Goal: Task Accomplishment & Management: Manage account settings

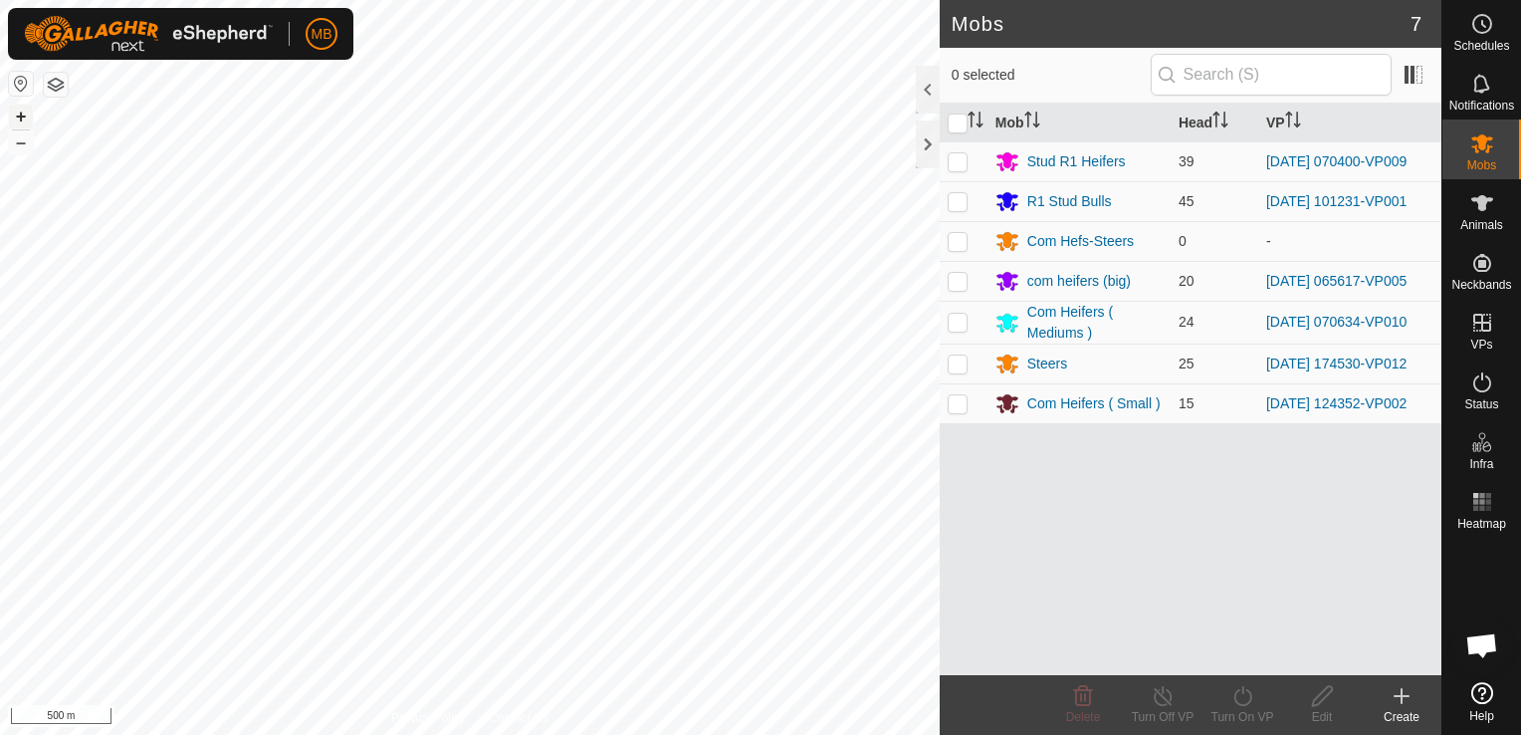
click at [20, 117] on button "+" at bounding box center [21, 117] width 24 height 24
click at [964, 165] on p-checkbox at bounding box center [958, 161] width 20 height 16
checkbox input "true"
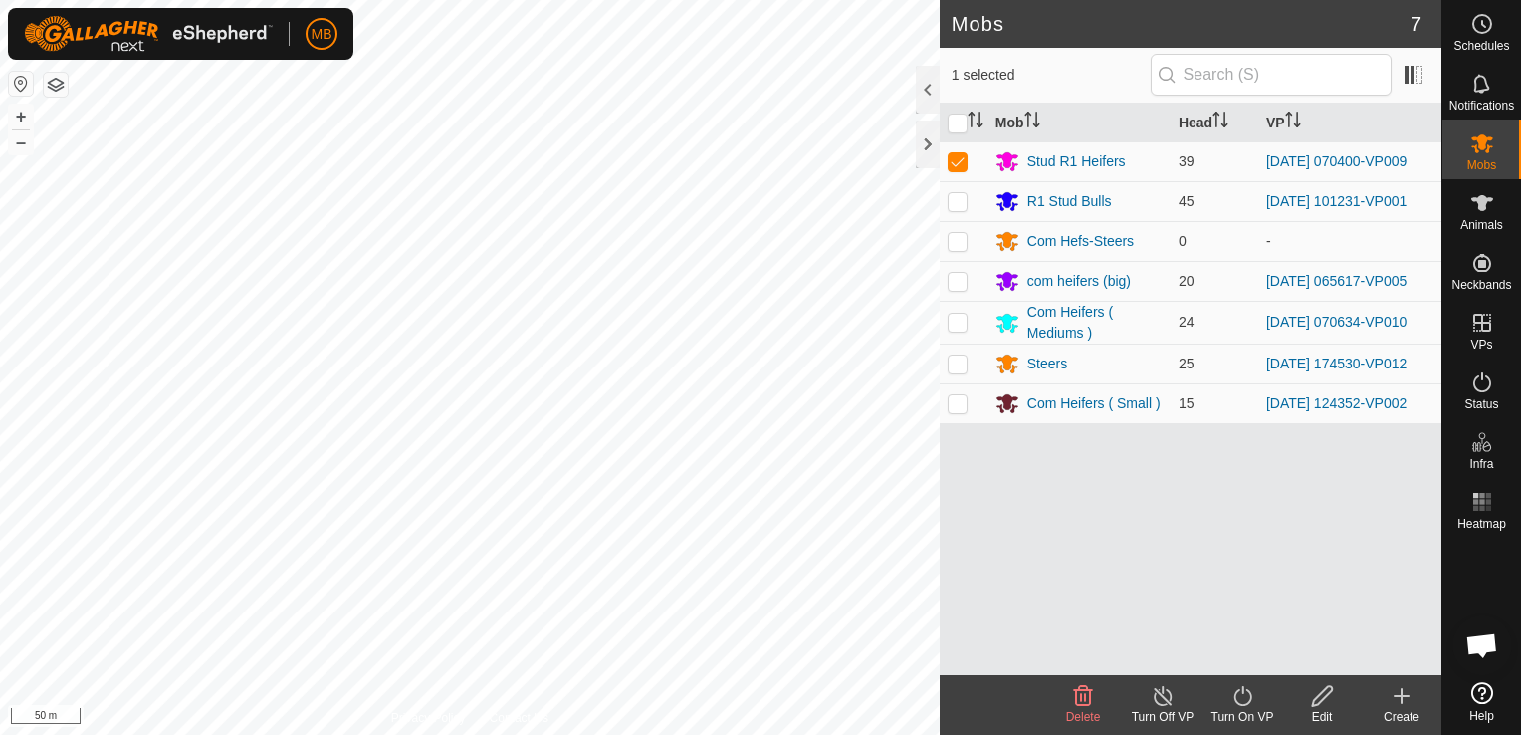
click at [1242, 711] on div "Turn On VP" at bounding box center [1243, 717] width 80 height 18
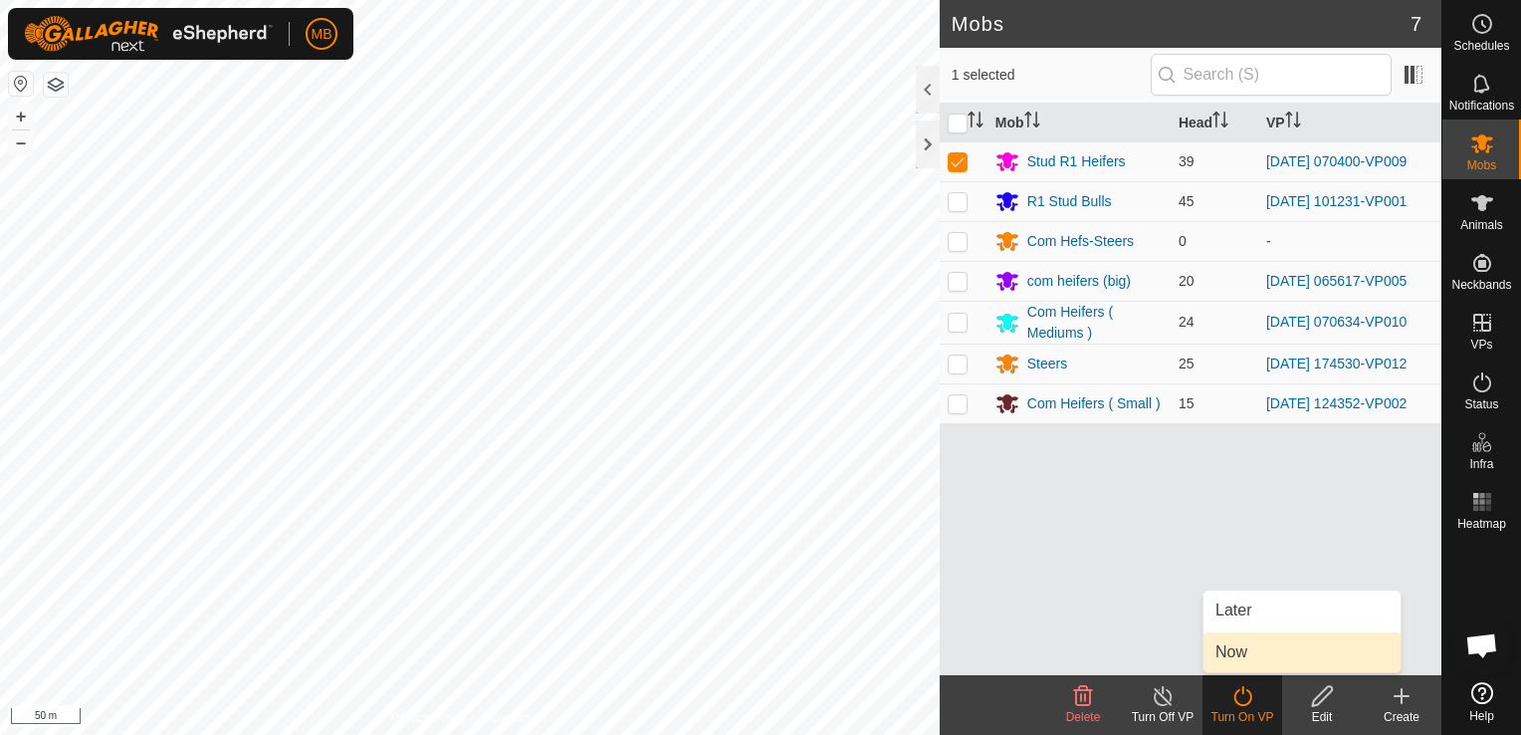
click at [1253, 661] on link "Now" at bounding box center [1302, 652] width 197 height 40
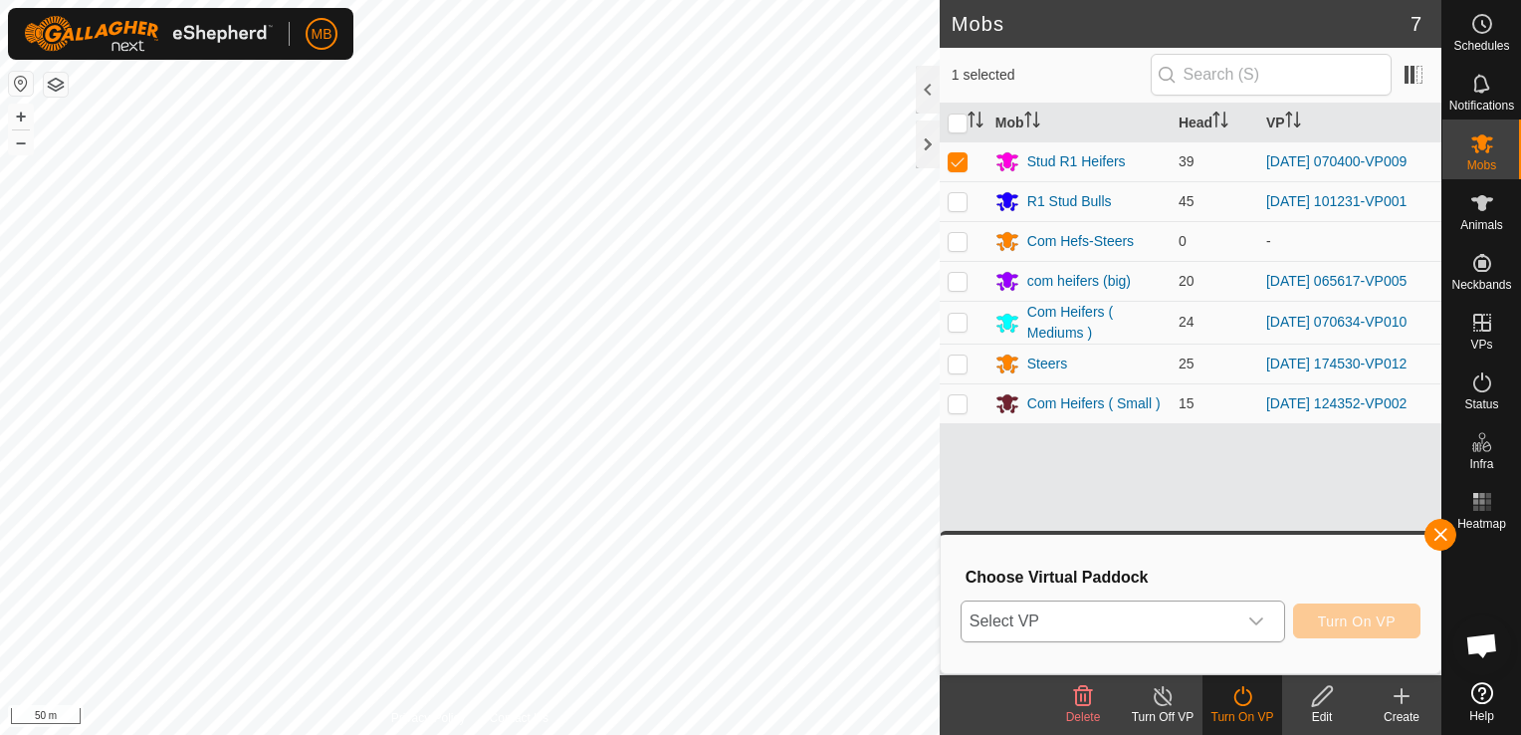
click at [1255, 627] on icon "dropdown trigger" at bounding box center [1256, 621] width 16 height 16
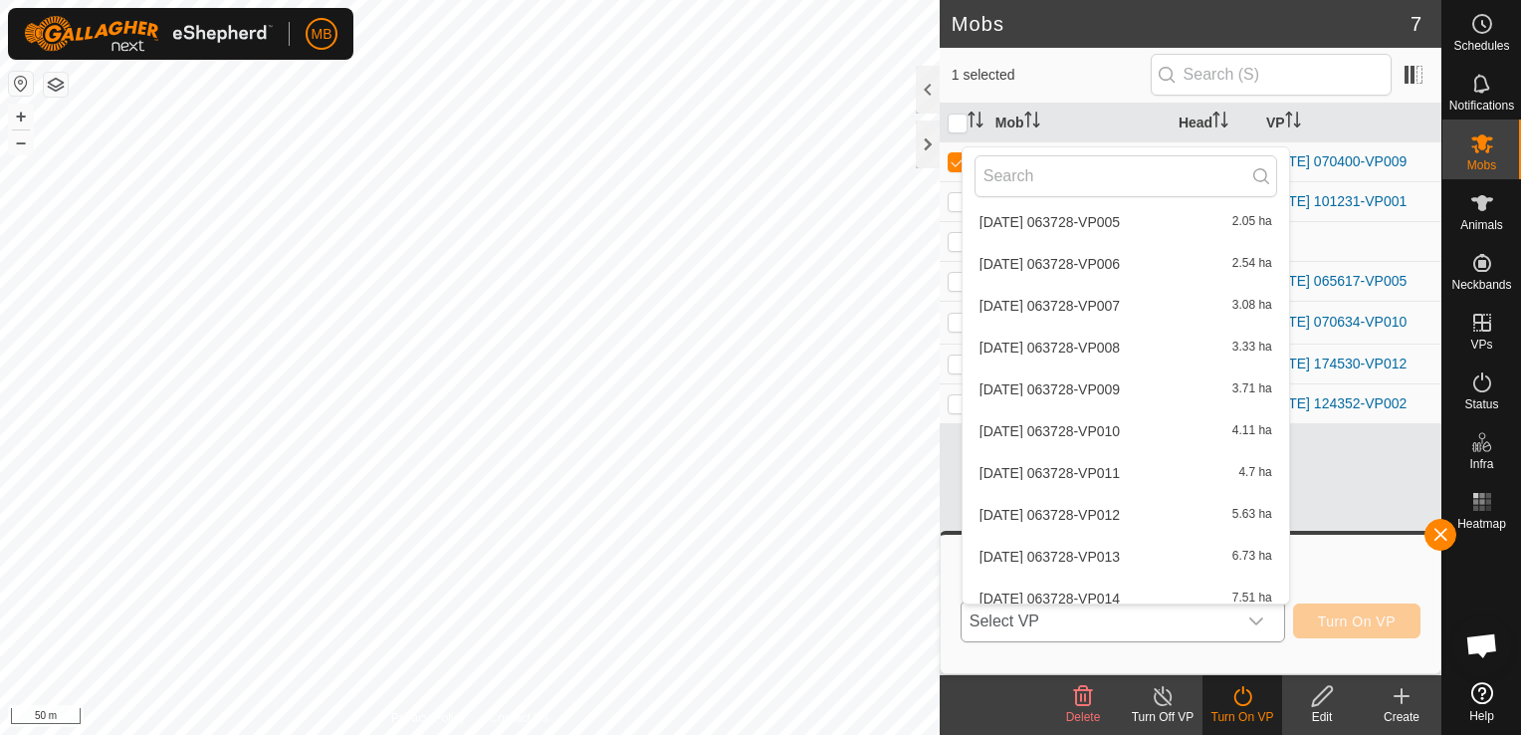
scroll to position [6158, 0]
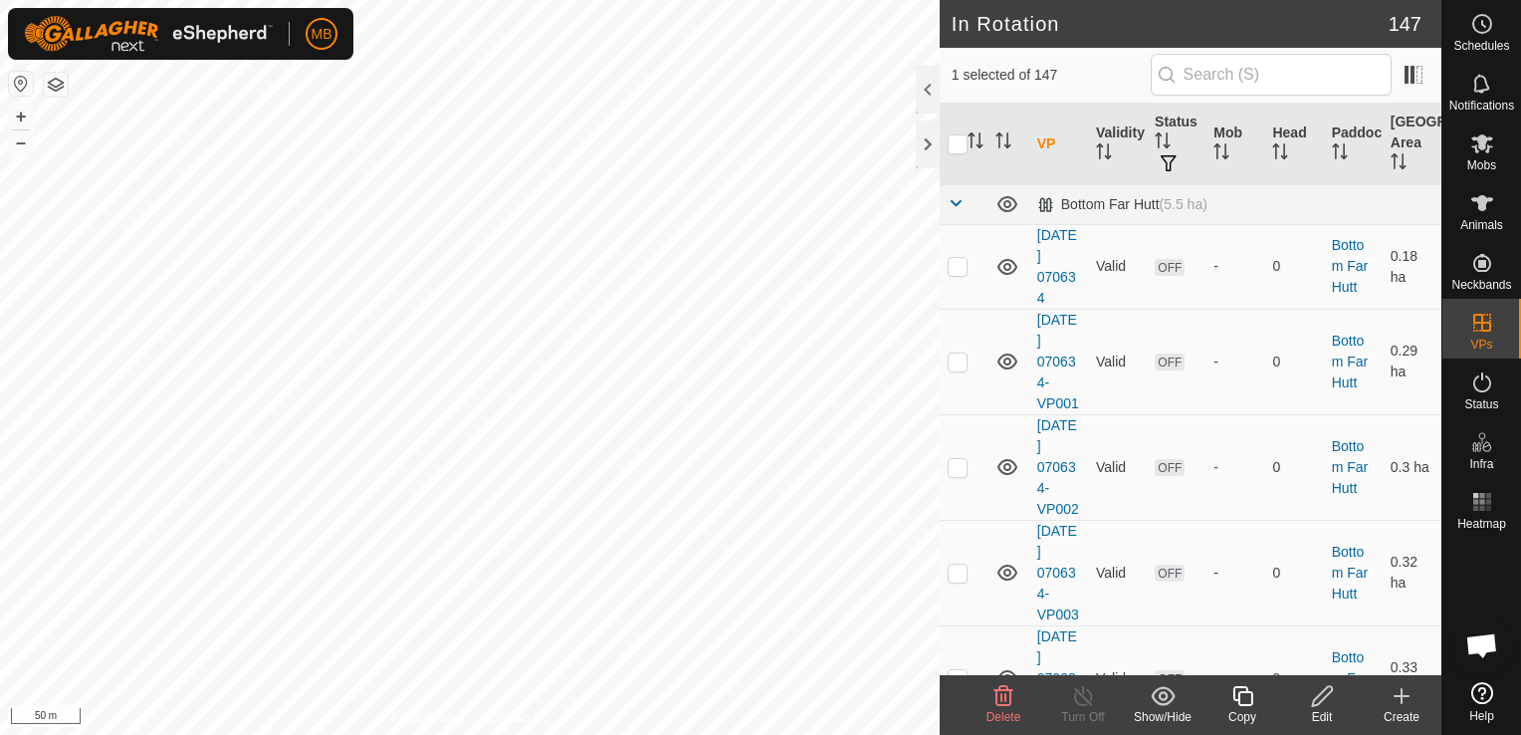
click at [1007, 711] on span "Delete" at bounding box center [1004, 717] width 35 height 14
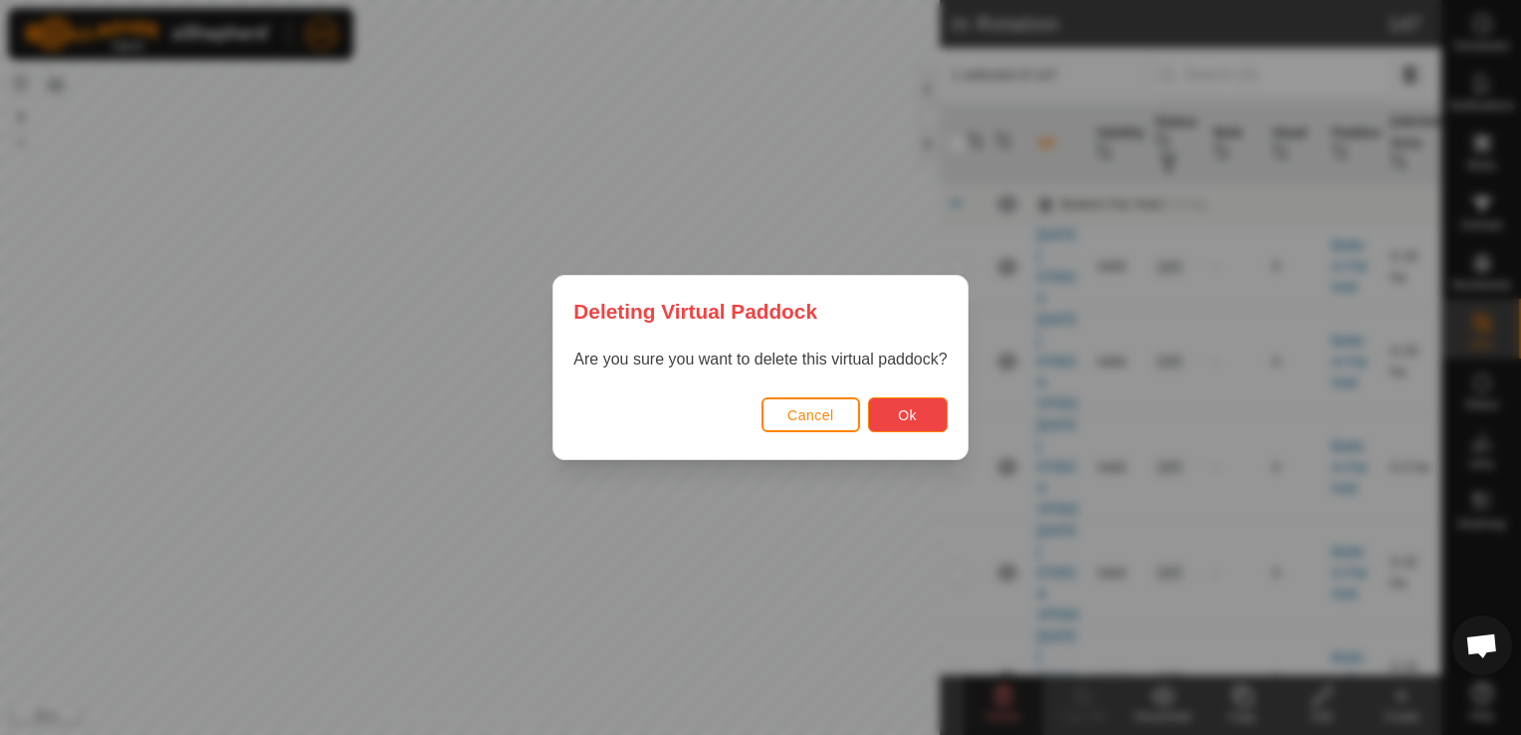
click at [887, 416] on button "Ok" at bounding box center [908, 414] width 80 height 35
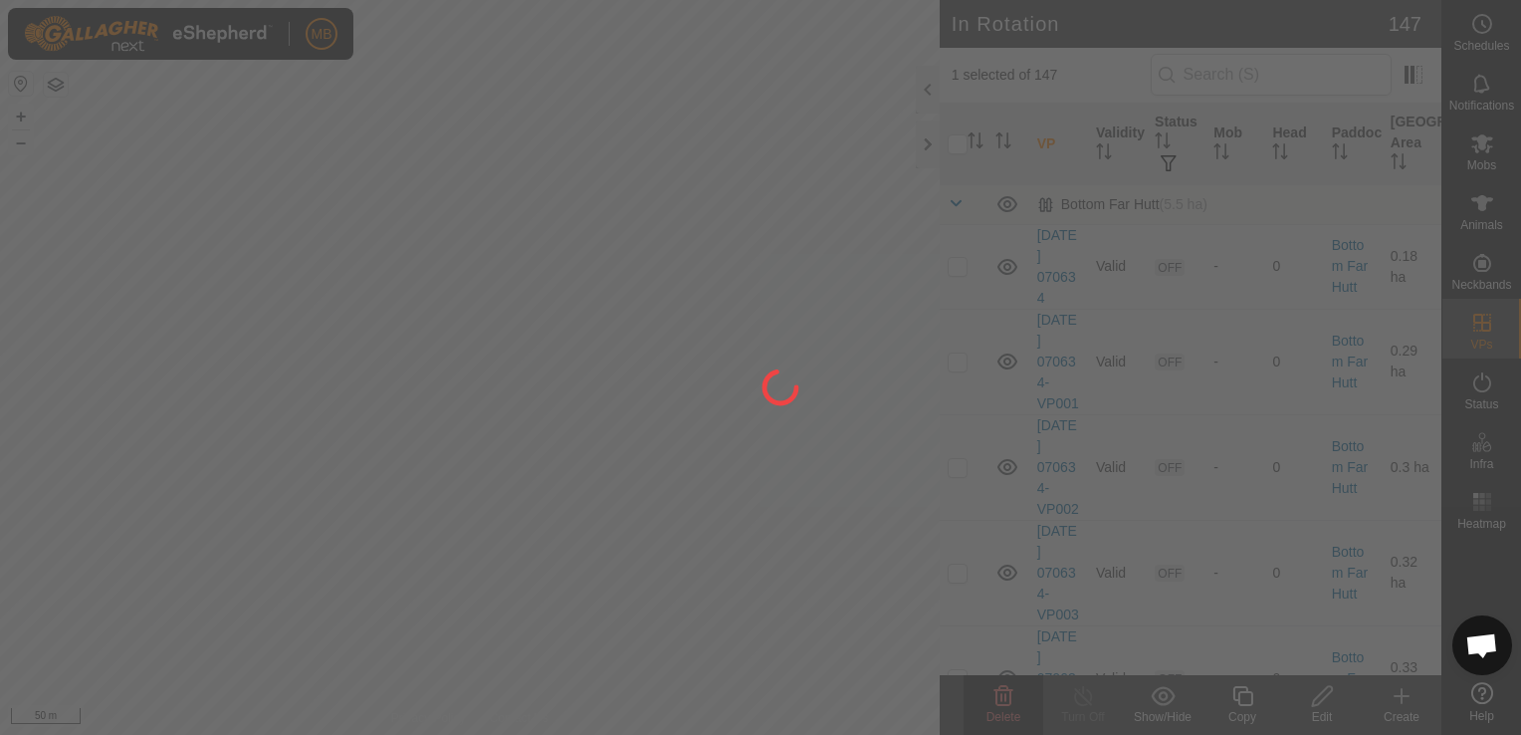
checkbox input "false"
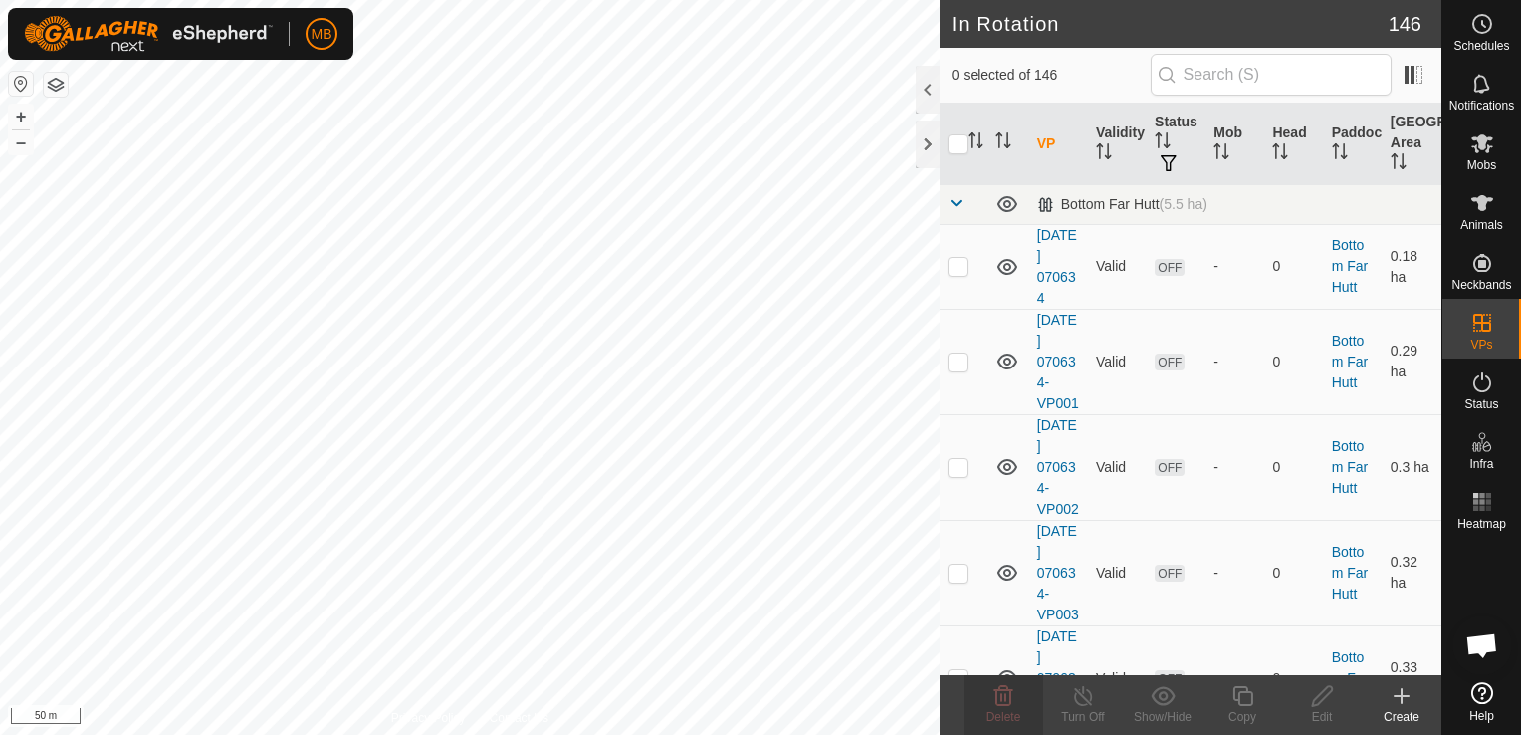
checkbox input "true"
checkbox input "false"
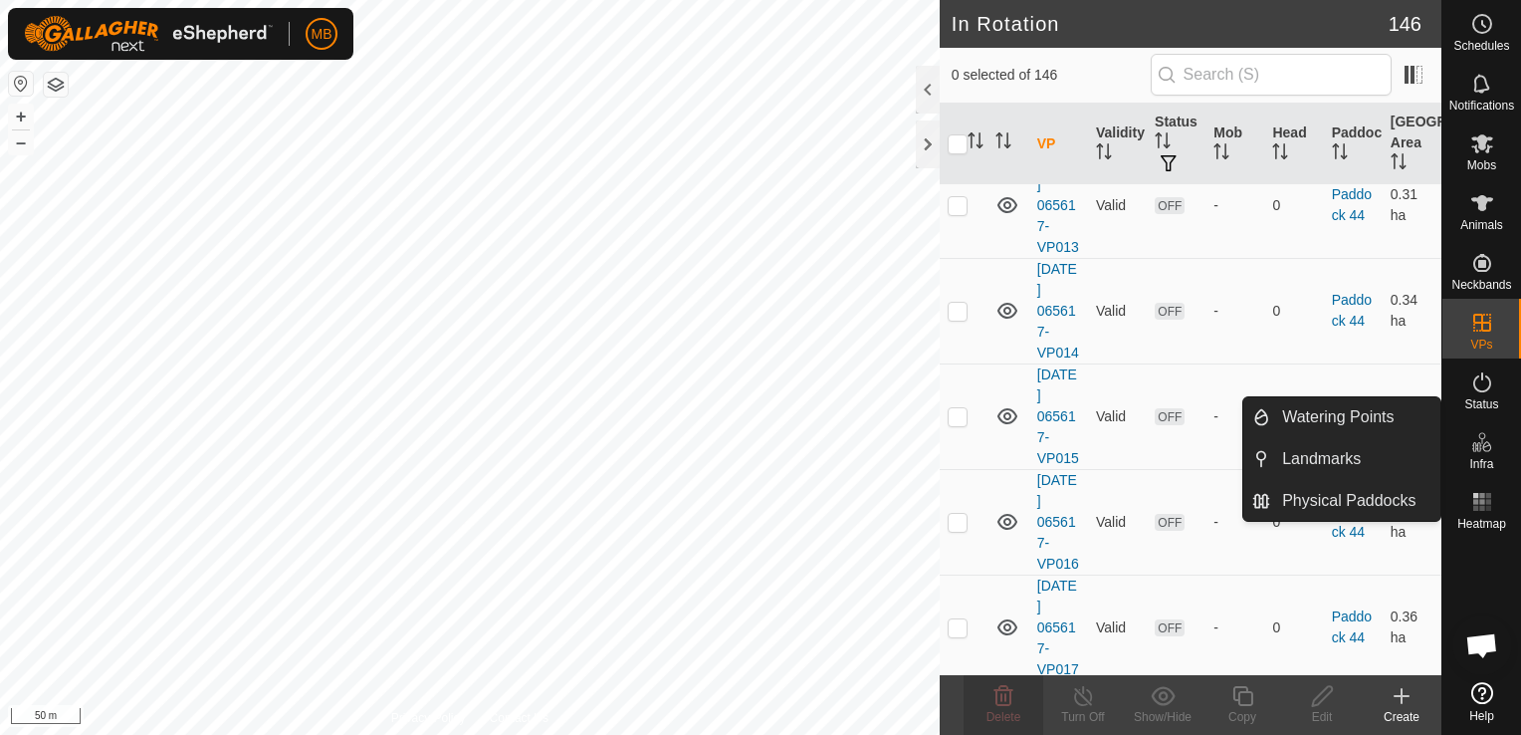
scroll to position [8062, 0]
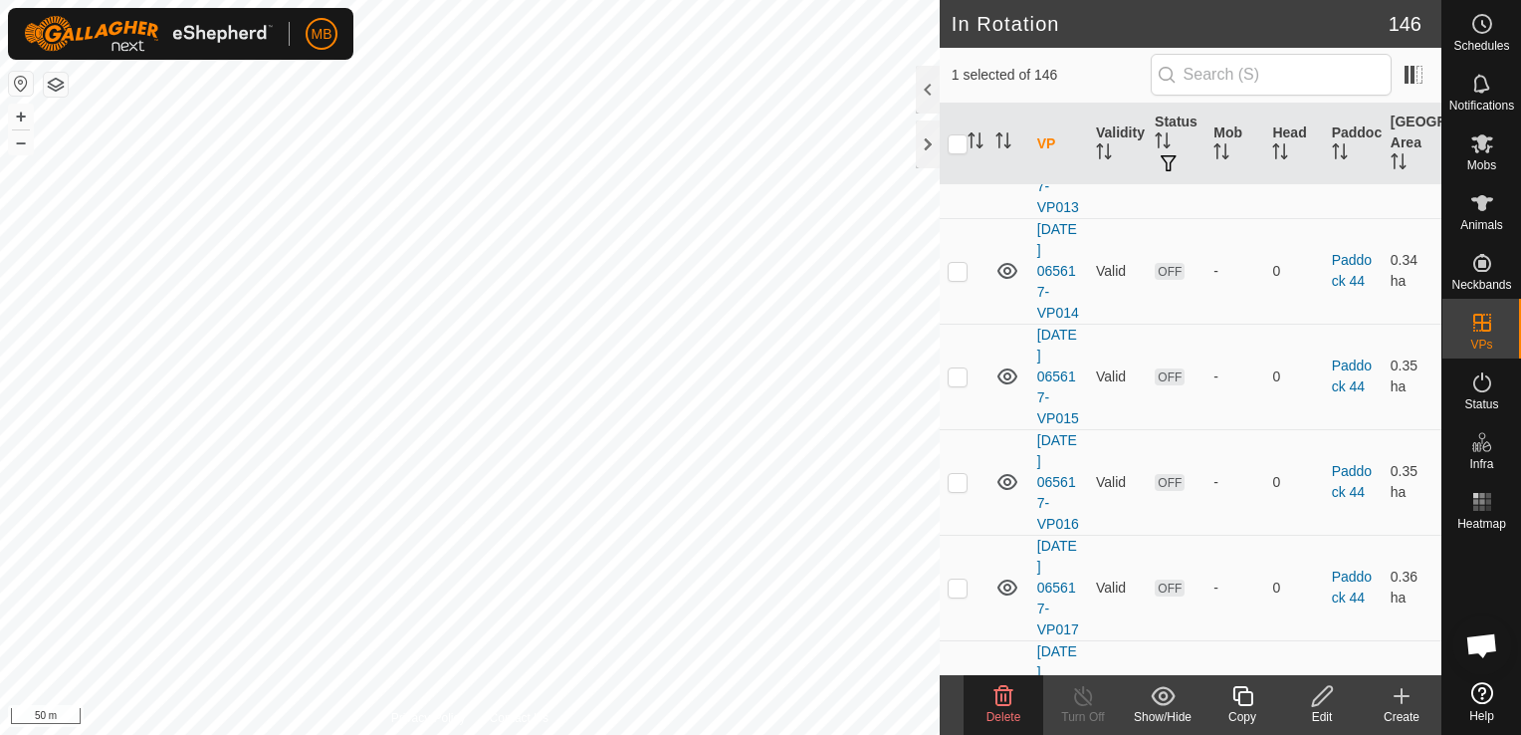
checkbox input "false"
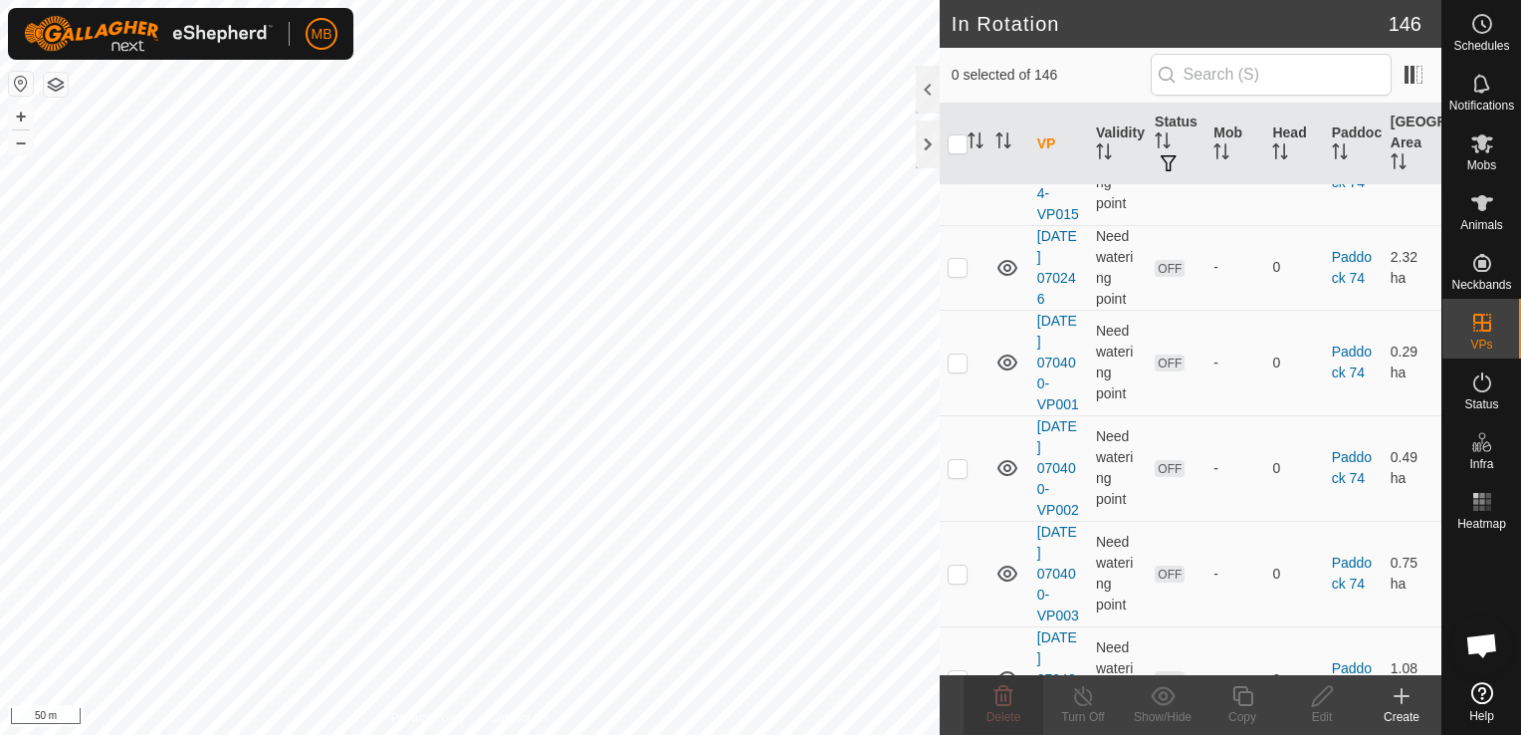
scroll to position [11128, 0]
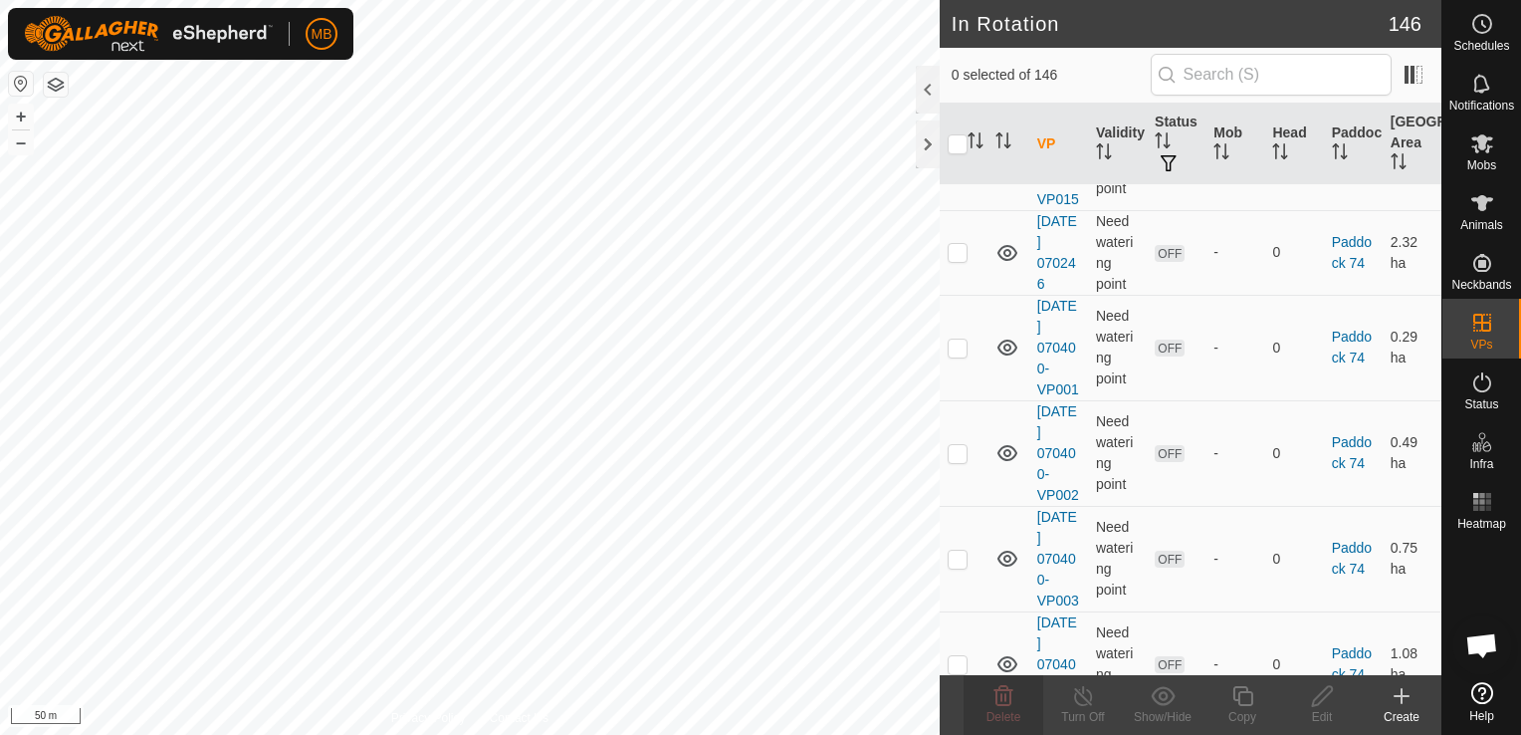
checkbox input "false"
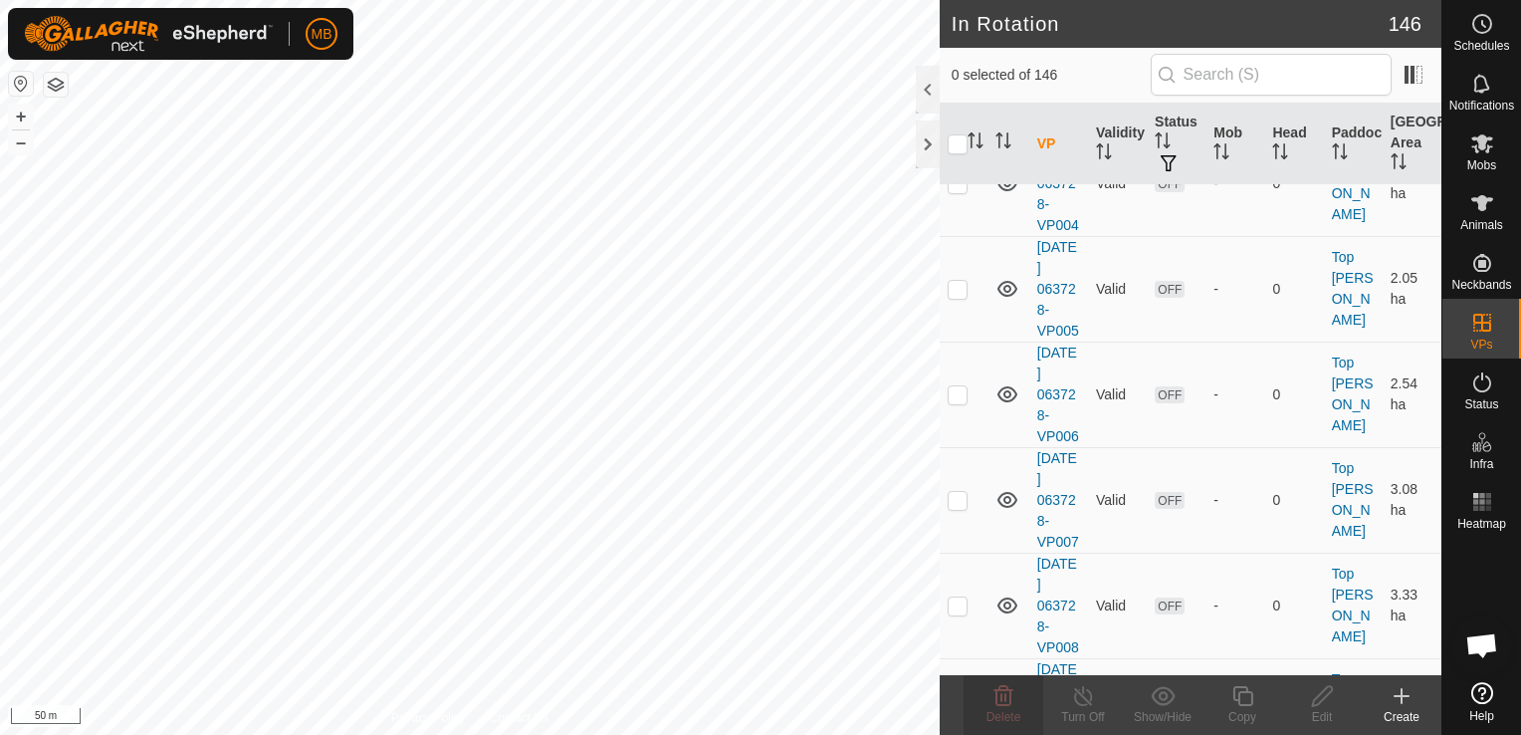
scroll to position [14300, 0]
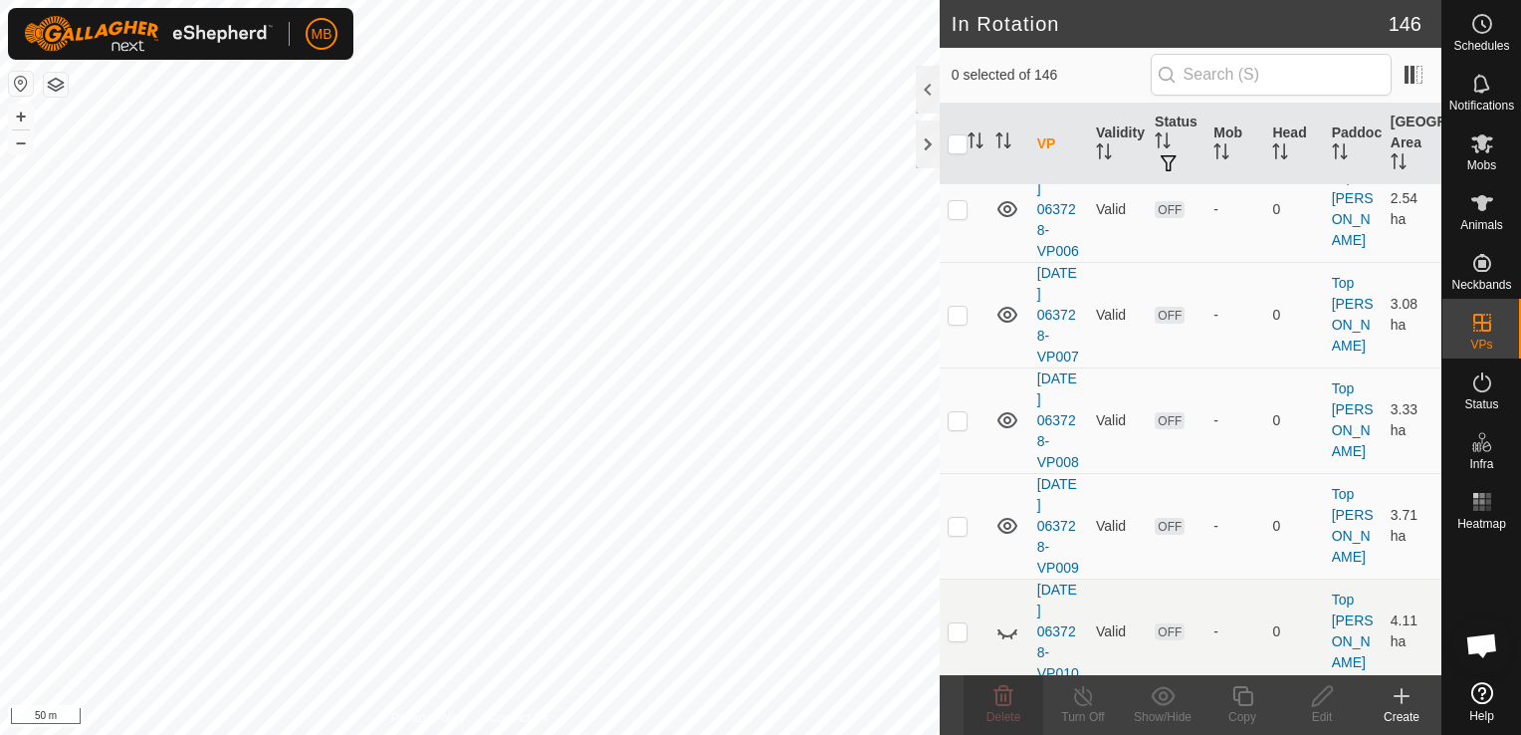
checkbox input "true"
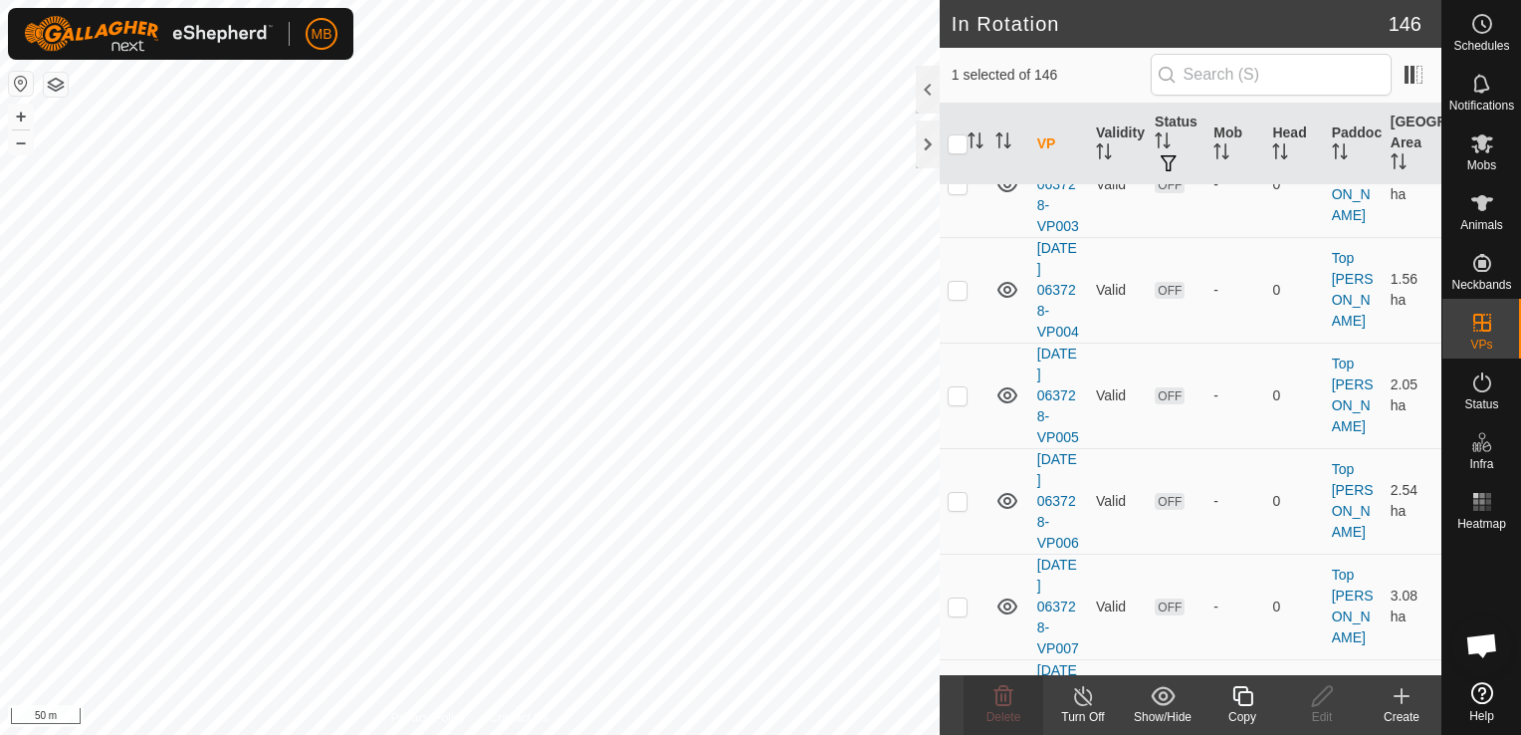
checkbox input "true"
checkbox input "false"
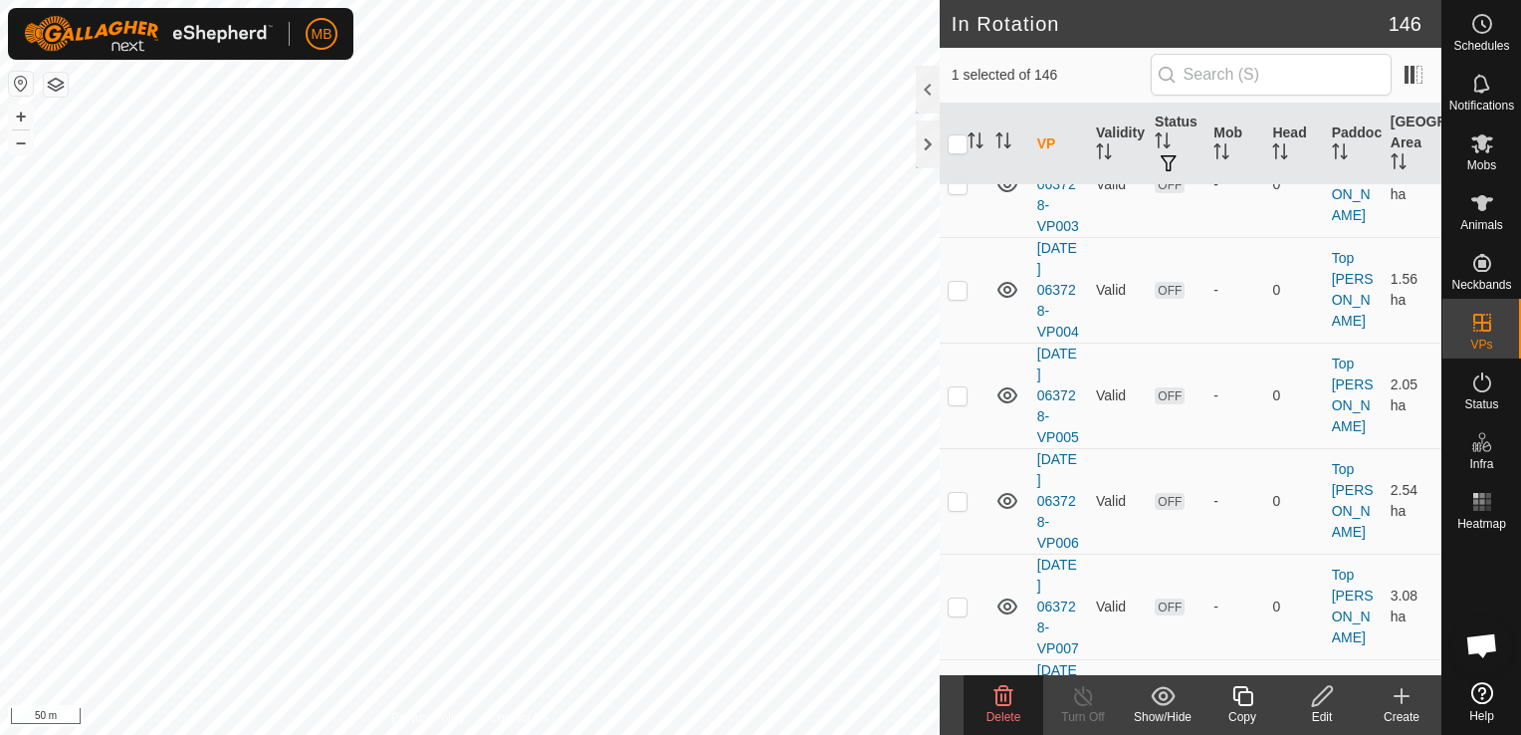
checkbox input "true"
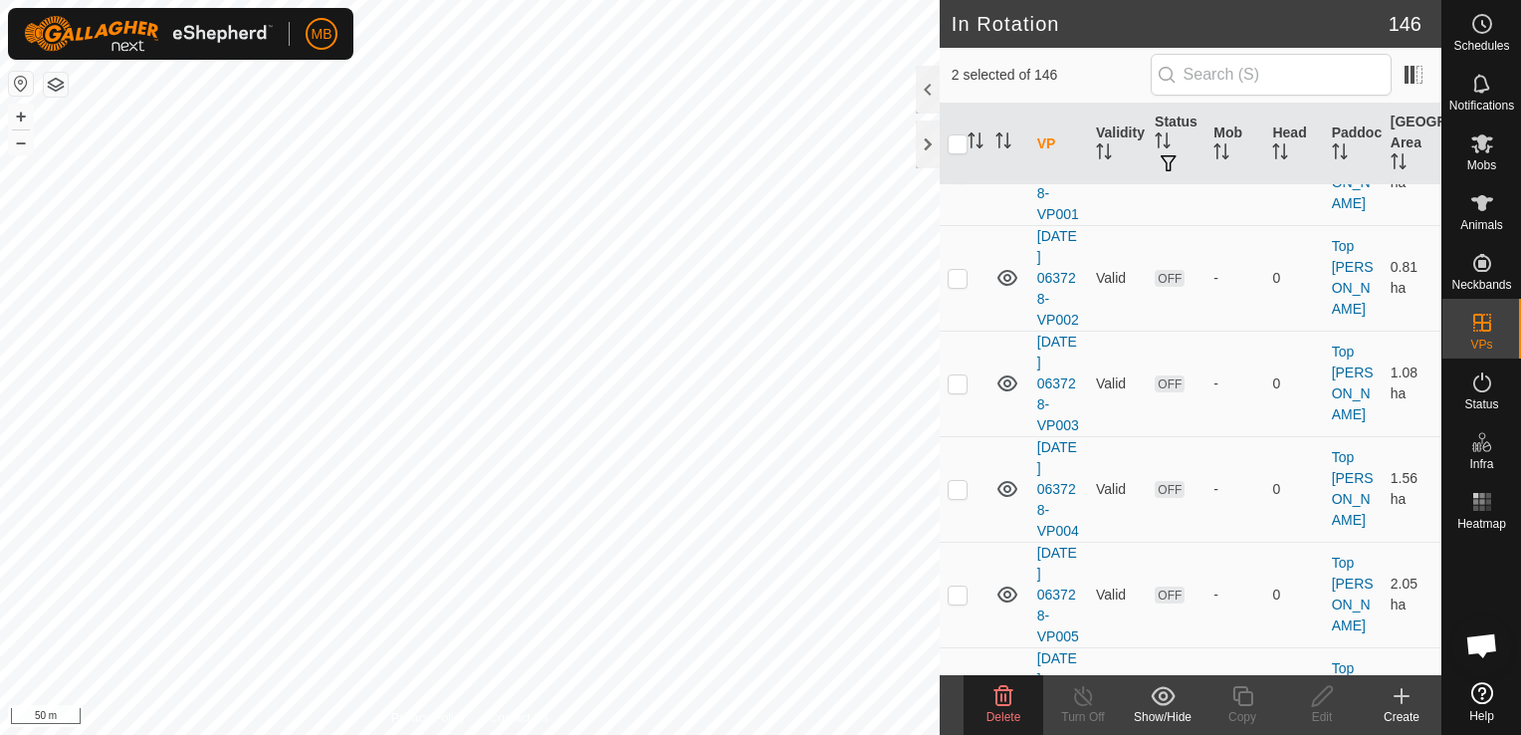
scroll to position [13757, 0]
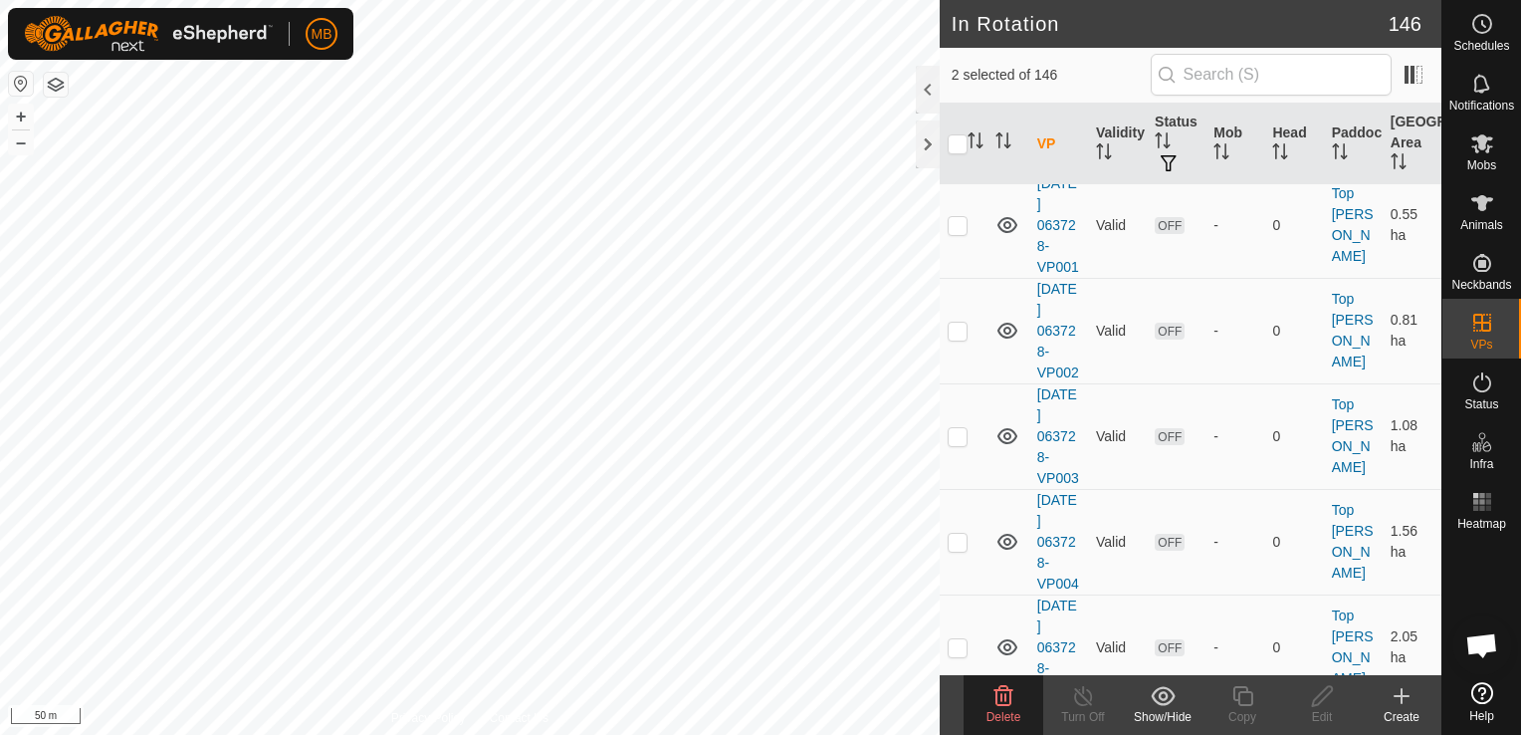
checkbox input "true"
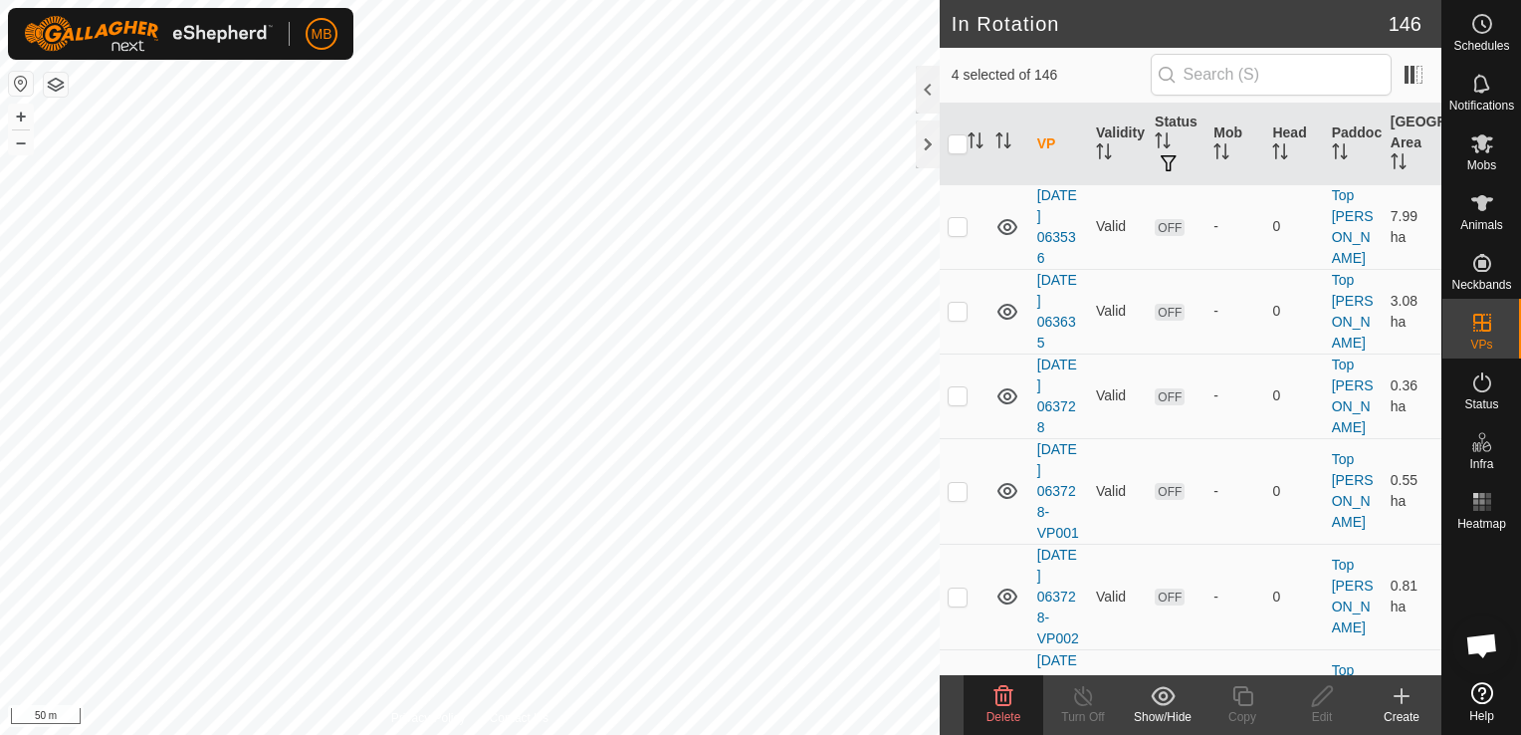
scroll to position [13438, 0]
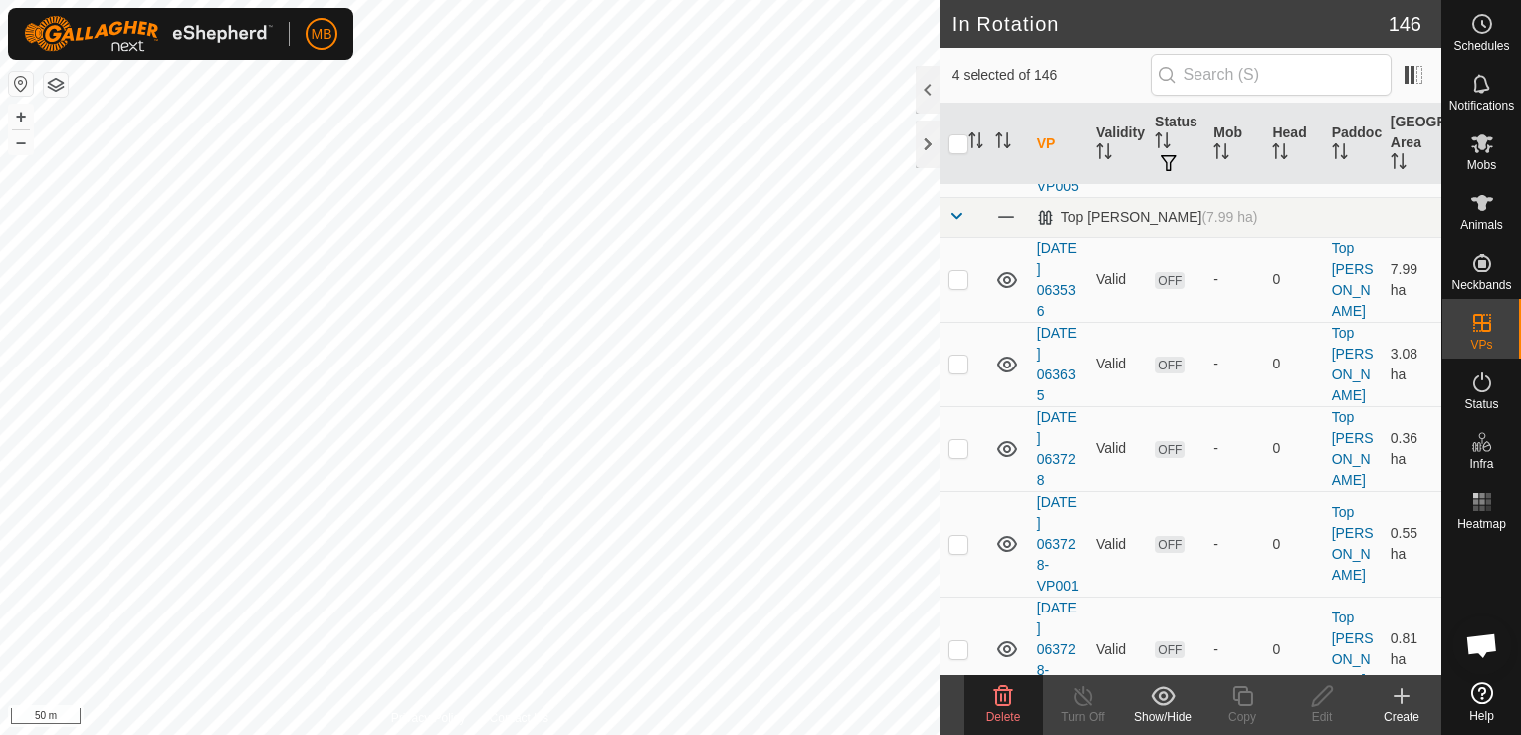
checkbox input "true"
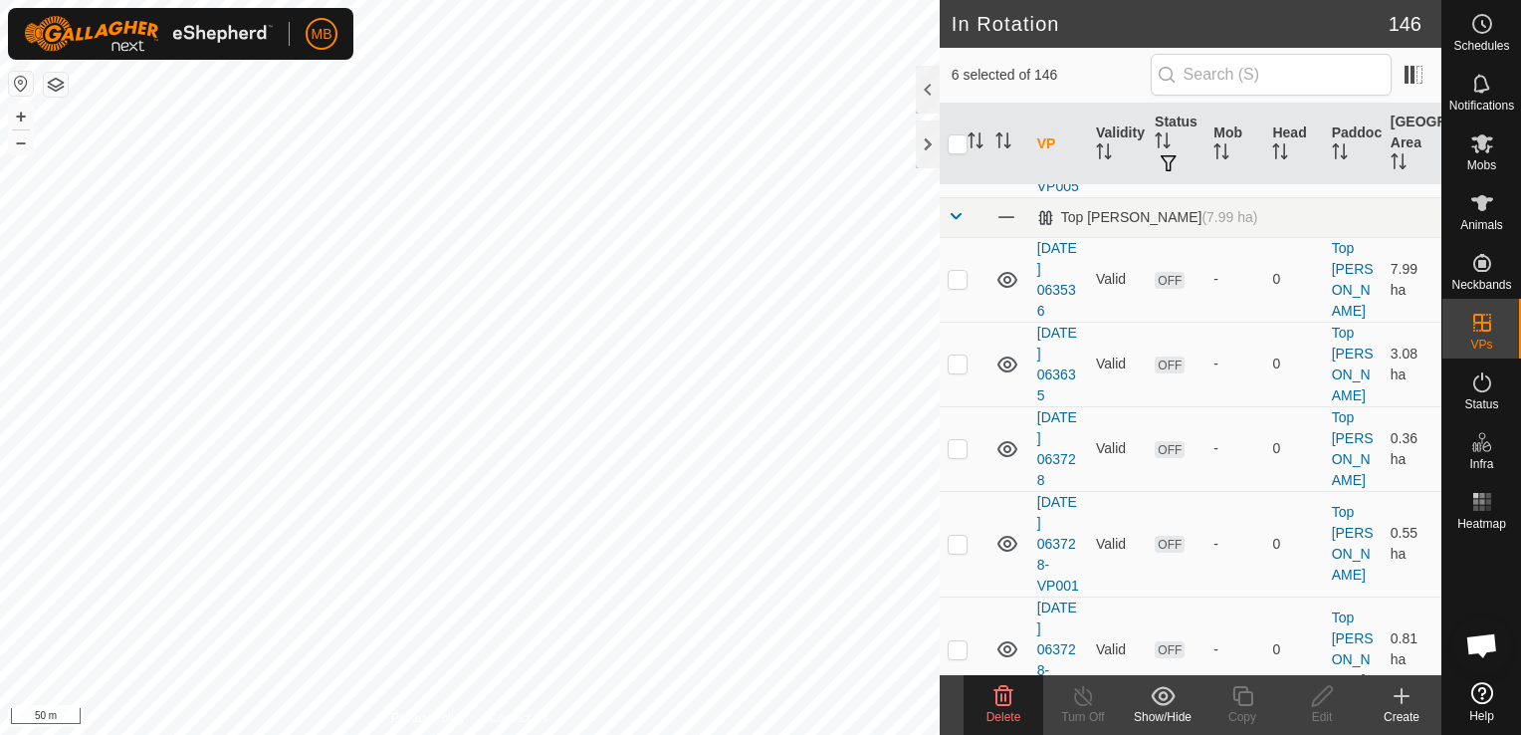
checkbox input "true"
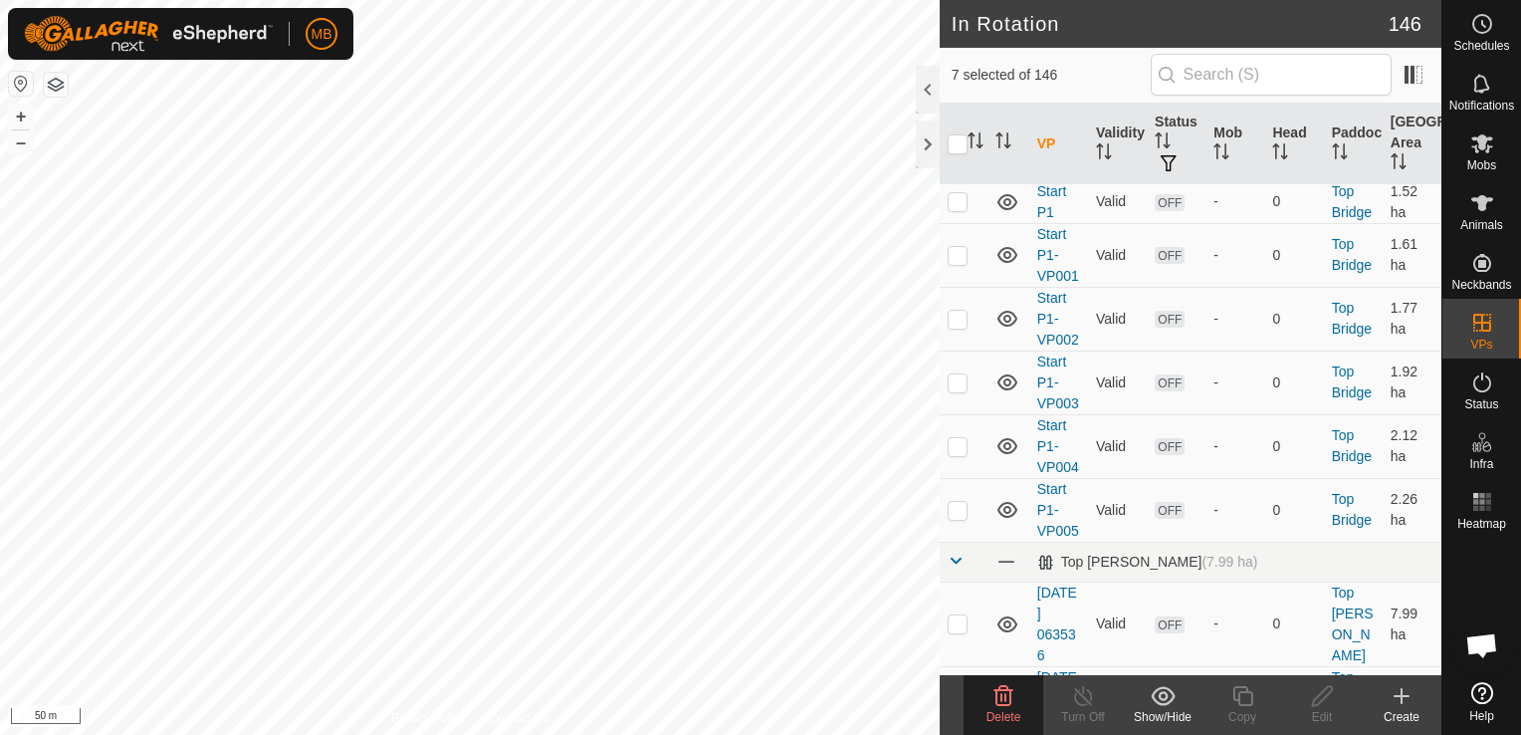
scroll to position [13014, 0]
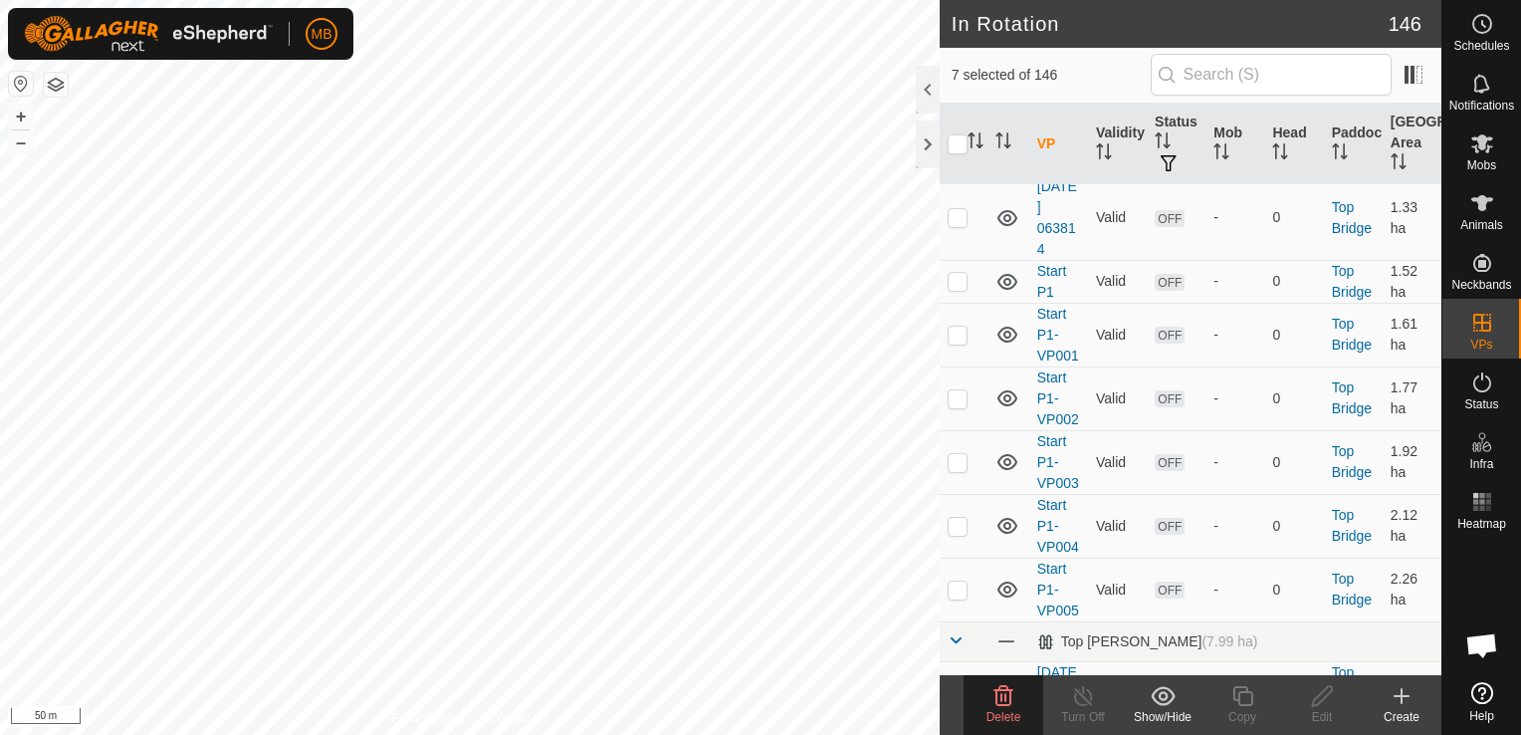
checkbox input "true"
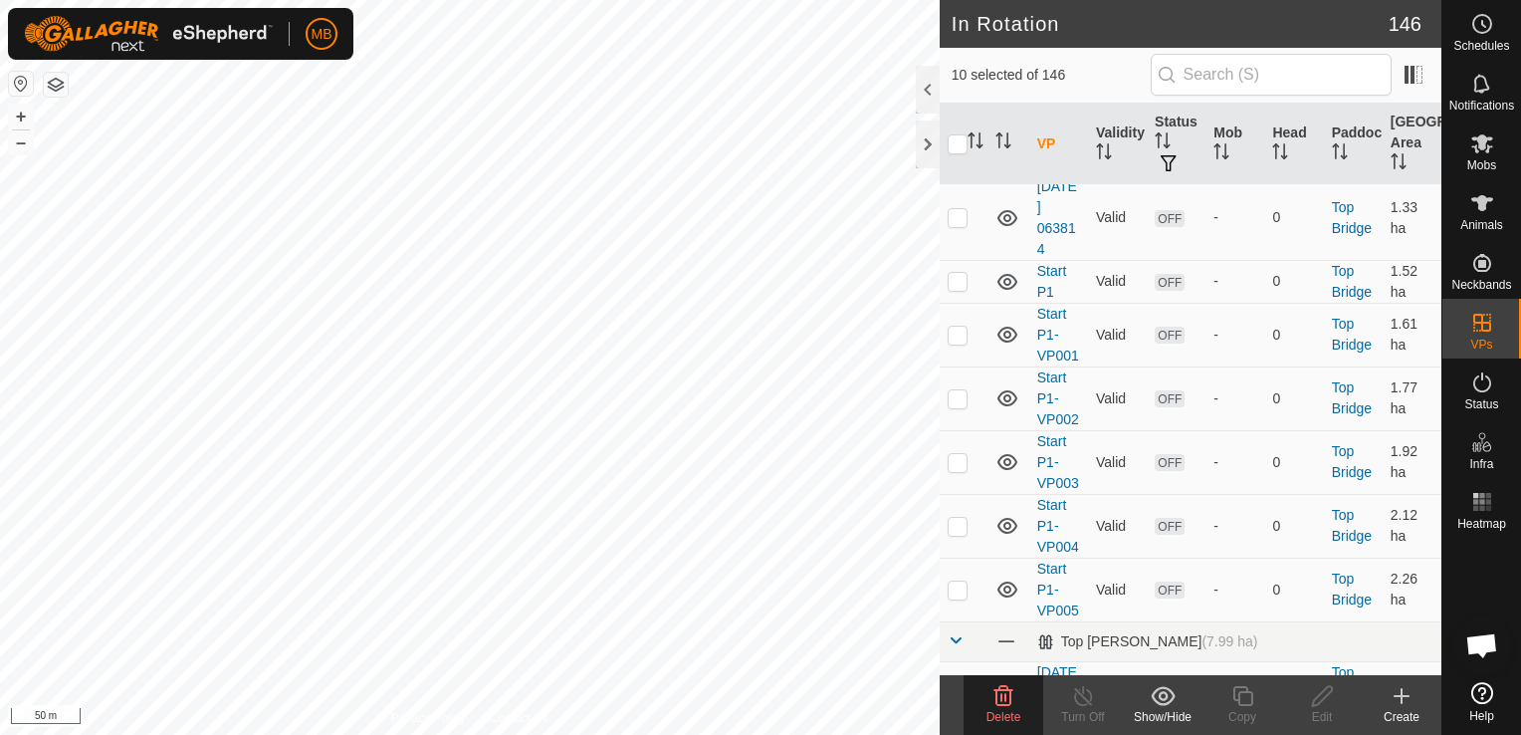
checkbox input "false"
click at [996, 704] on icon at bounding box center [1004, 696] width 19 height 20
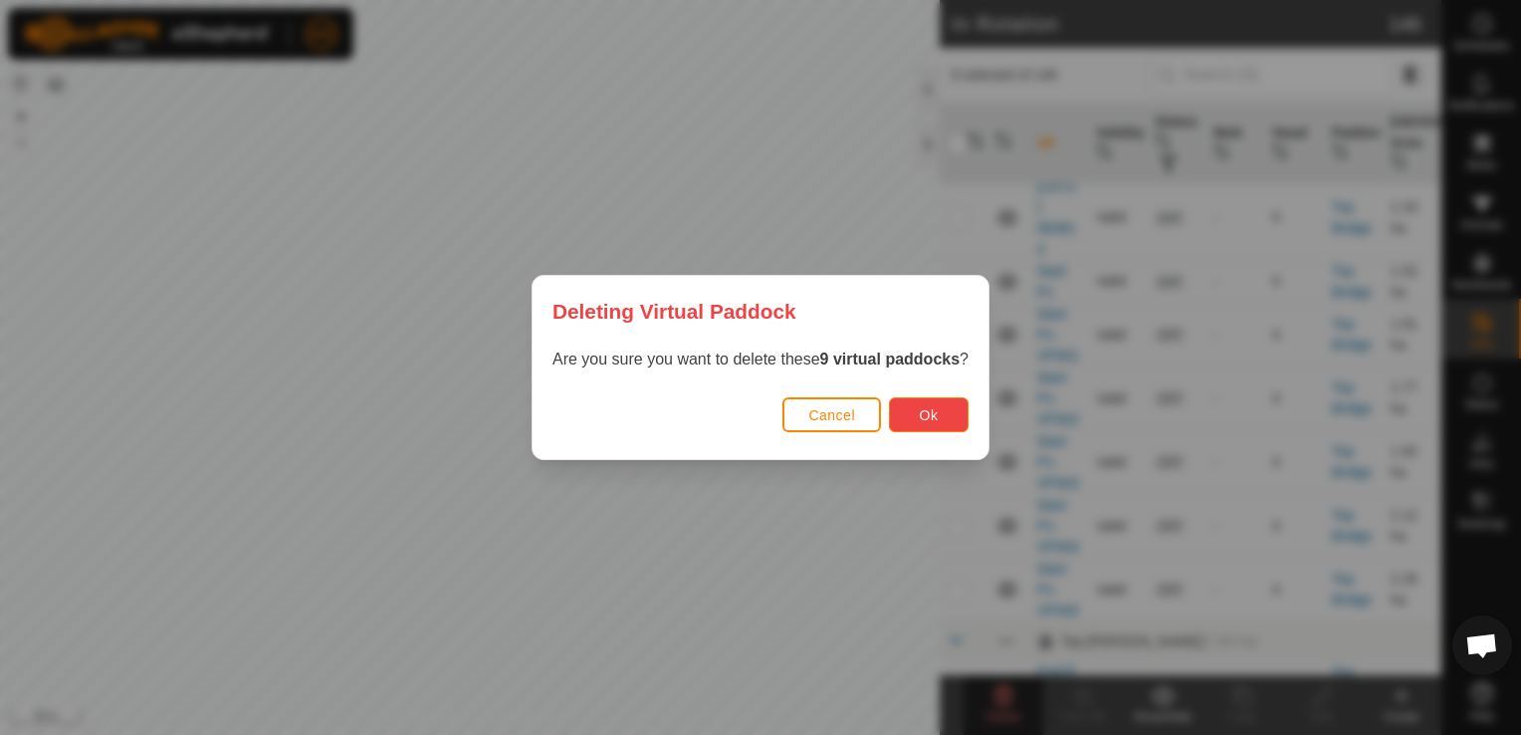
click at [948, 423] on button "Ok" at bounding box center [929, 414] width 80 height 35
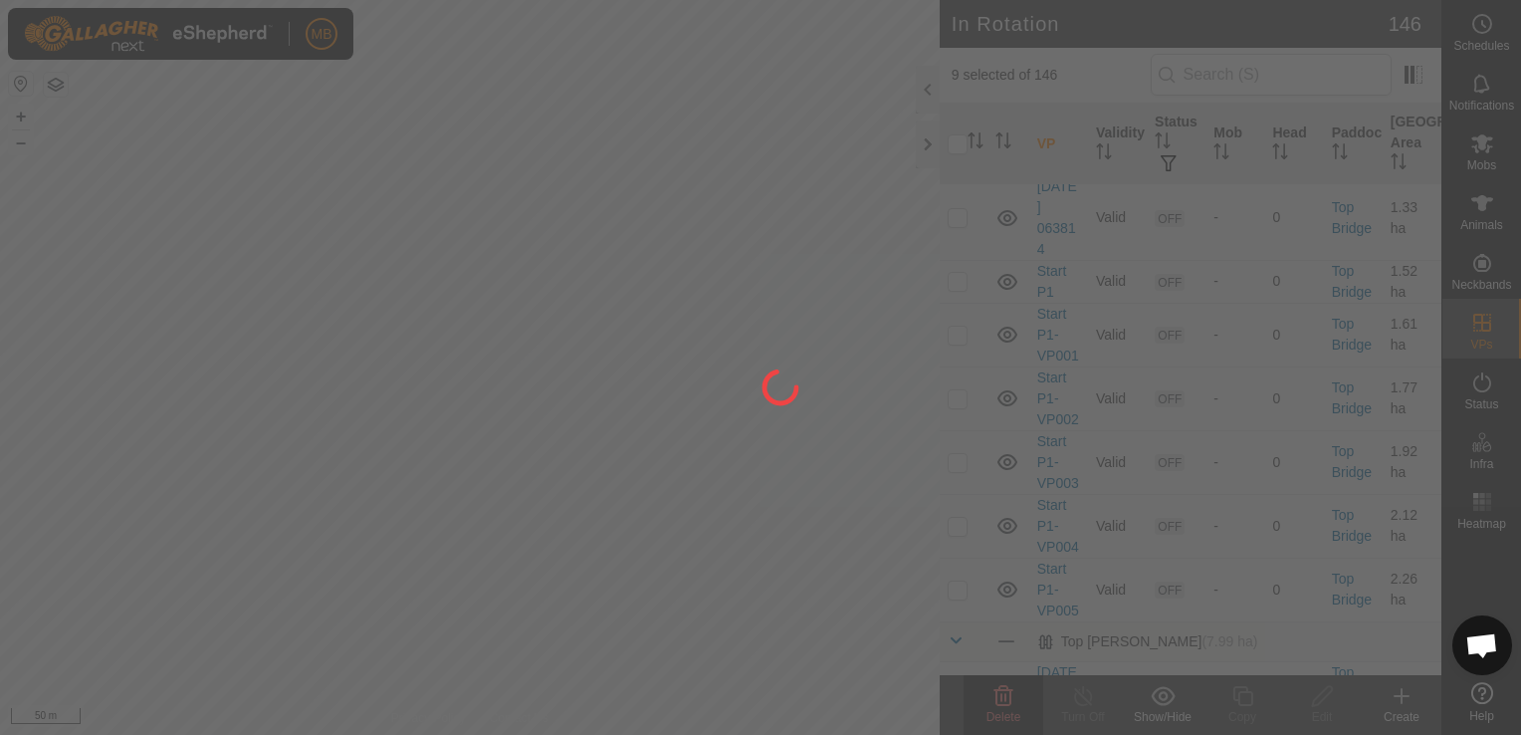
checkbox input "false"
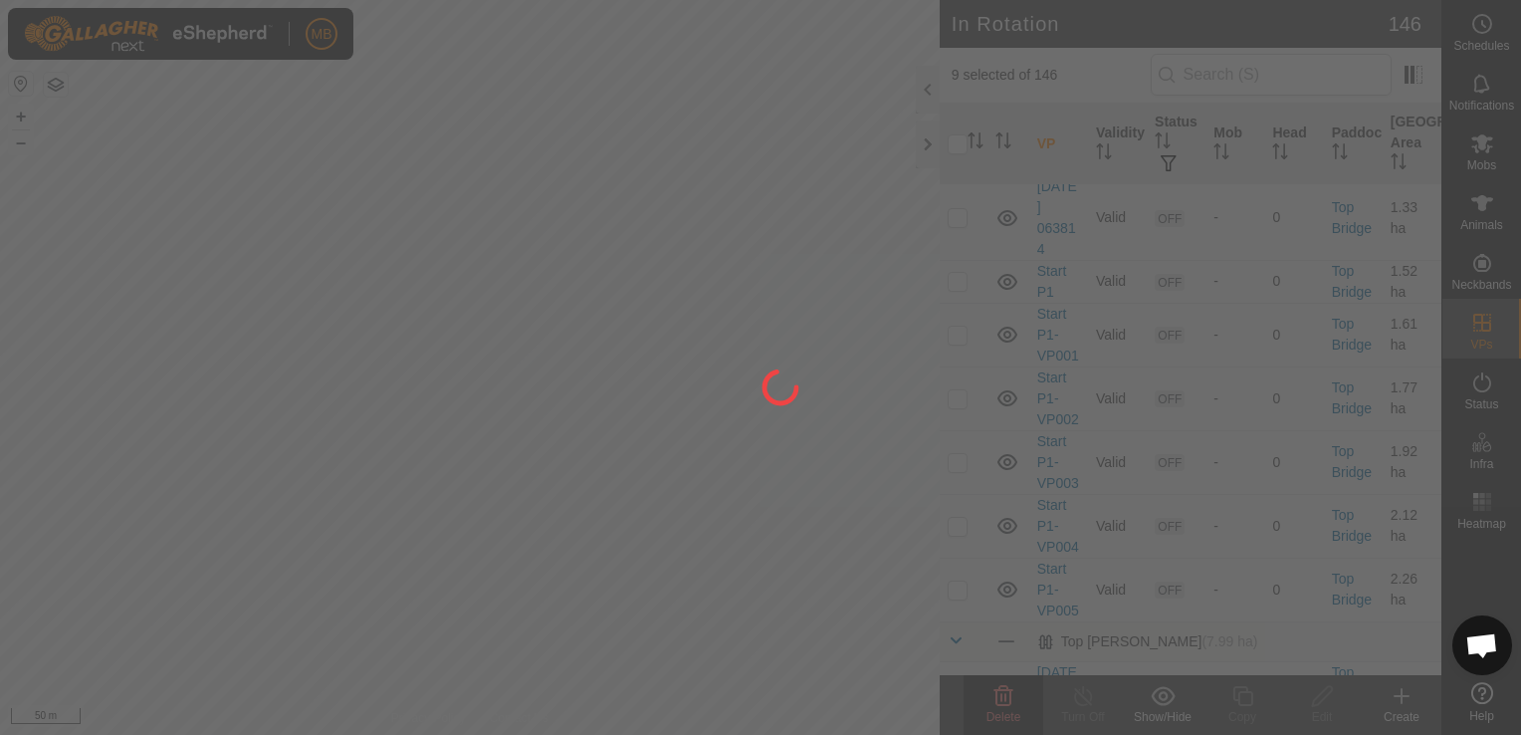
checkbox input "false"
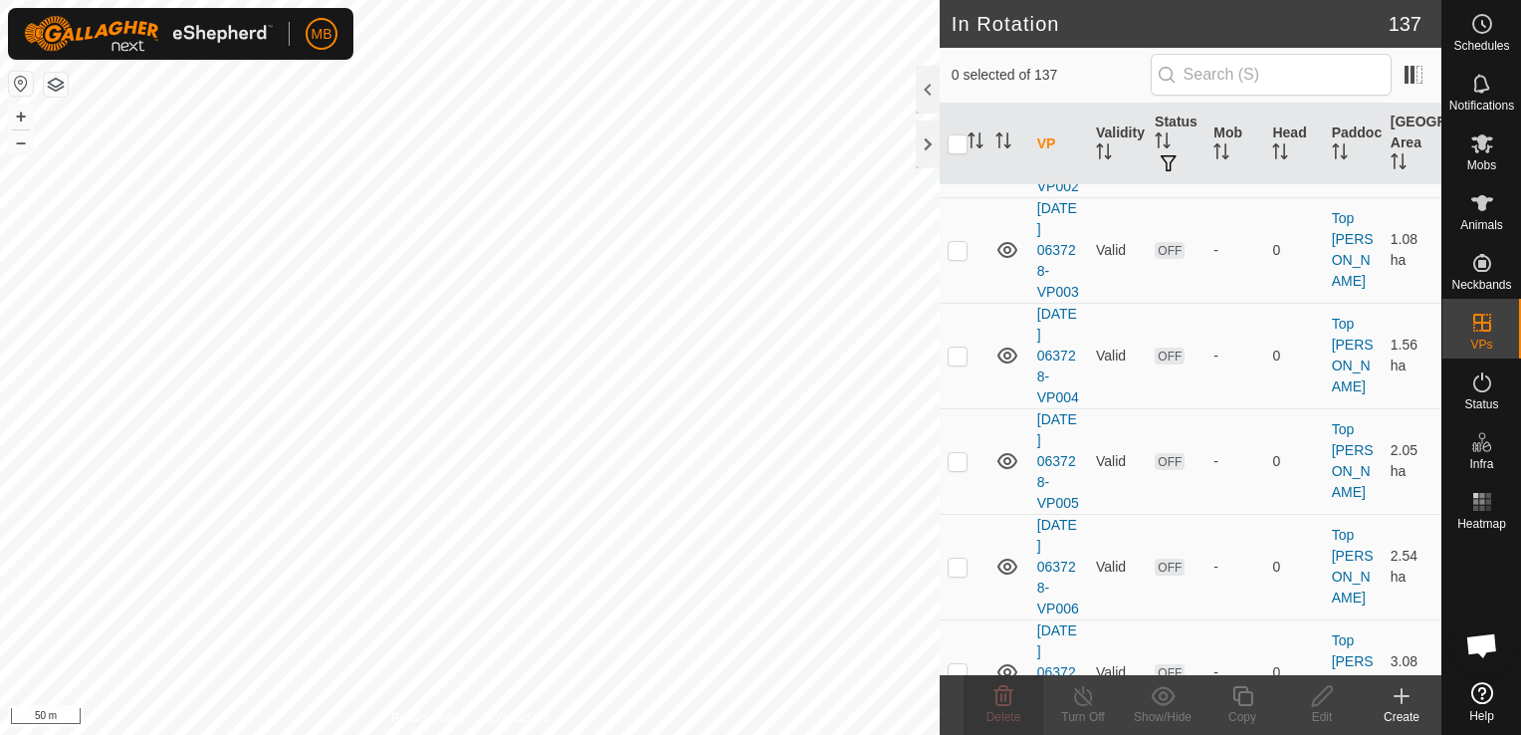
checkbox input "true"
click at [1234, 703] on icon at bounding box center [1243, 696] width 25 height 24
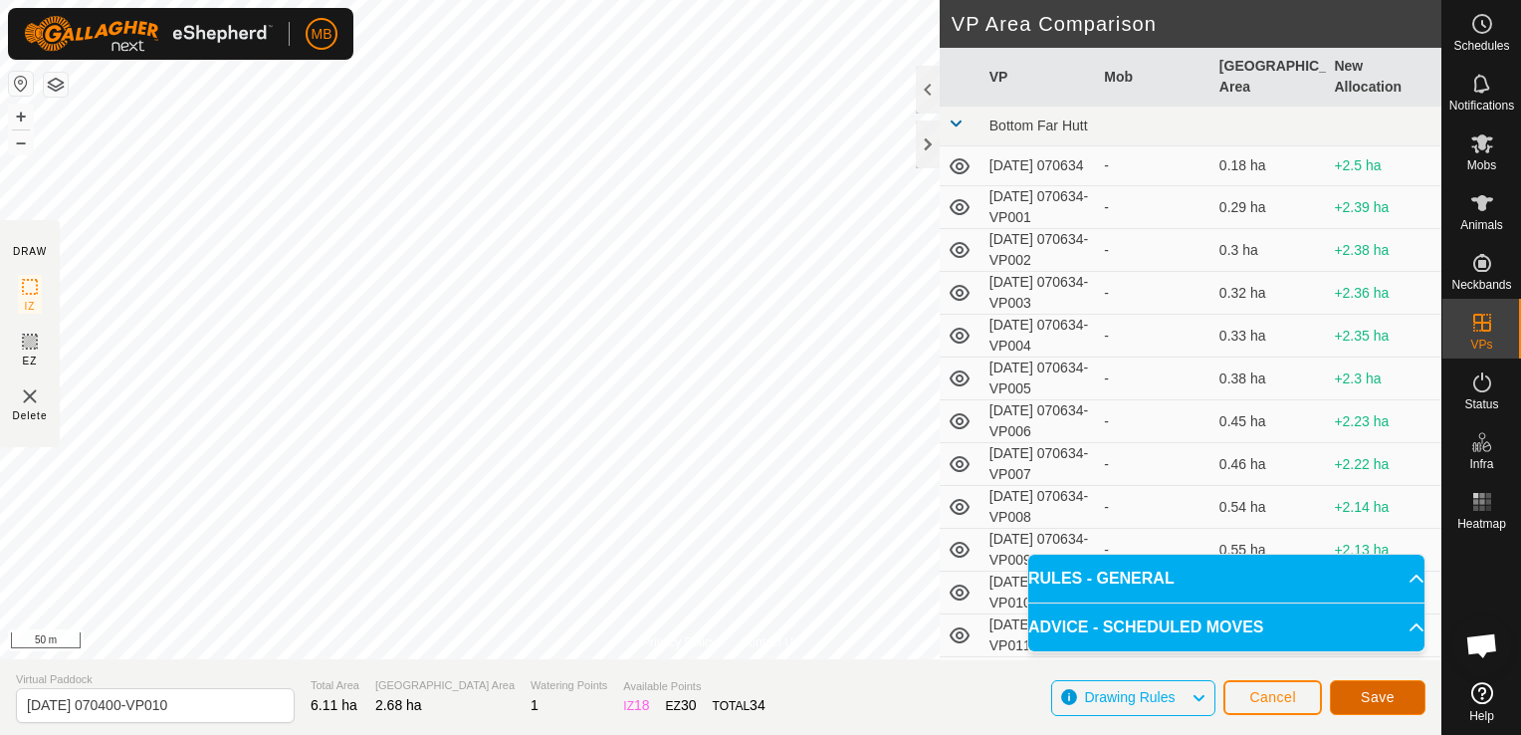
click at [1354, 696] on button "Save" at bounding box center [1378, 697] width 96 height 35
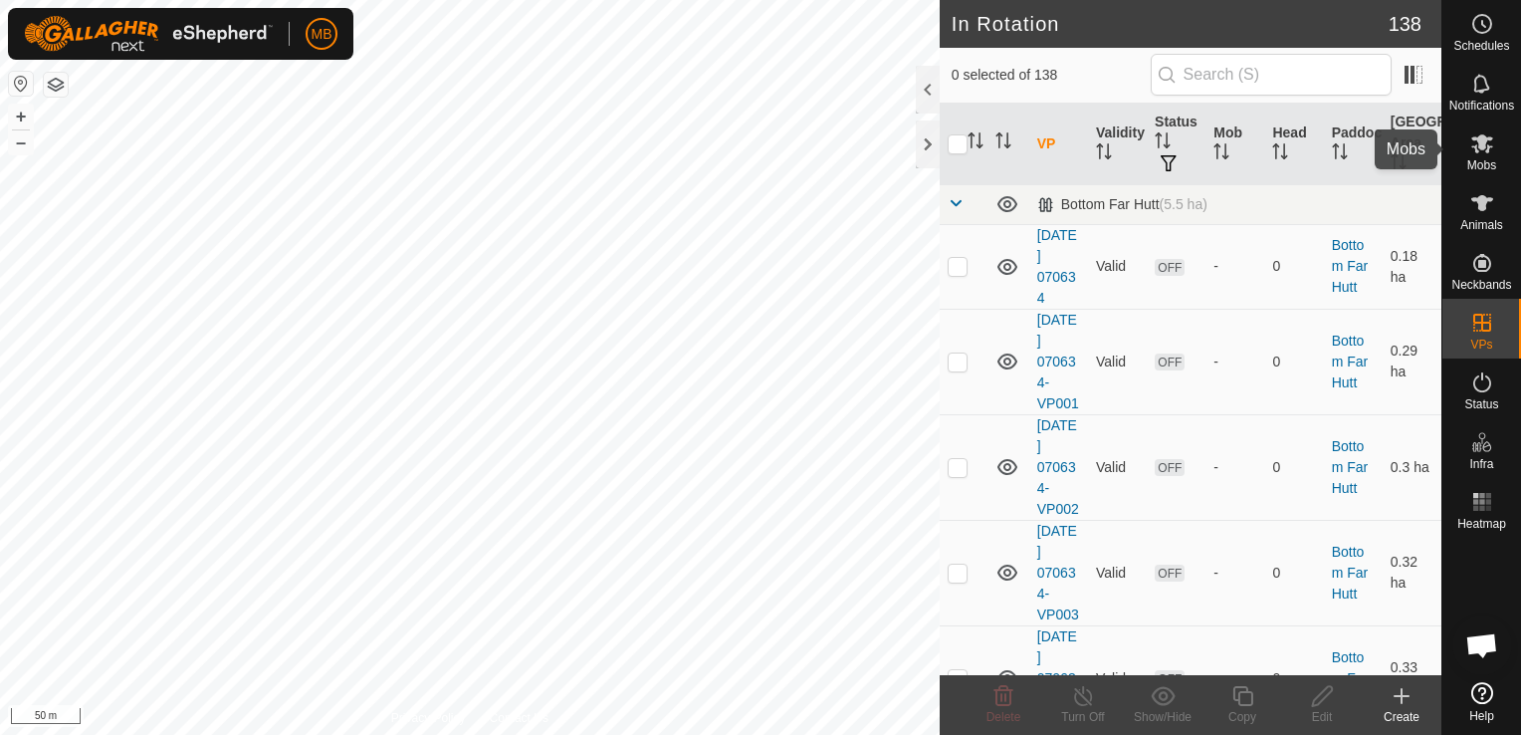
click at [1479, 153] on icon at bounding box center [1482, 143] width 24 height 24
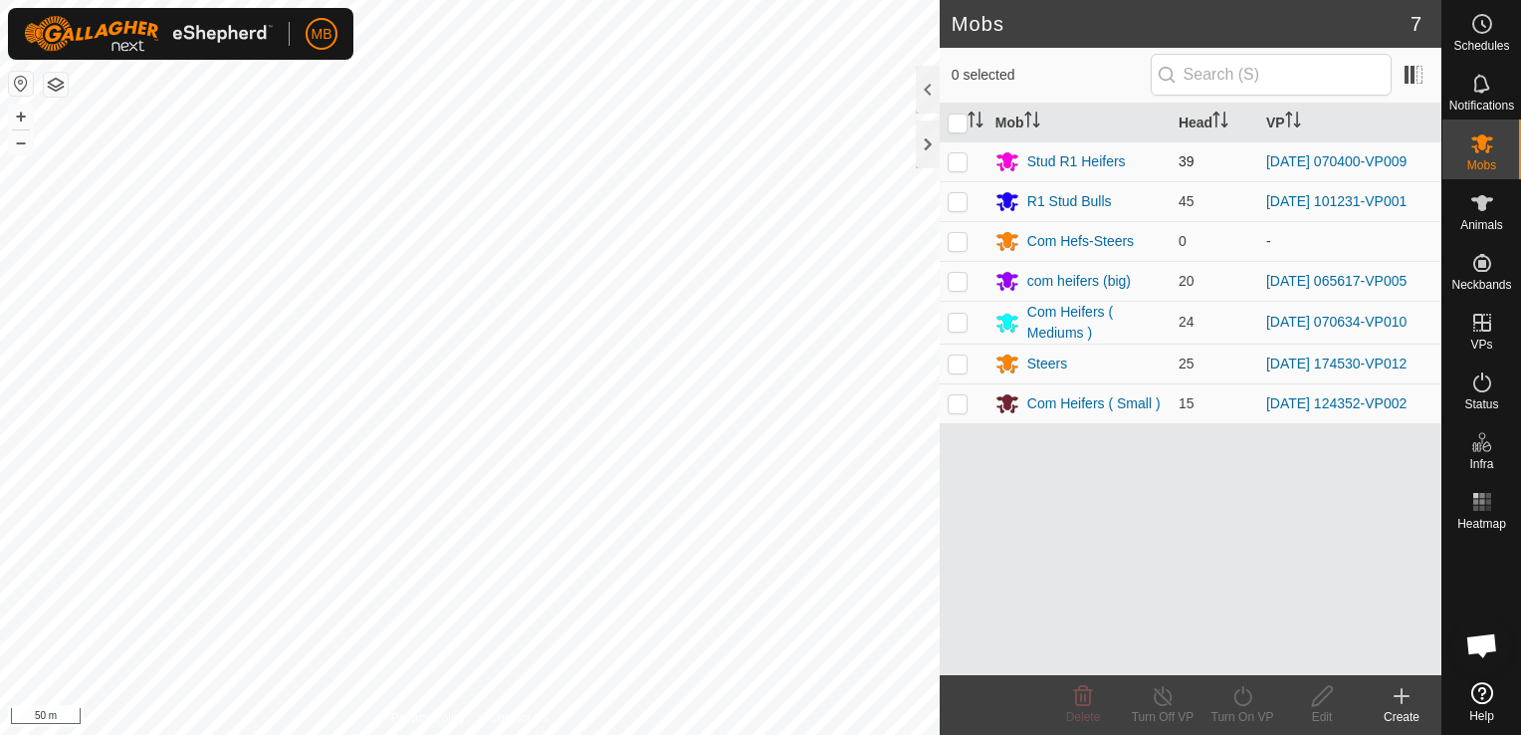
click at [956, 161] on p-checkbox at bounding box center [958, 161] width 20 height 16
checkbox input "true"
click at [1242, 703] on icon at bounding box center [1243, 696] width 25 height 24
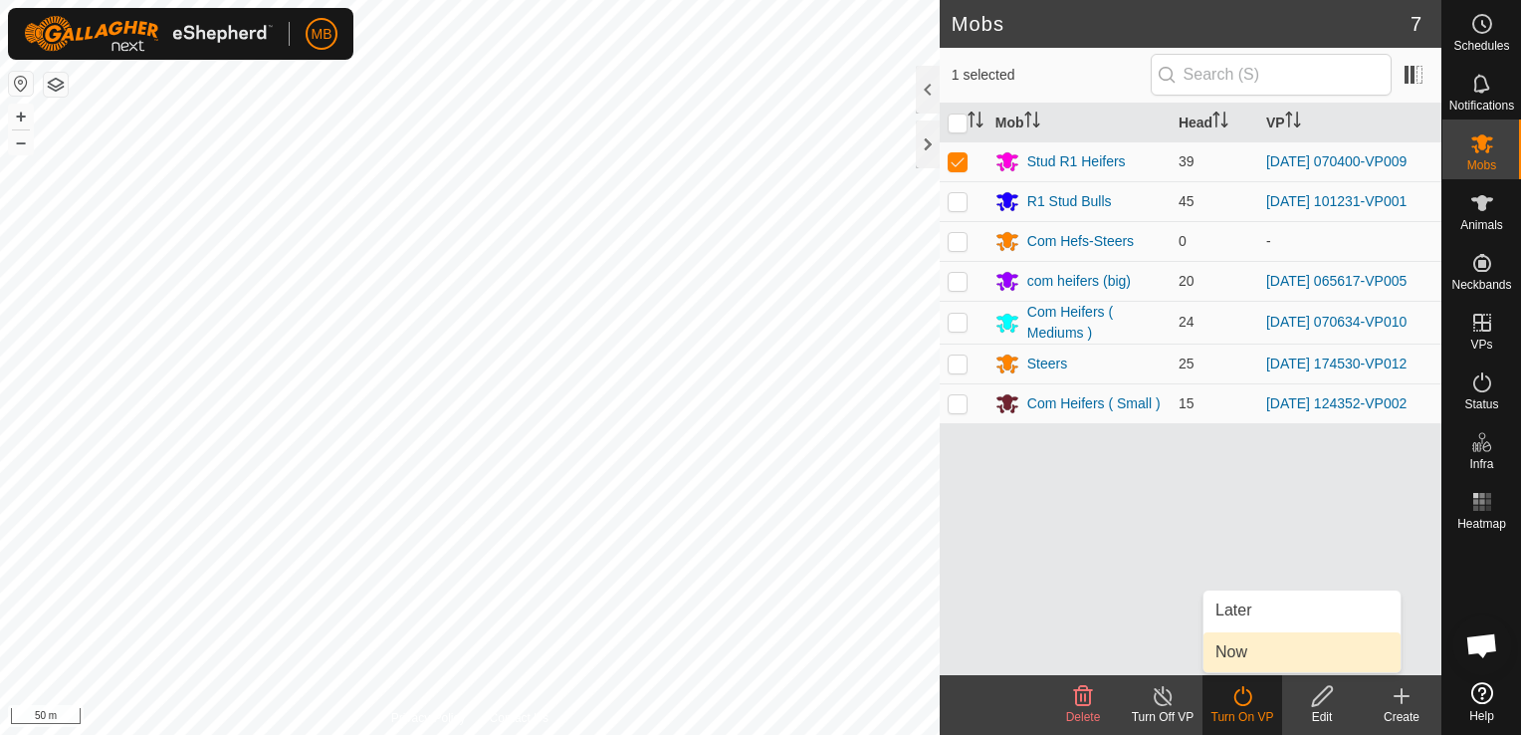
click at [1242, 662] on span "Now" at bounding box center [1232, 652] width 32 height 24
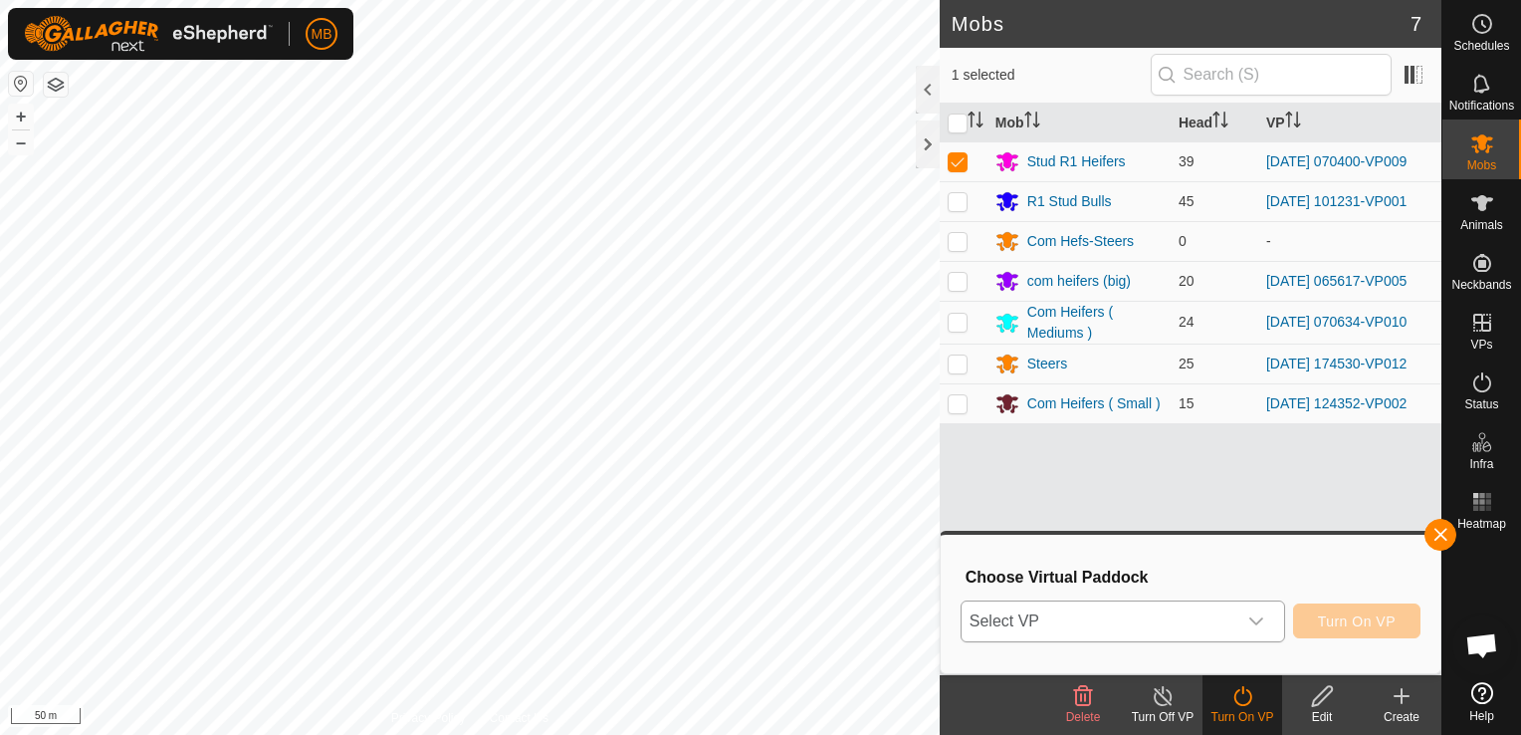
drag, startPoint x: 1242, startPoint y: 662, endPoint x: 1212, endPoint y: 618, distance: 53.6
click at [1212, 618] on span "Select VP" at bounding box center [1099, 621] width 275 height 40
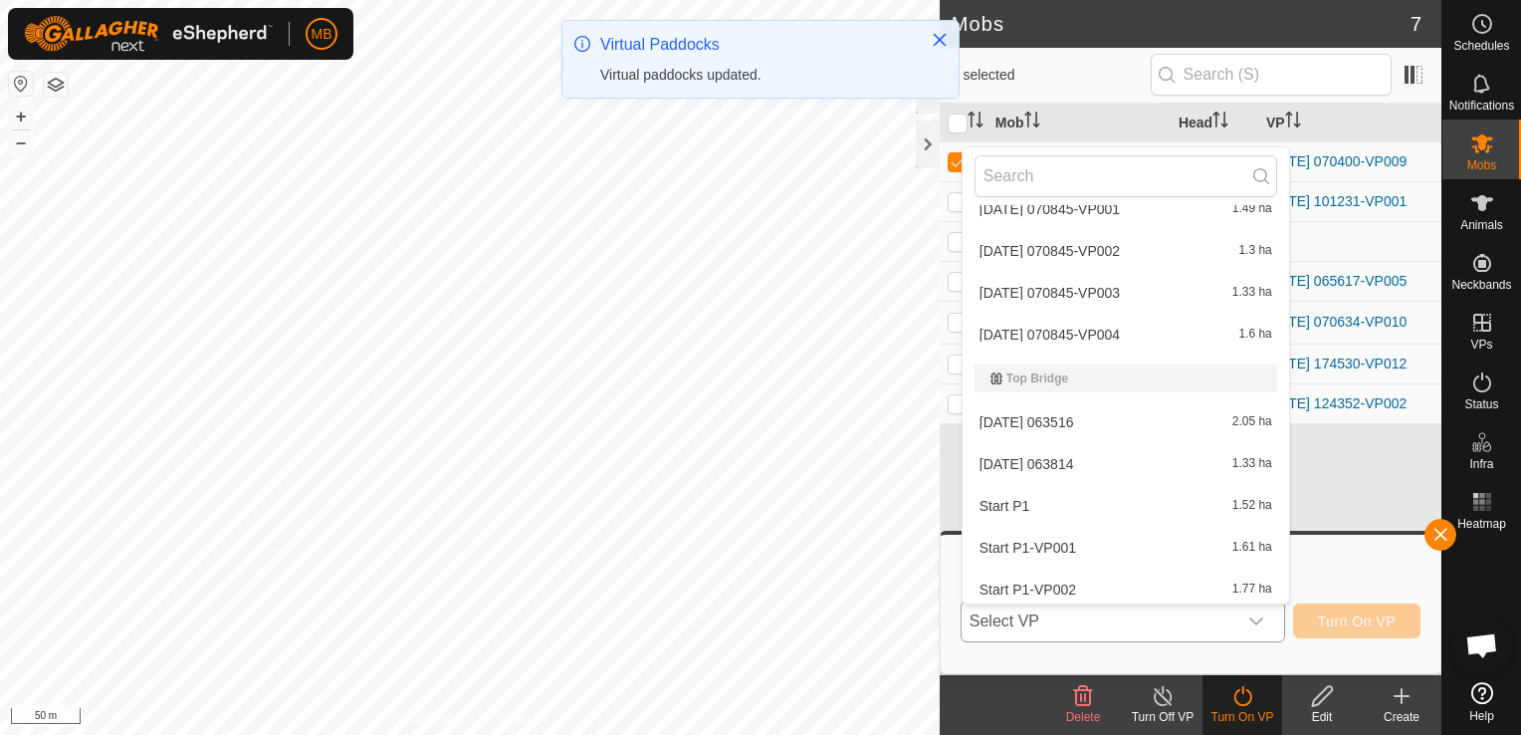
scroll to position [4547, 0]
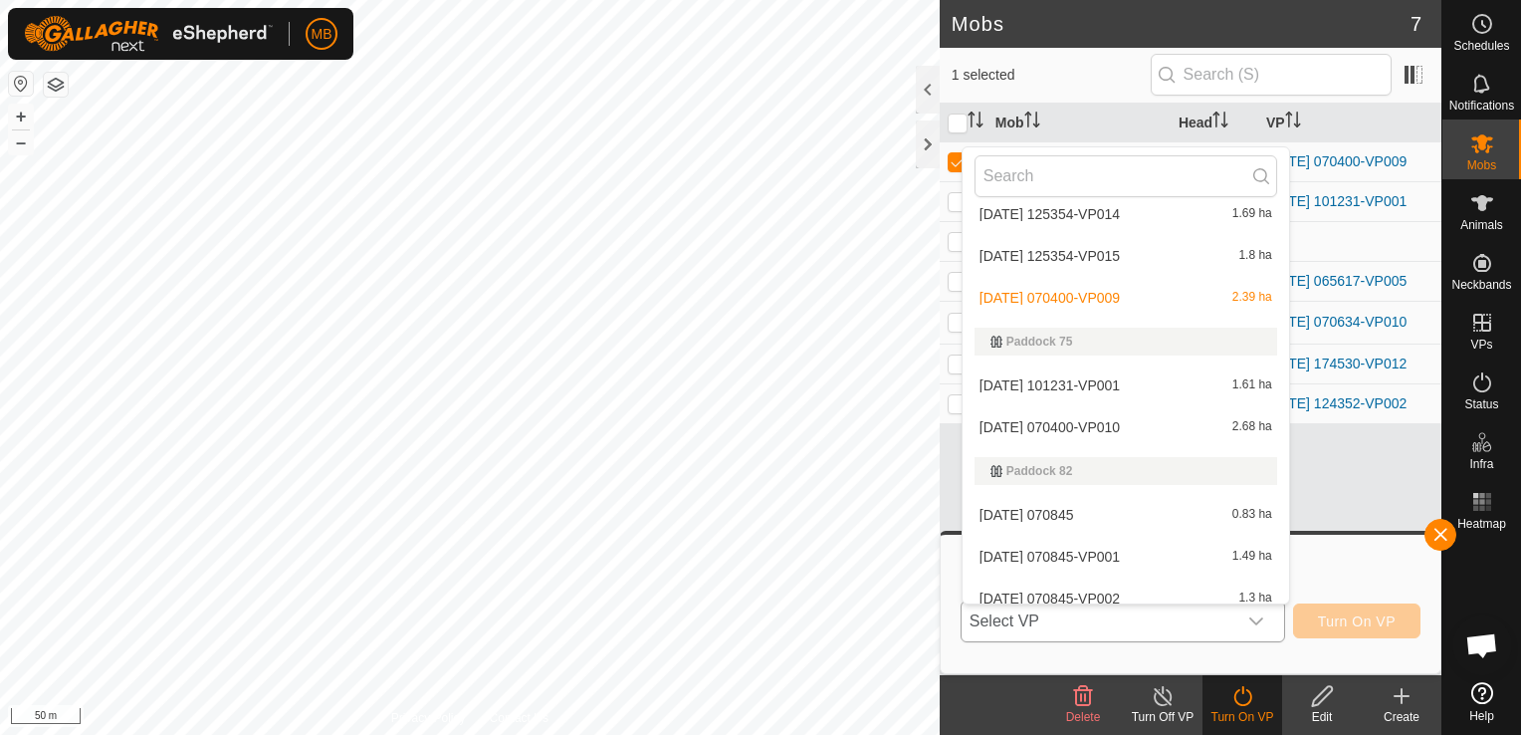
click at [1126, 426] on li "[DATE] 070400-VP010 2.68 ha" at bounding box center [1126, 427] width 327 height 40
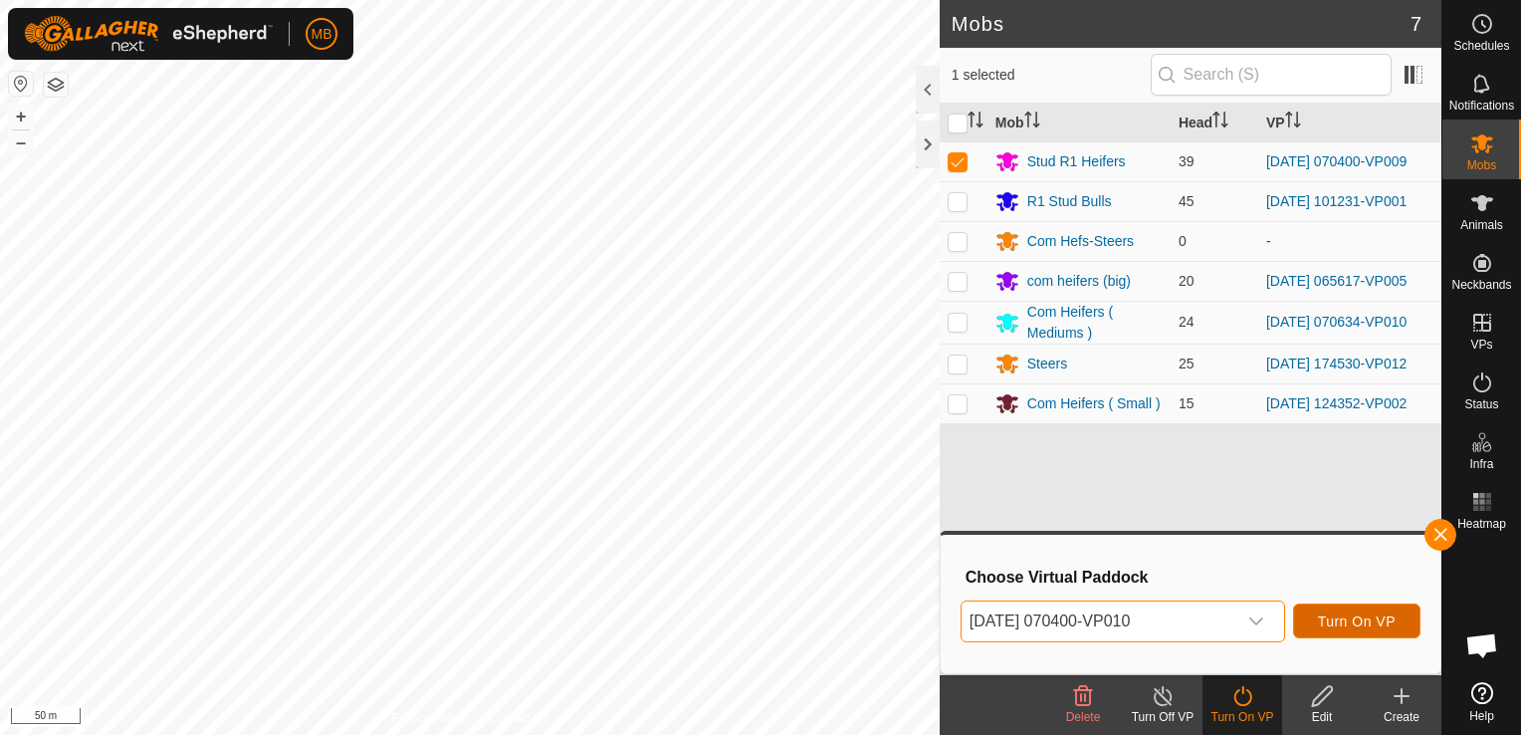
click at [1342, 615] on span "Turn On VP" at bounding box center [1357, 621] width 78 height 16
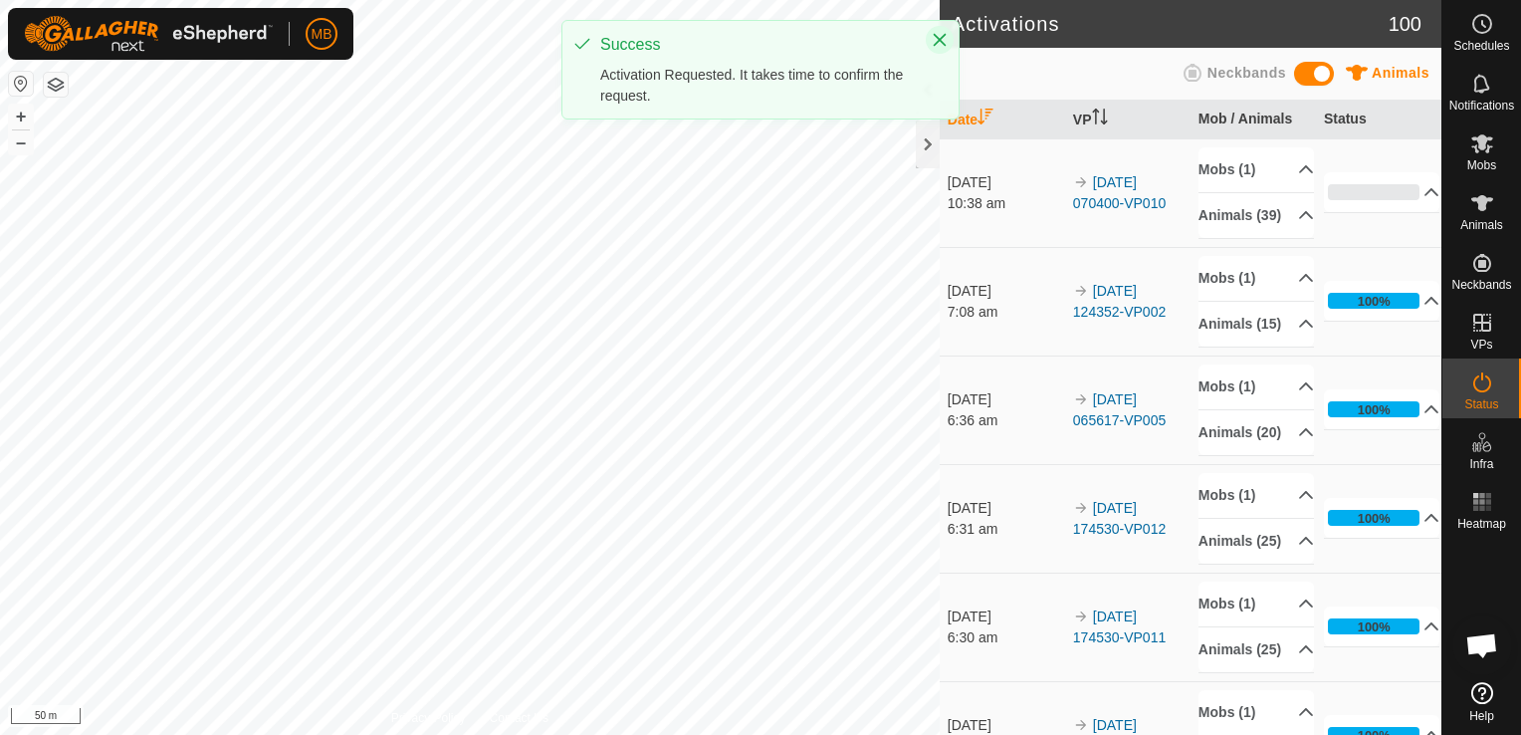
click at [940, 36] on icon "Close" at bounding box center [940, 40] width 16 height 16
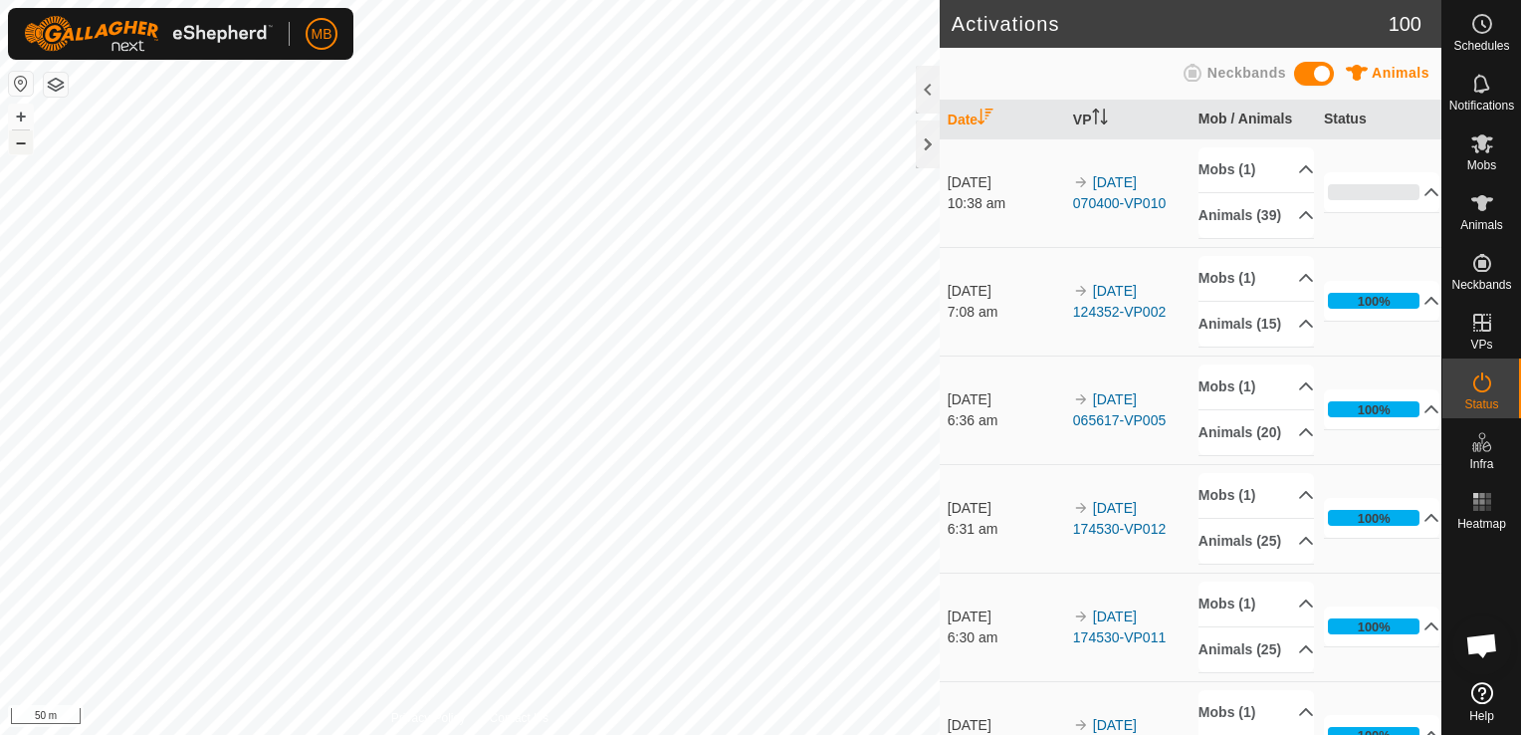
click at [17, 145] on button "–" at bounding box center [21, 142] width 24 height 24
click at [1484, 390] on icon at bounding box center [1482, 382] width 18 height 20
click at [929, 85] on div at bounding box center [928, 90] width 24 height 48
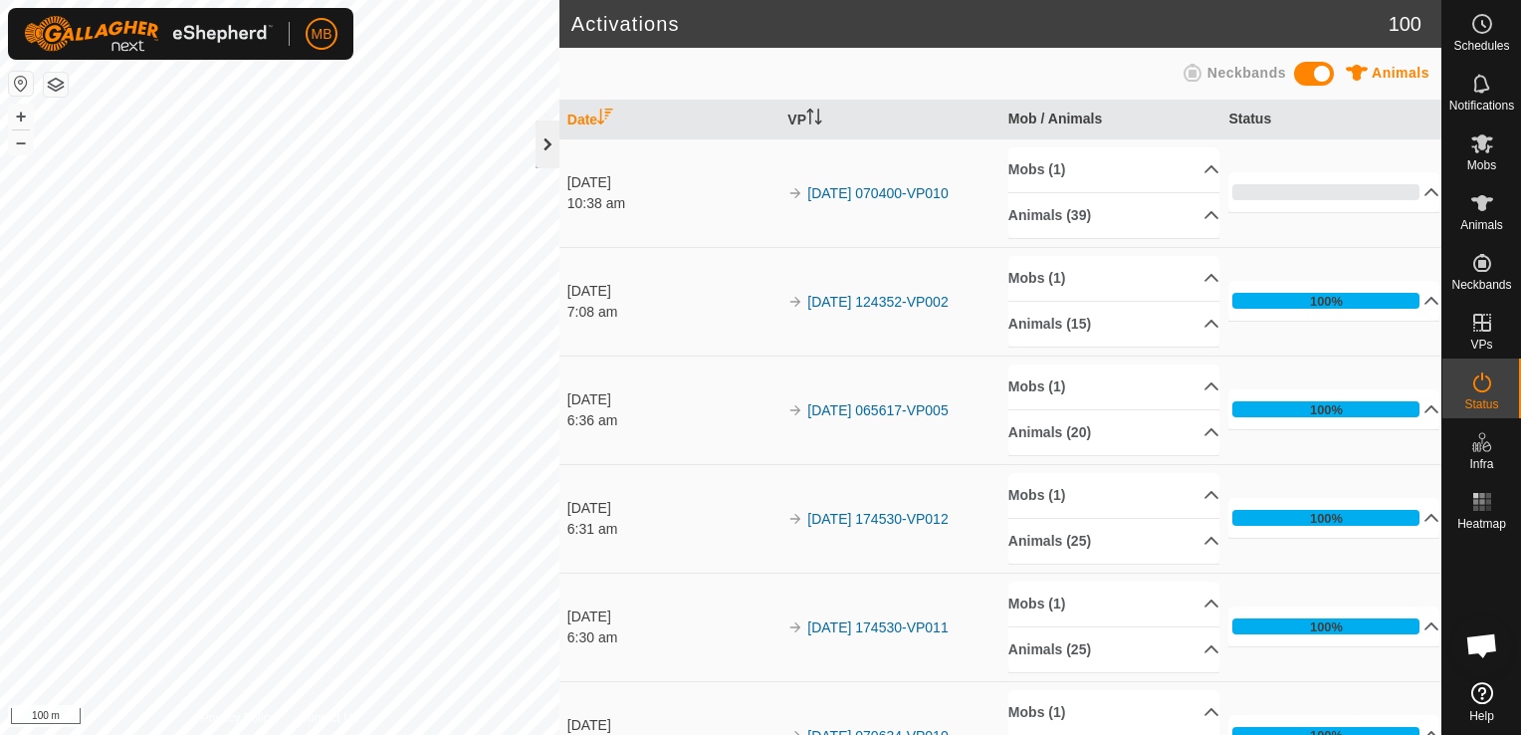
click at [547, 157] on div at bounding box center [548, 144] width 24 height 48
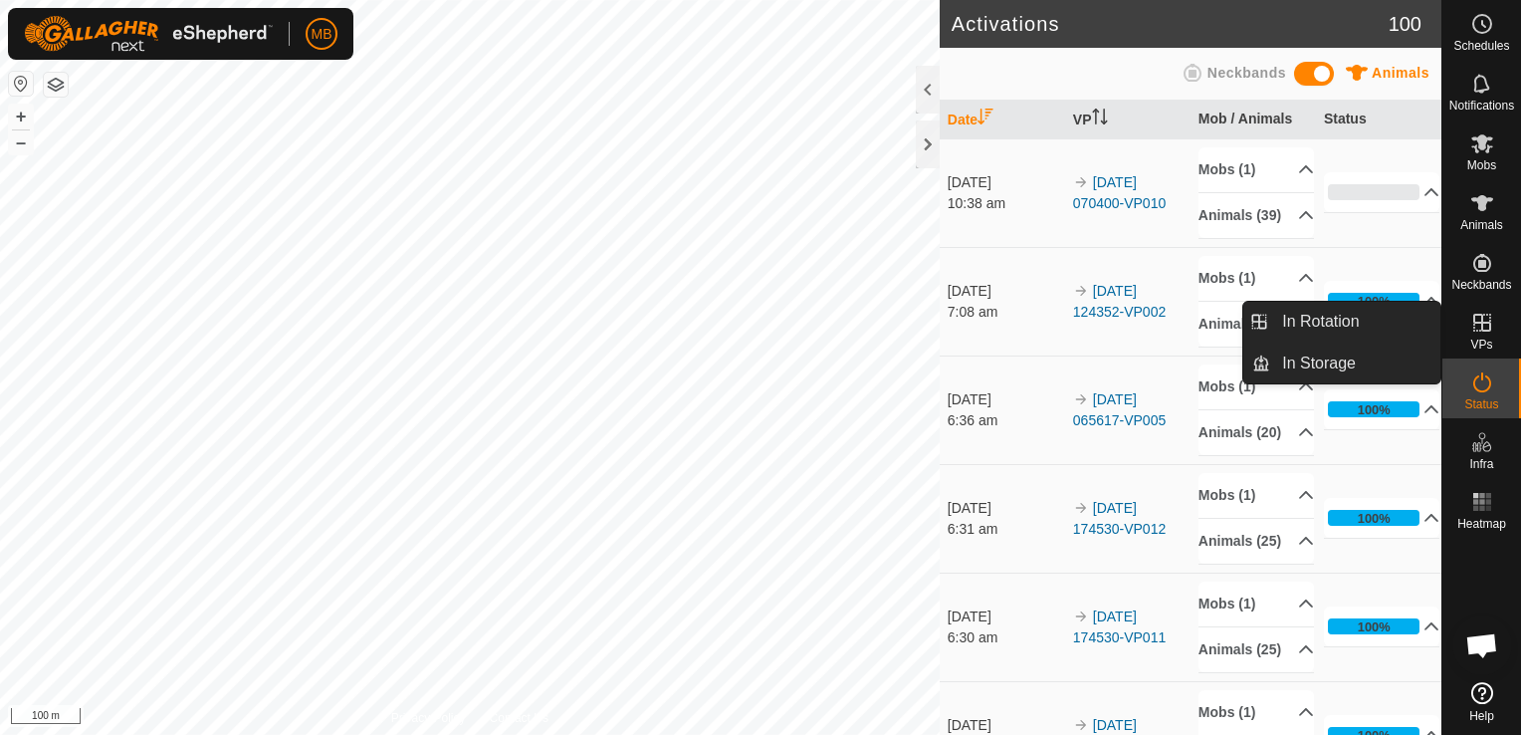
click at [1485, 329] on icon at bounding box center [1482, 323] width 24 height 24
click at [1382, 321] on link "In Rotation" at bounding box center [1355, 322] width 170 height 40
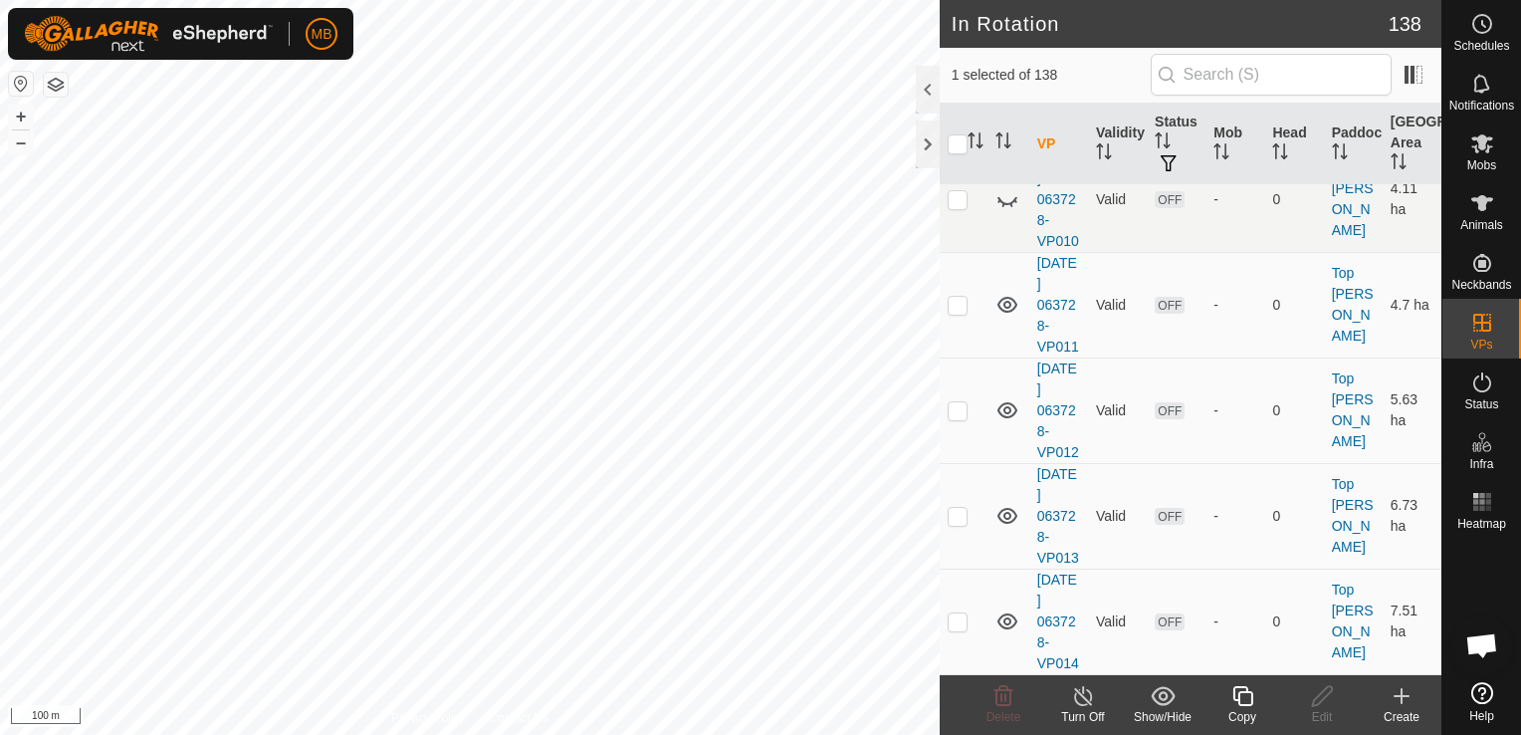
scroll to position [14796, 0]
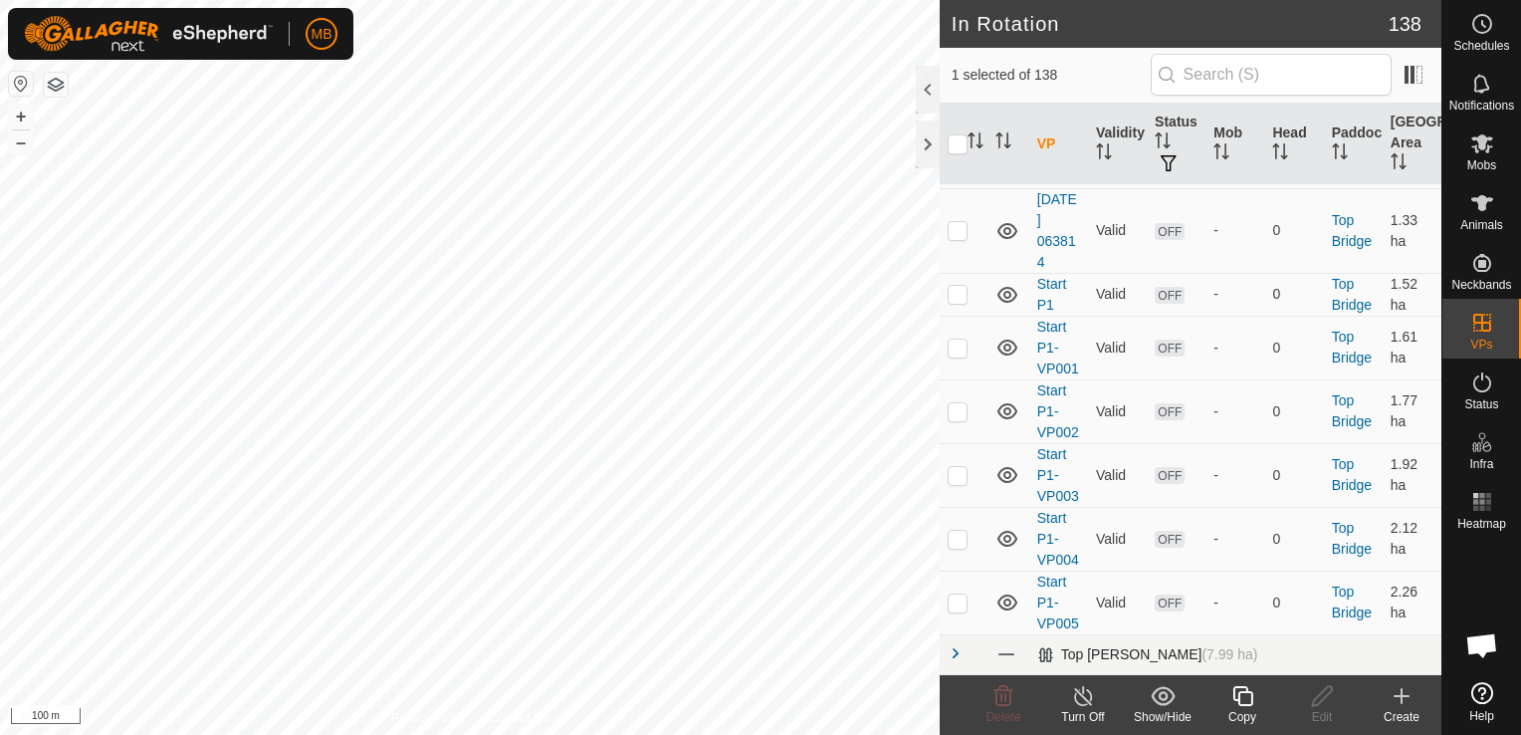
scroll to position [14472, 0]
click at [951, 659] on span at bounding box center [956, 653] width 16 height 16
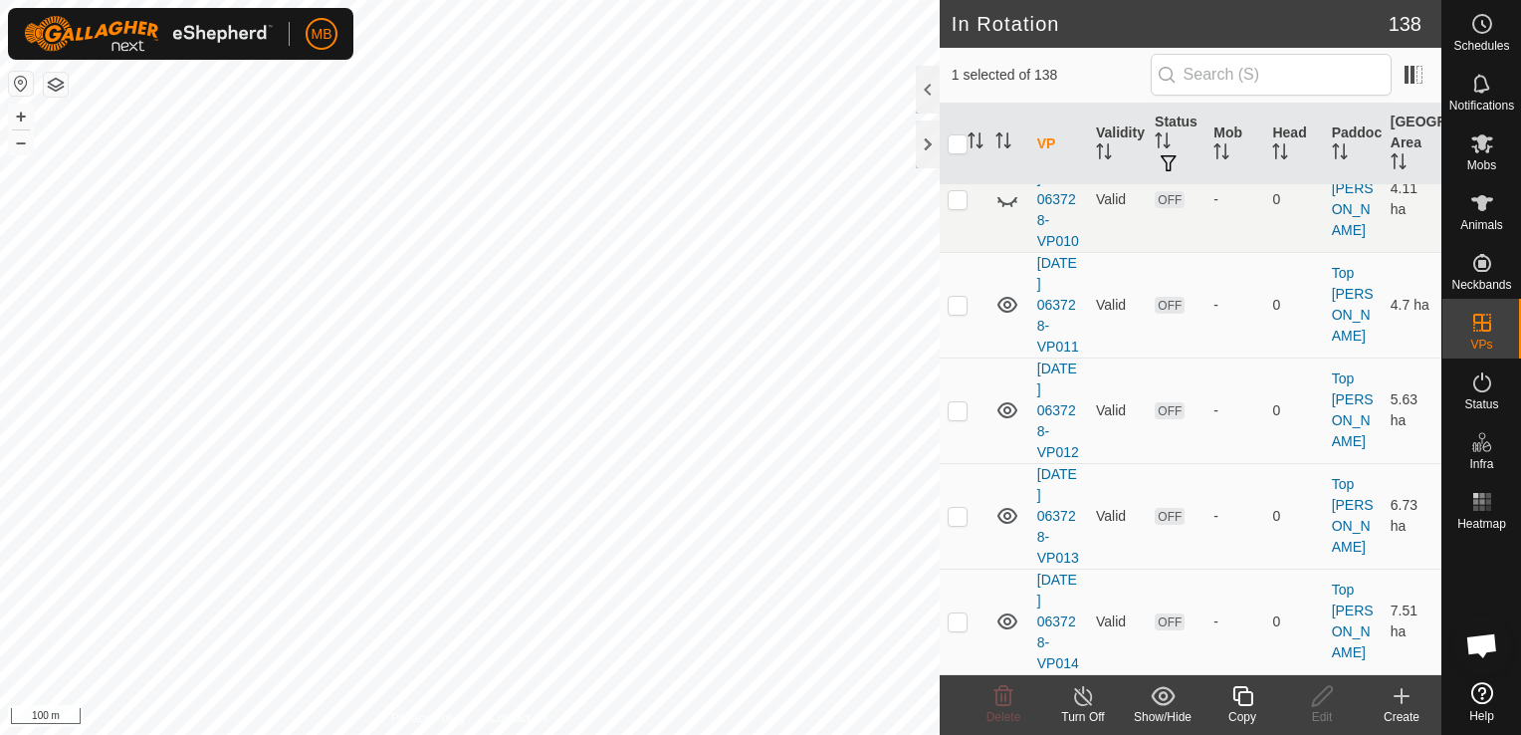
scroll to position [14796, 0]
checkbox input "true"
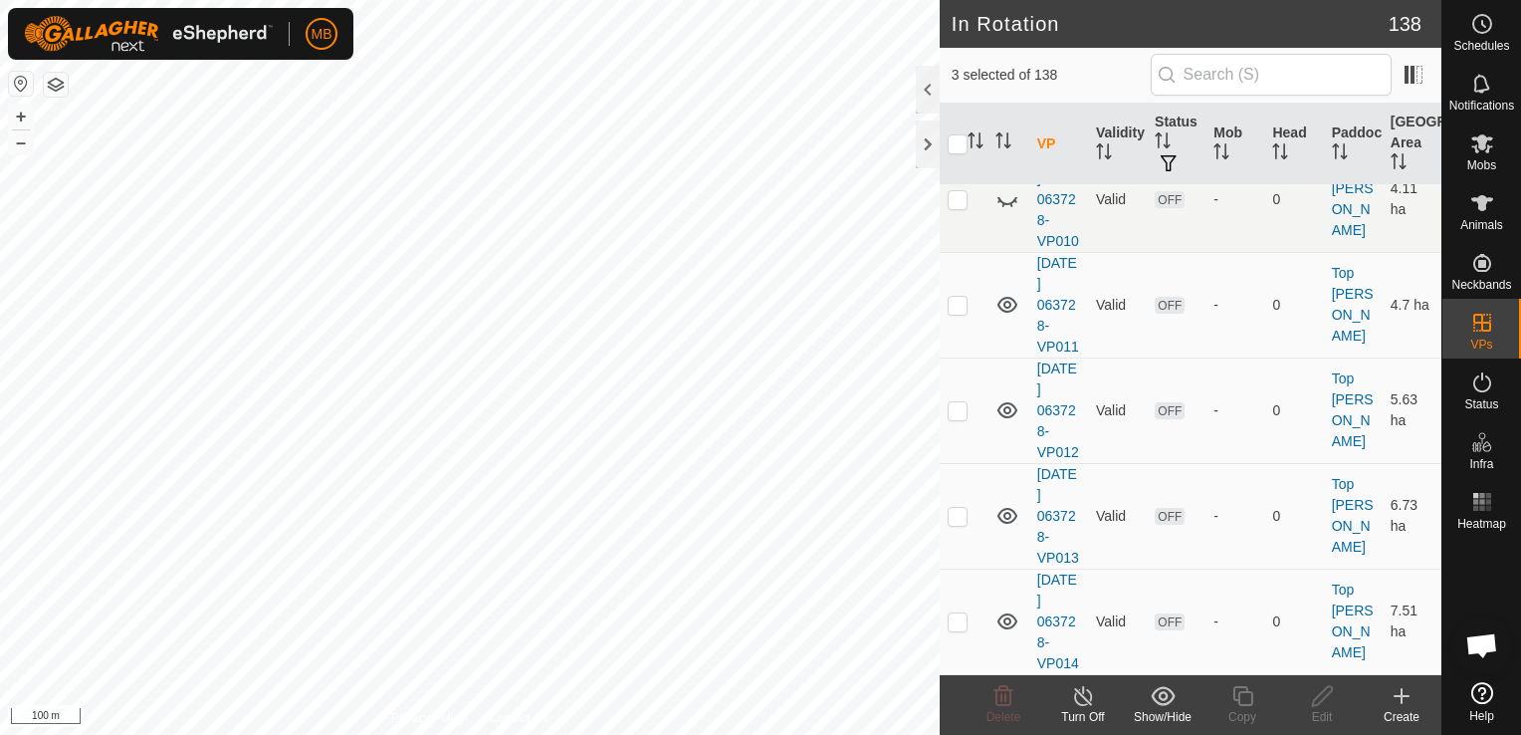
checkbox input "true"
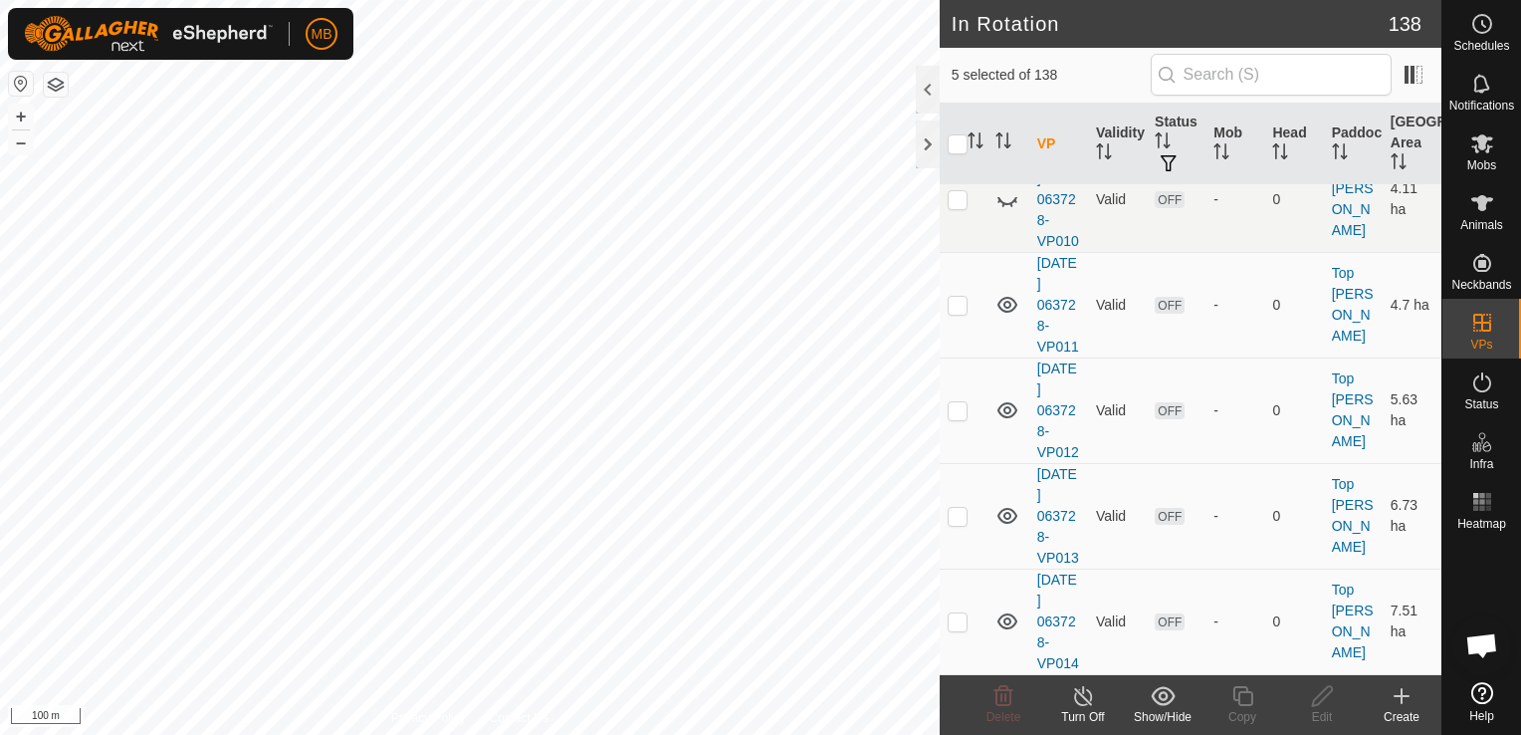
checkbox input "true"
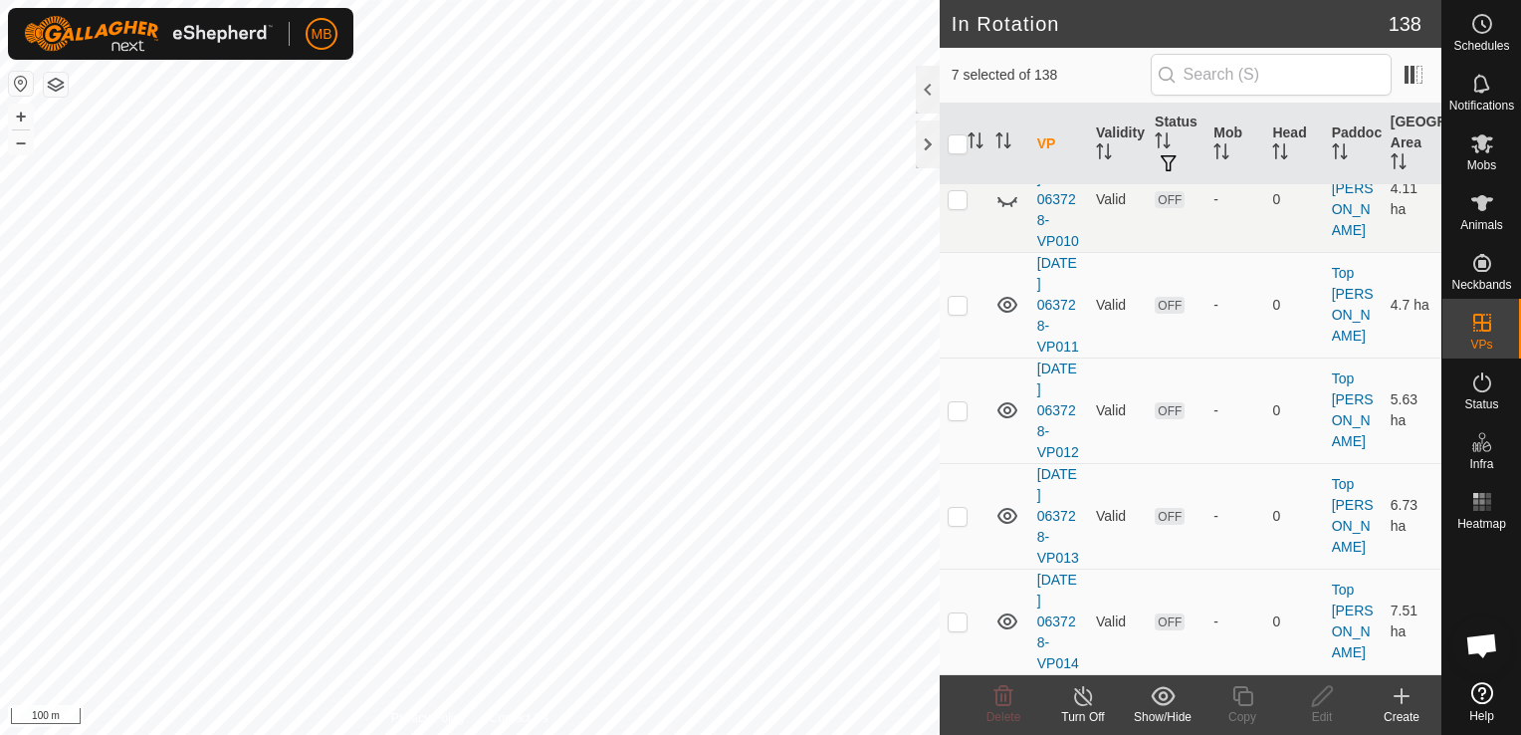
checkbox input "true"
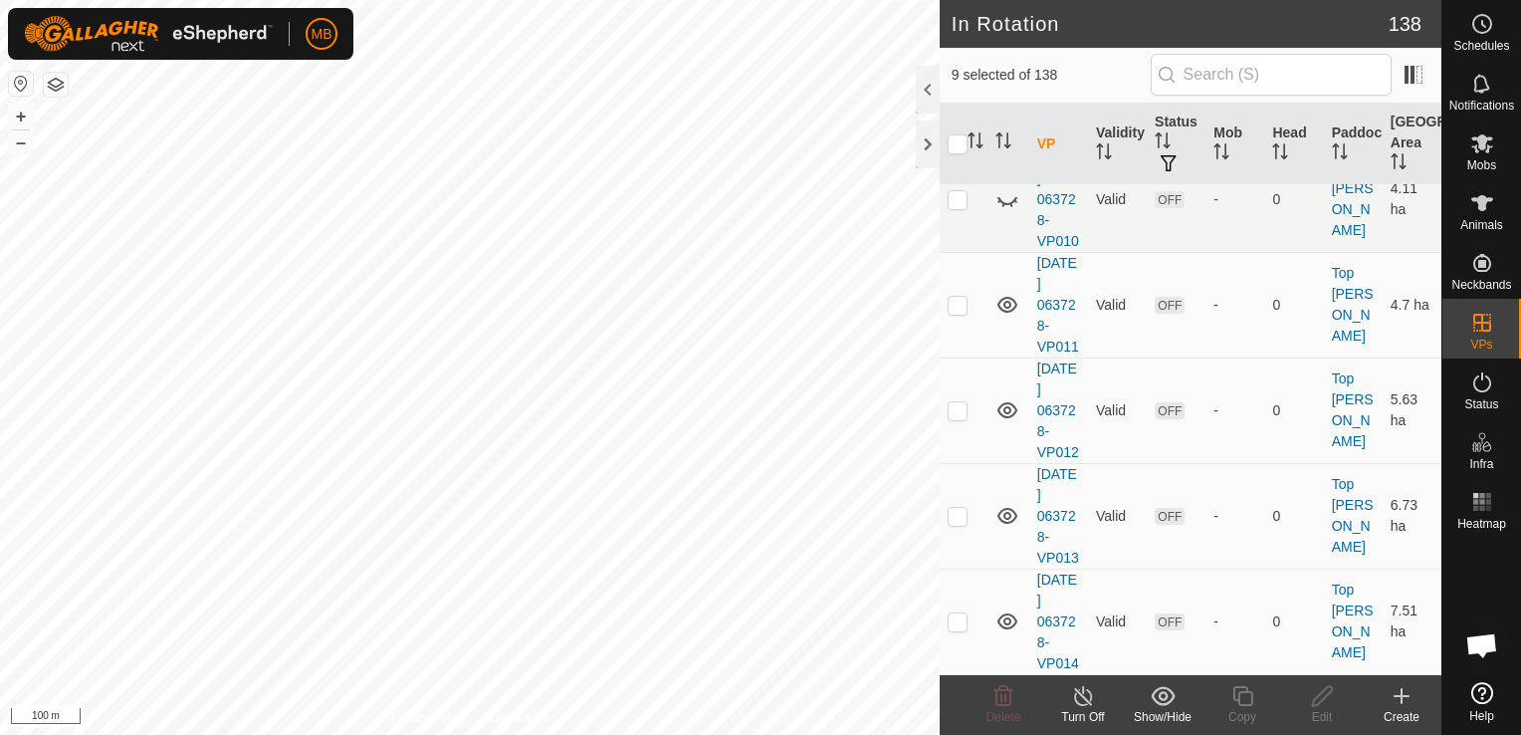
checkbox input "true"
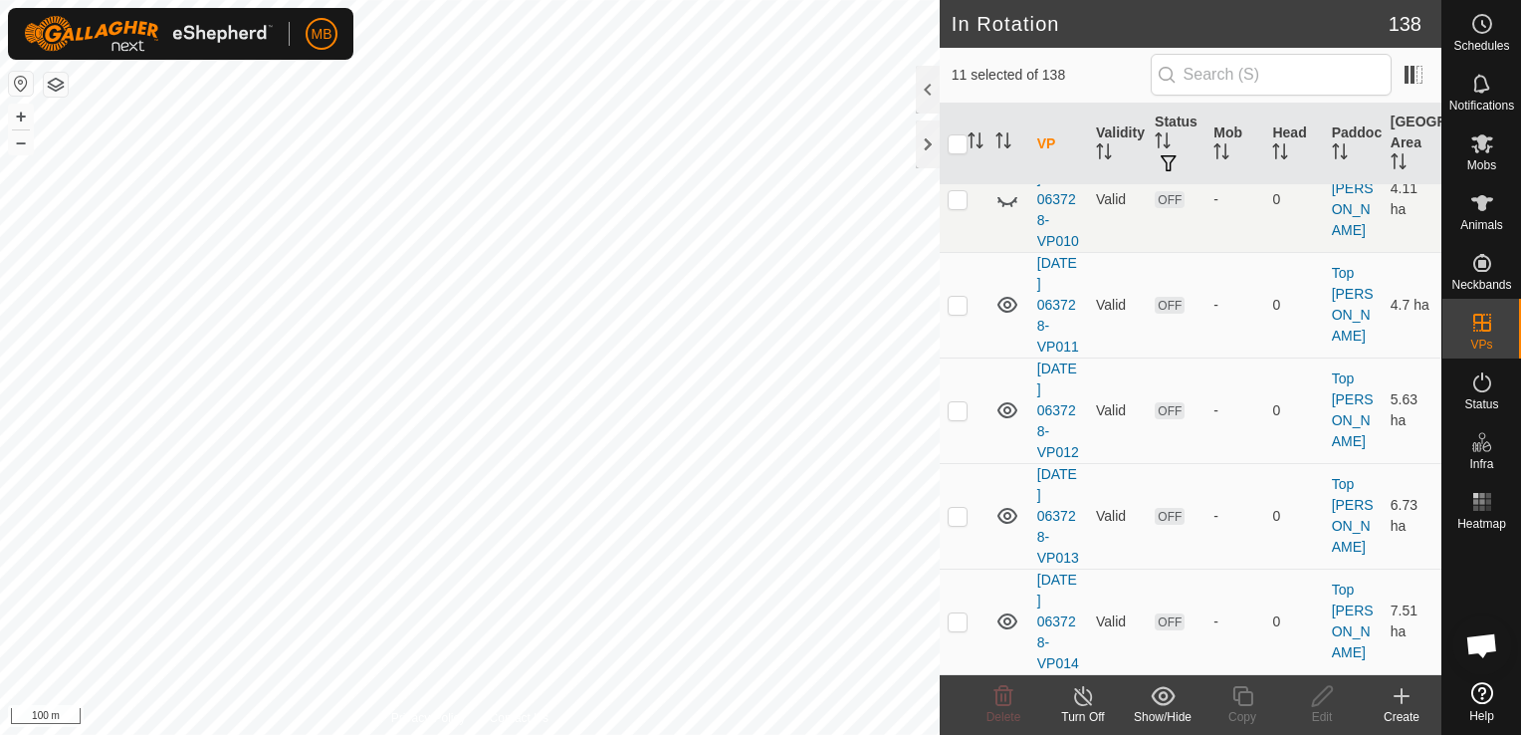
checkbox input "false"
checkbox input "true"
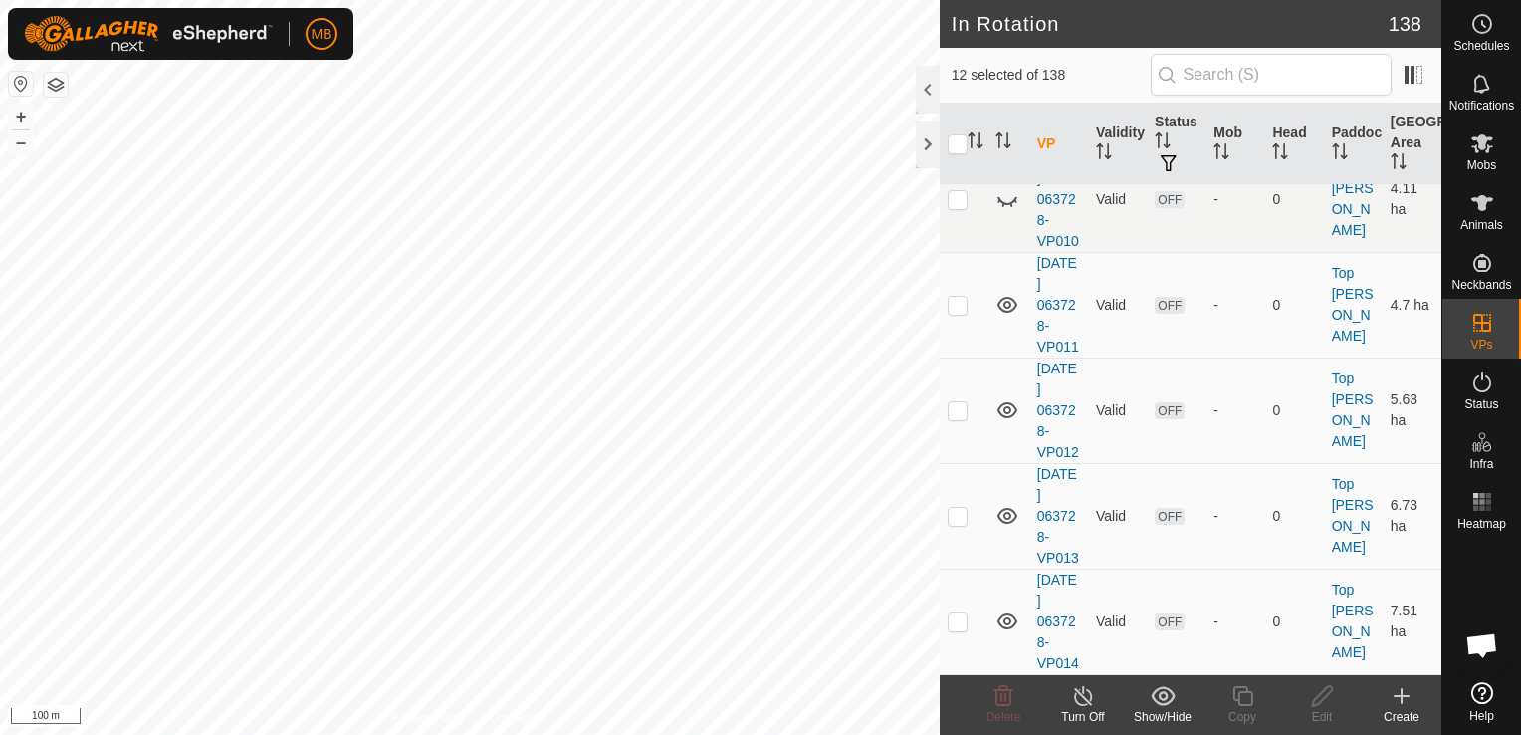
checkbox input "false"
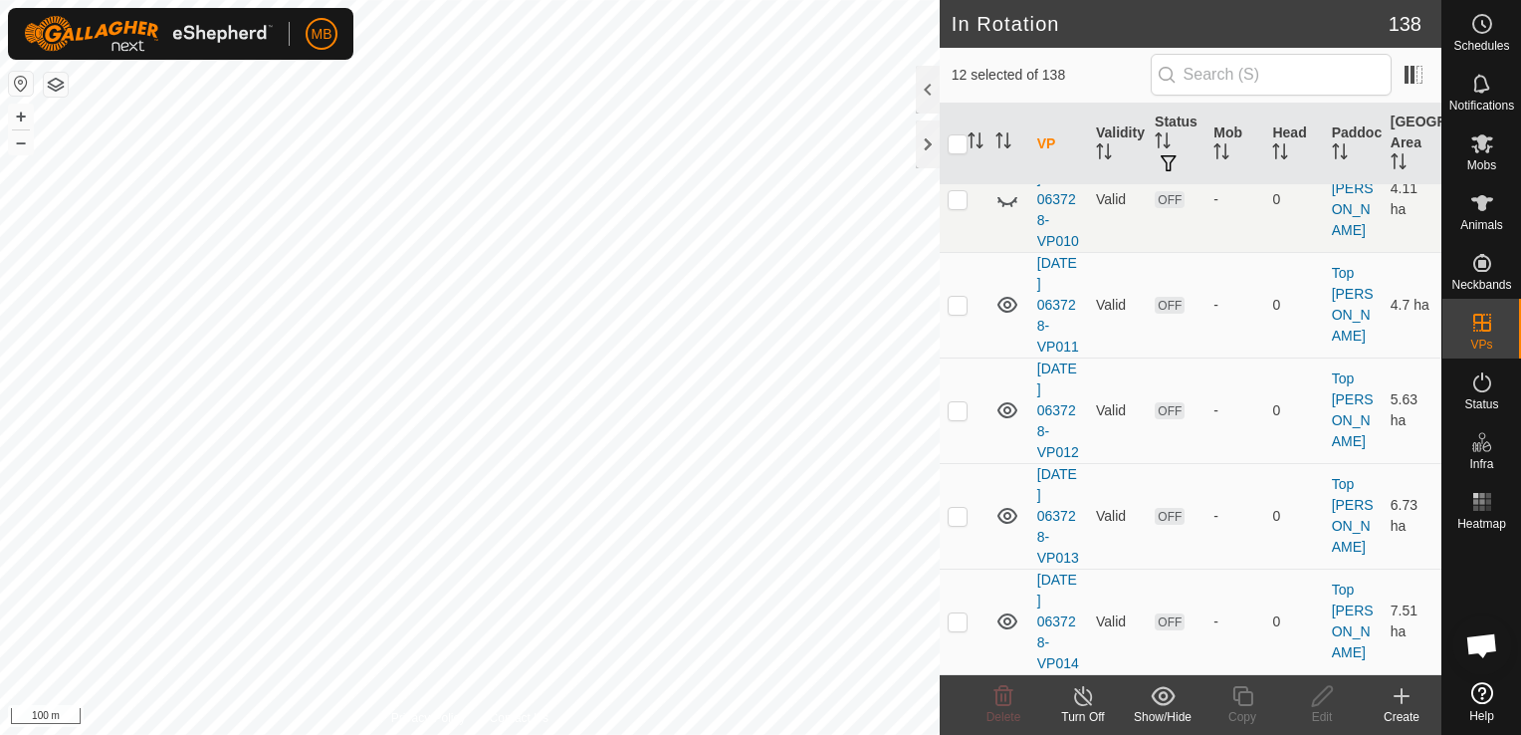
checkbox input "false"
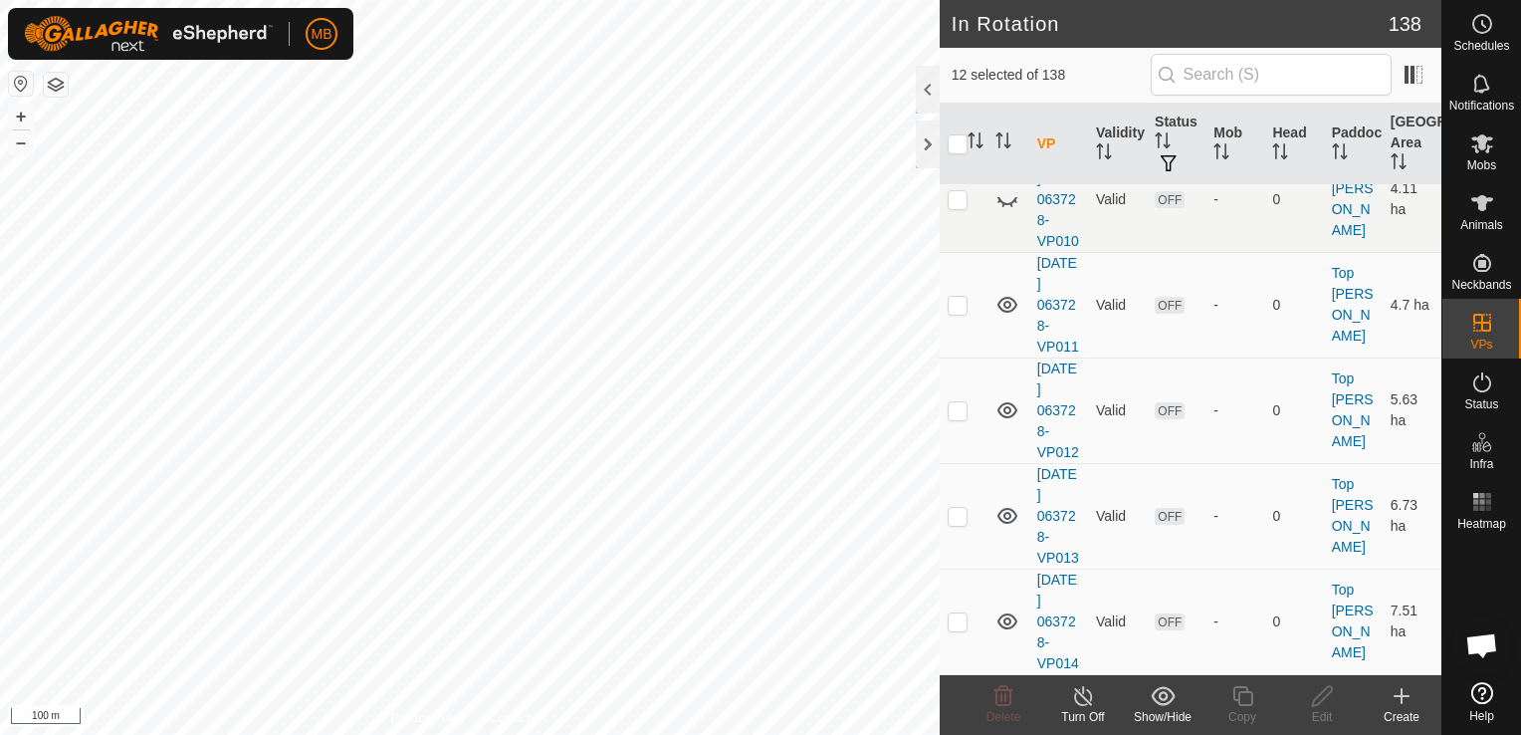
checkbox input "false"
checkbox input "true"
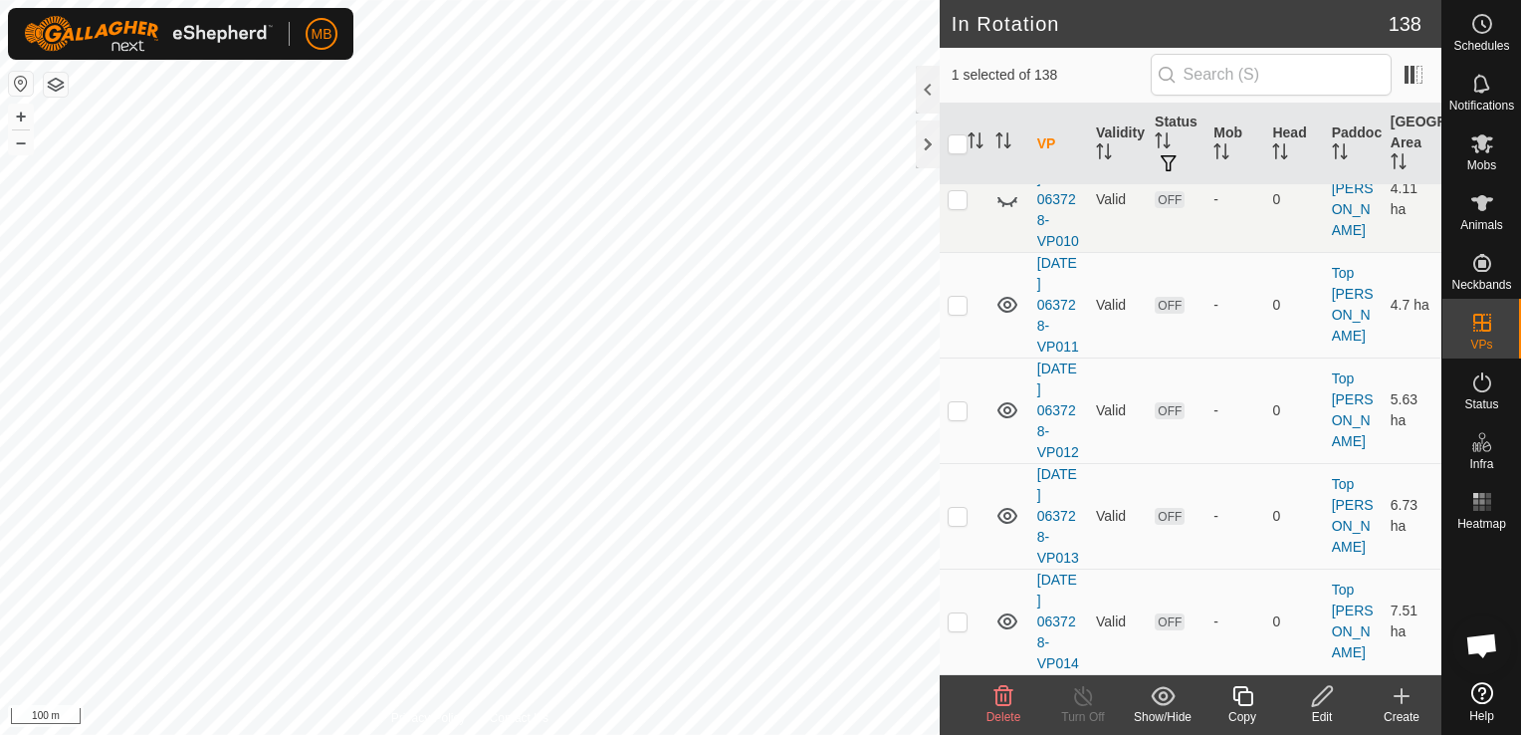
checkbox input "true"
click at [956, 102] on p-checkbox at bounding box center [958, 94] width 20 height 16
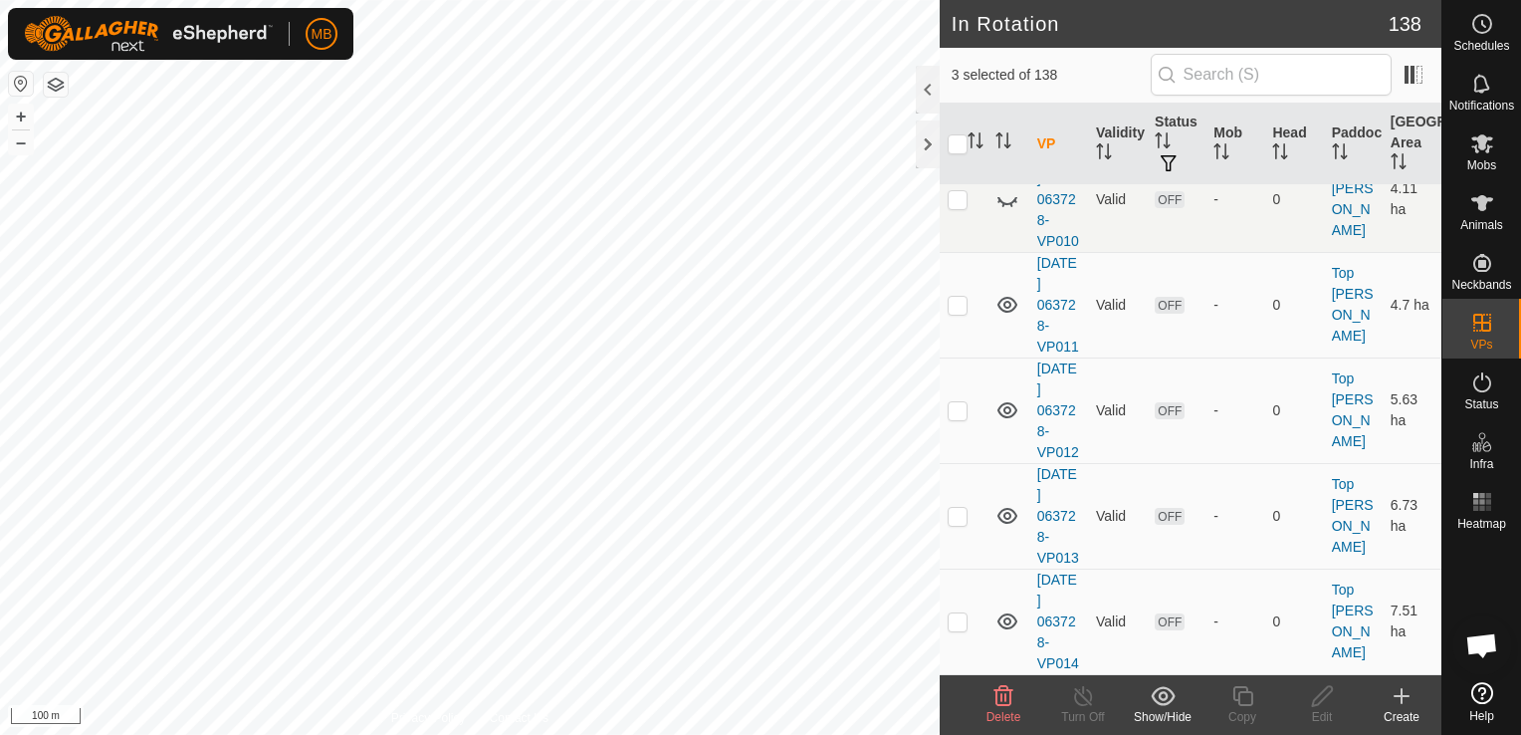
checkbox input "true"
click at [953, 207] on p-checkbox at bounding box center [958, 199] width 20 height 16
checkbox input "true"
click at [959, 137] on input "checkbox" at bounding box center [958, 144] width 20 height 20
checkbox input "true"
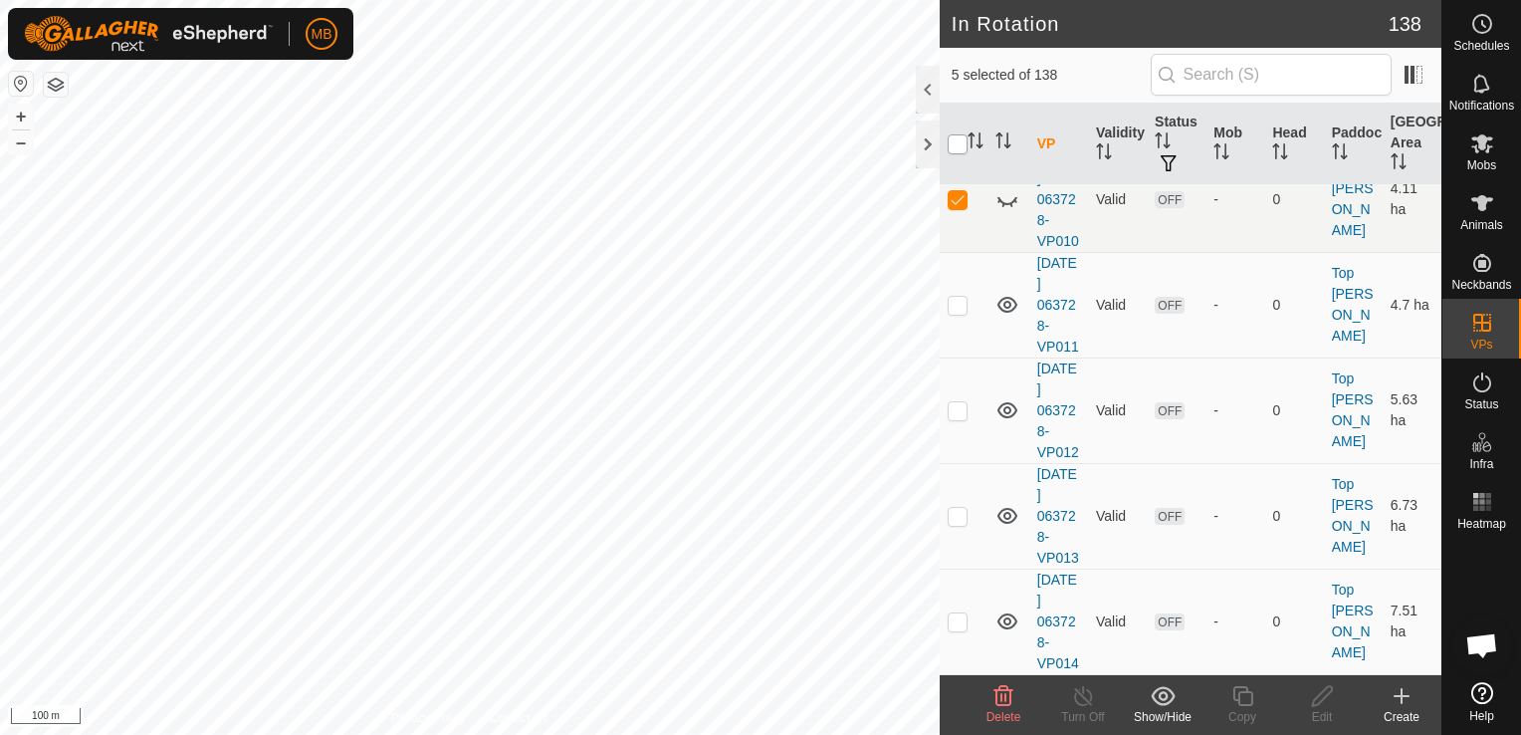
checkbox input "true"
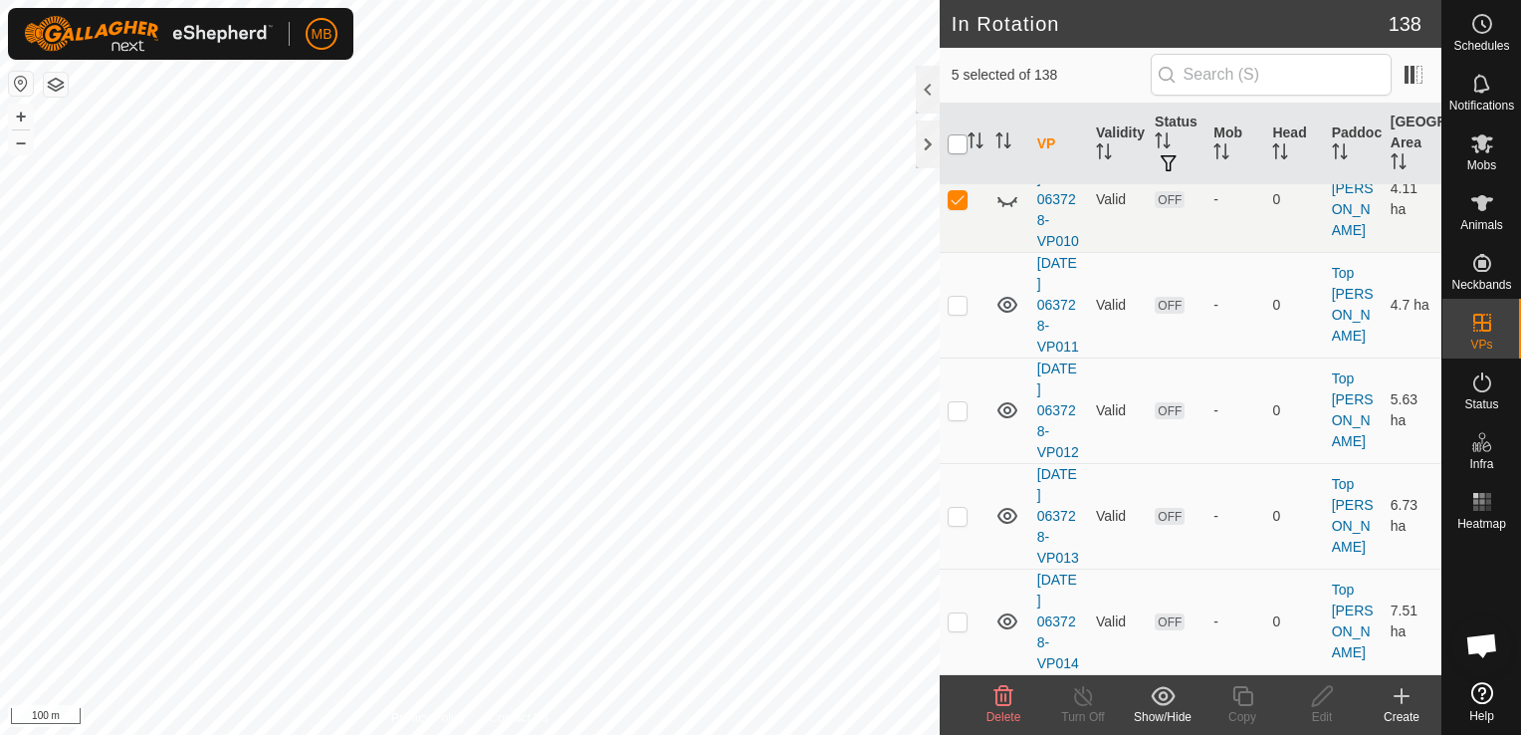
checkbox input "true"
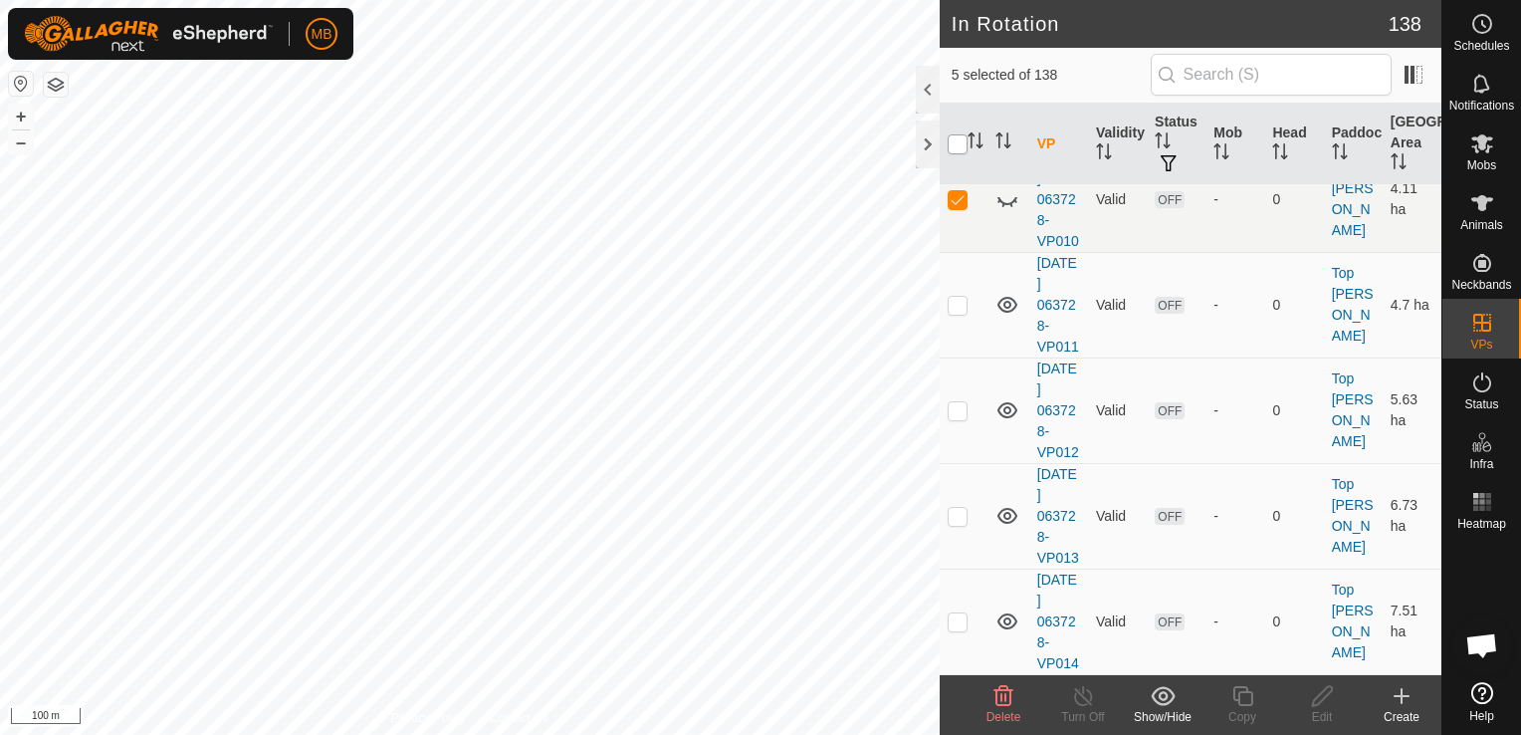
checkbox input "true"
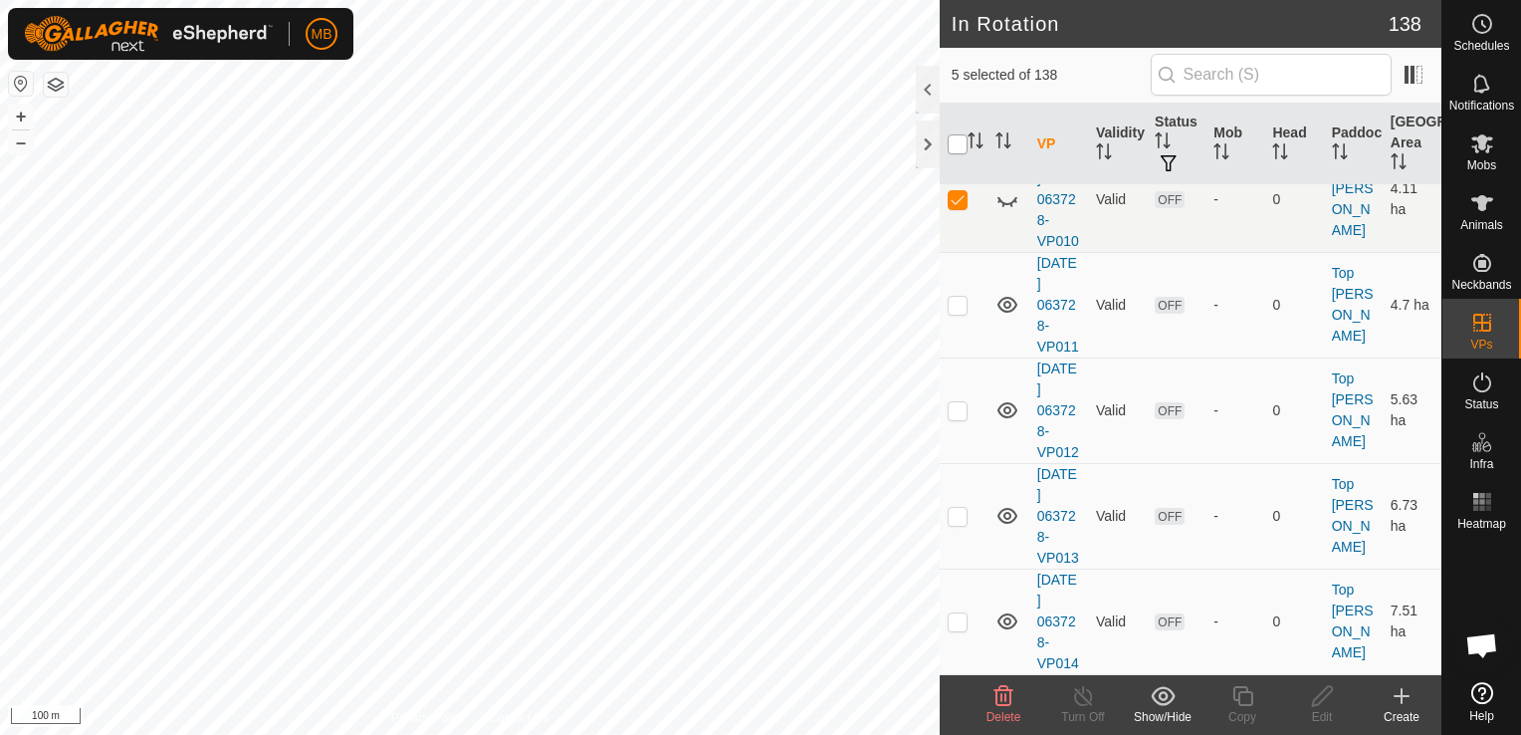
checkbox input "true"
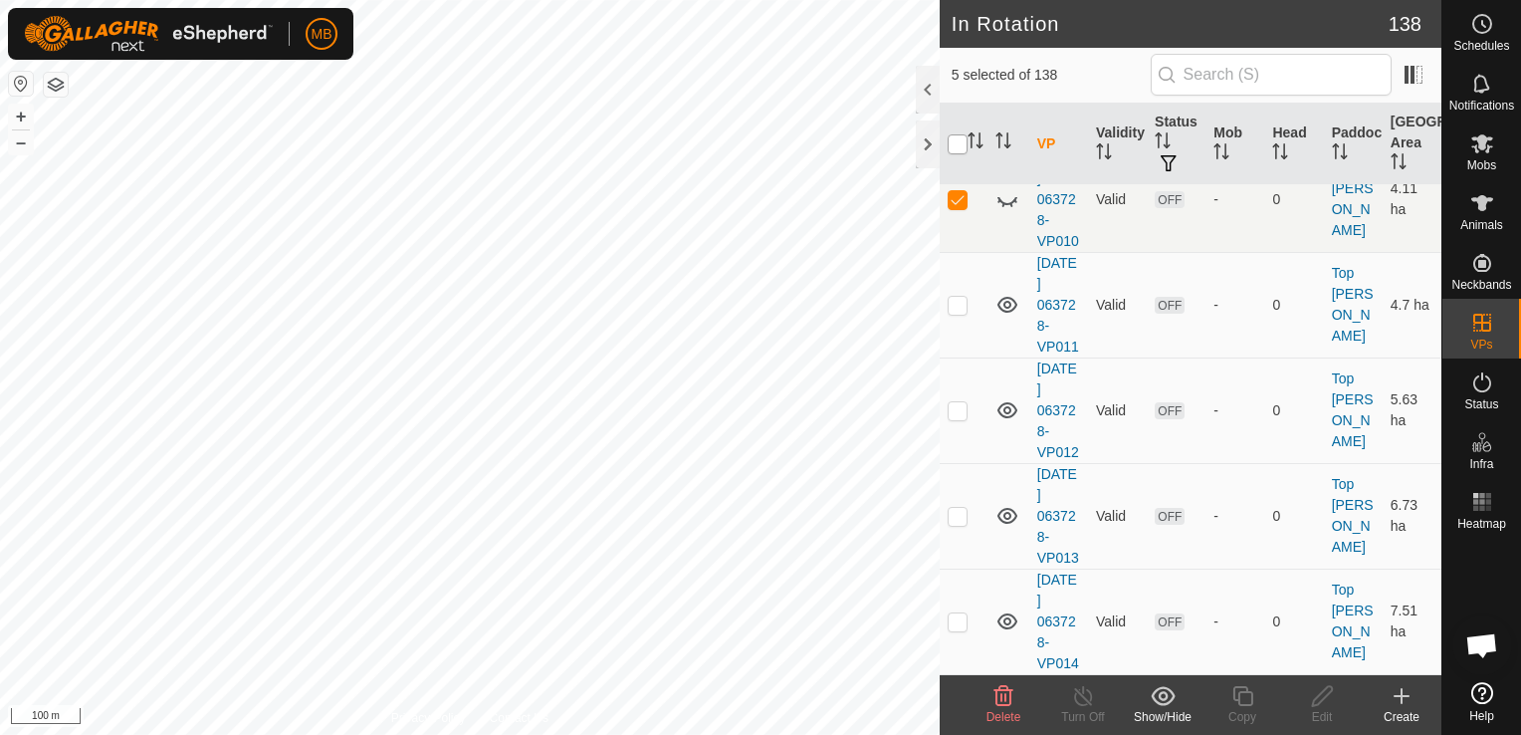
checkbox input "true"
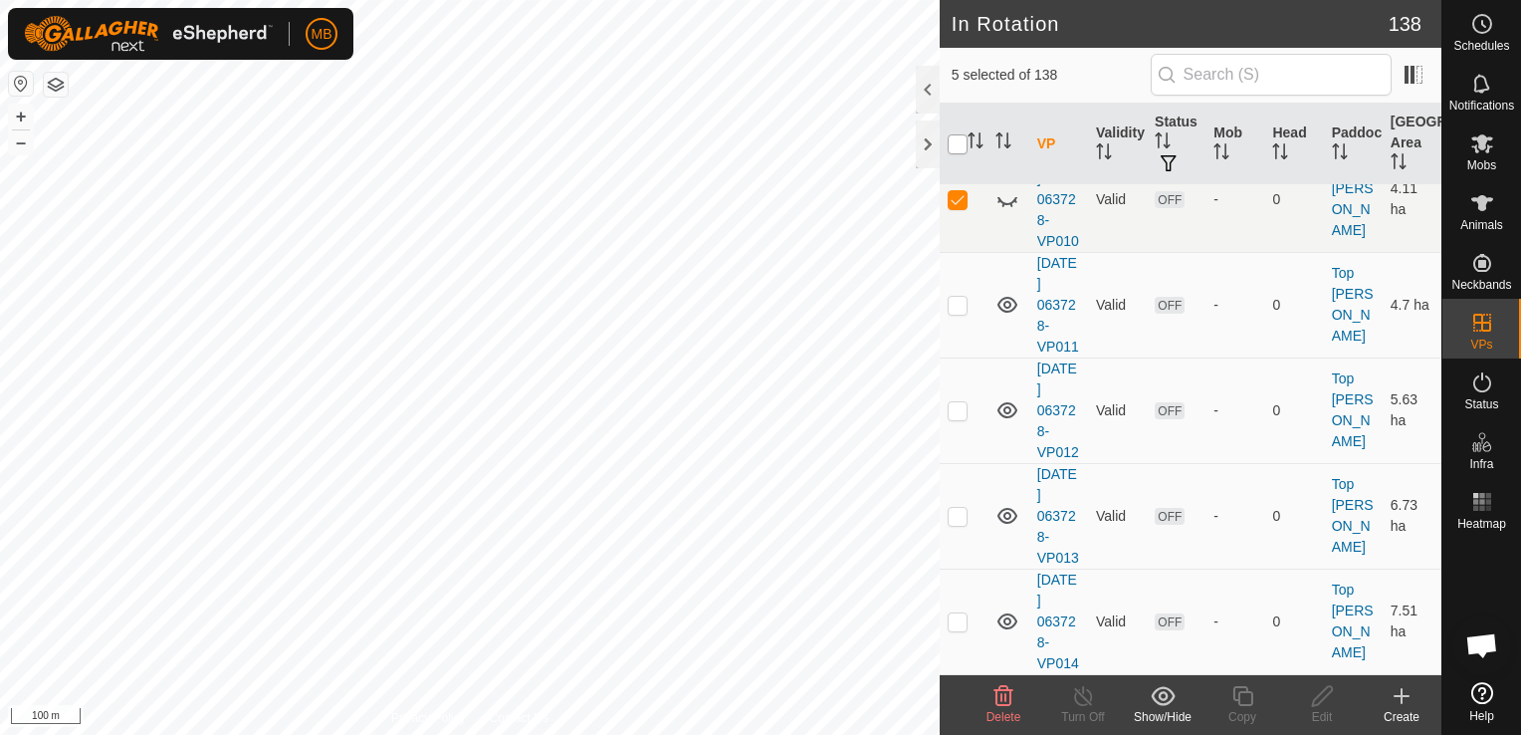
checkbox input "true"
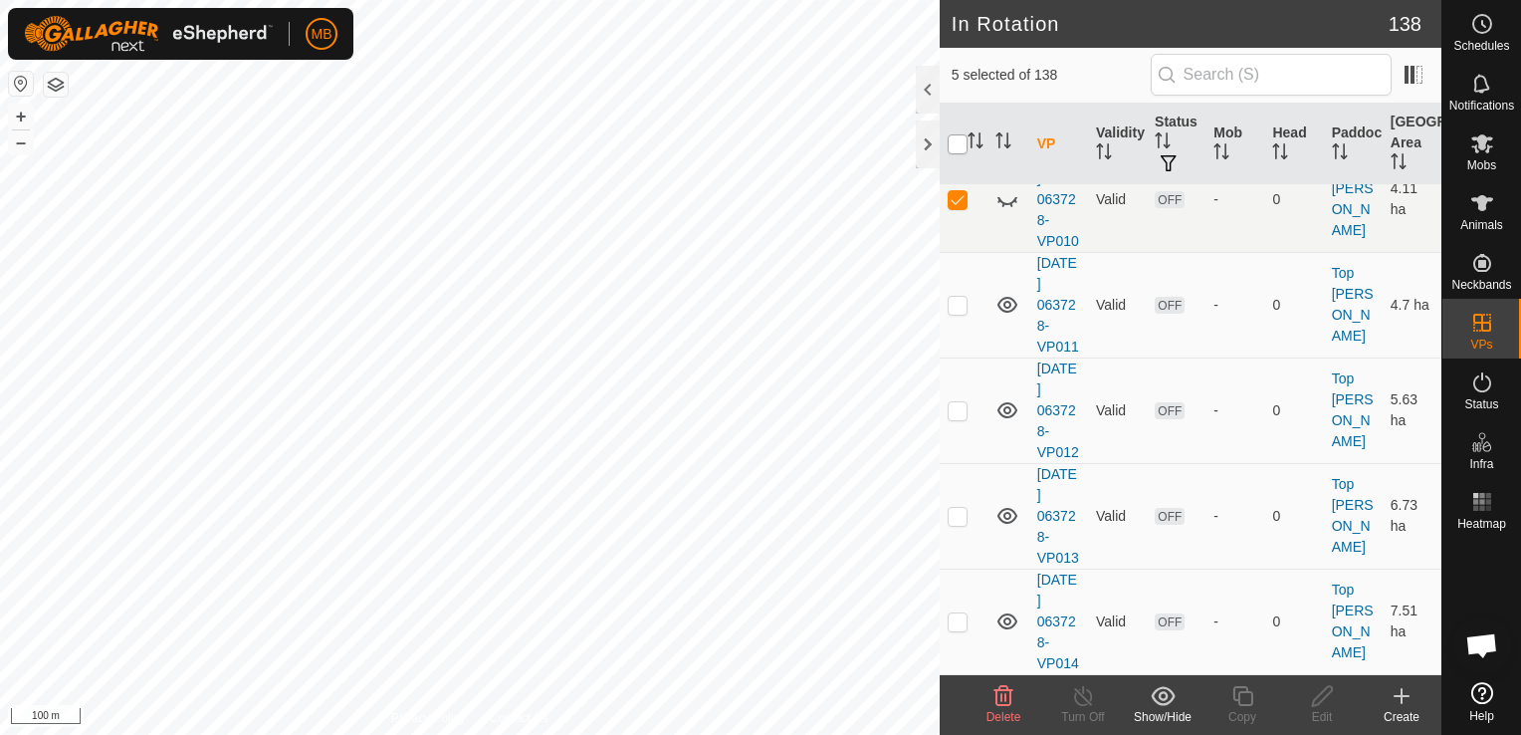
checkbox input "true"
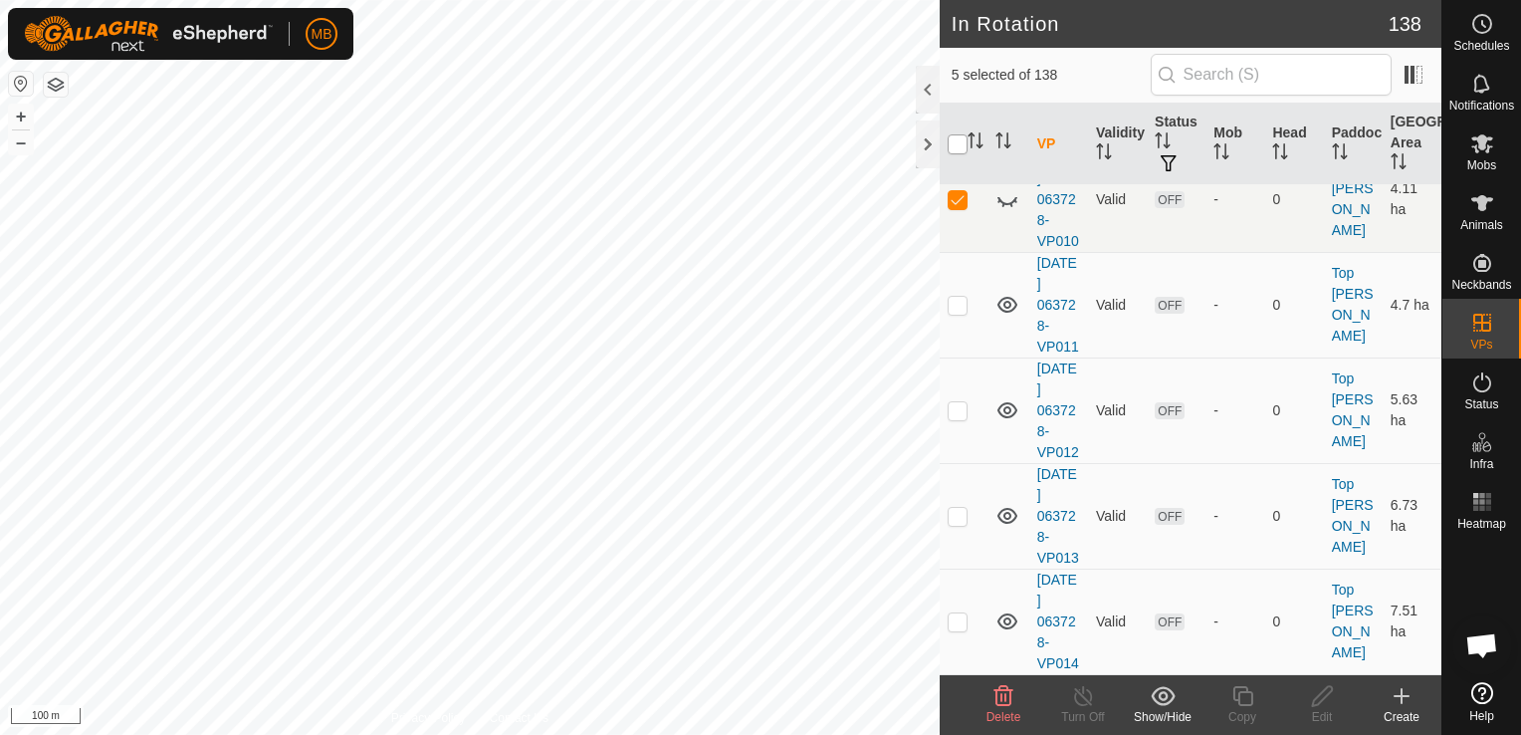
checkbox input "true"
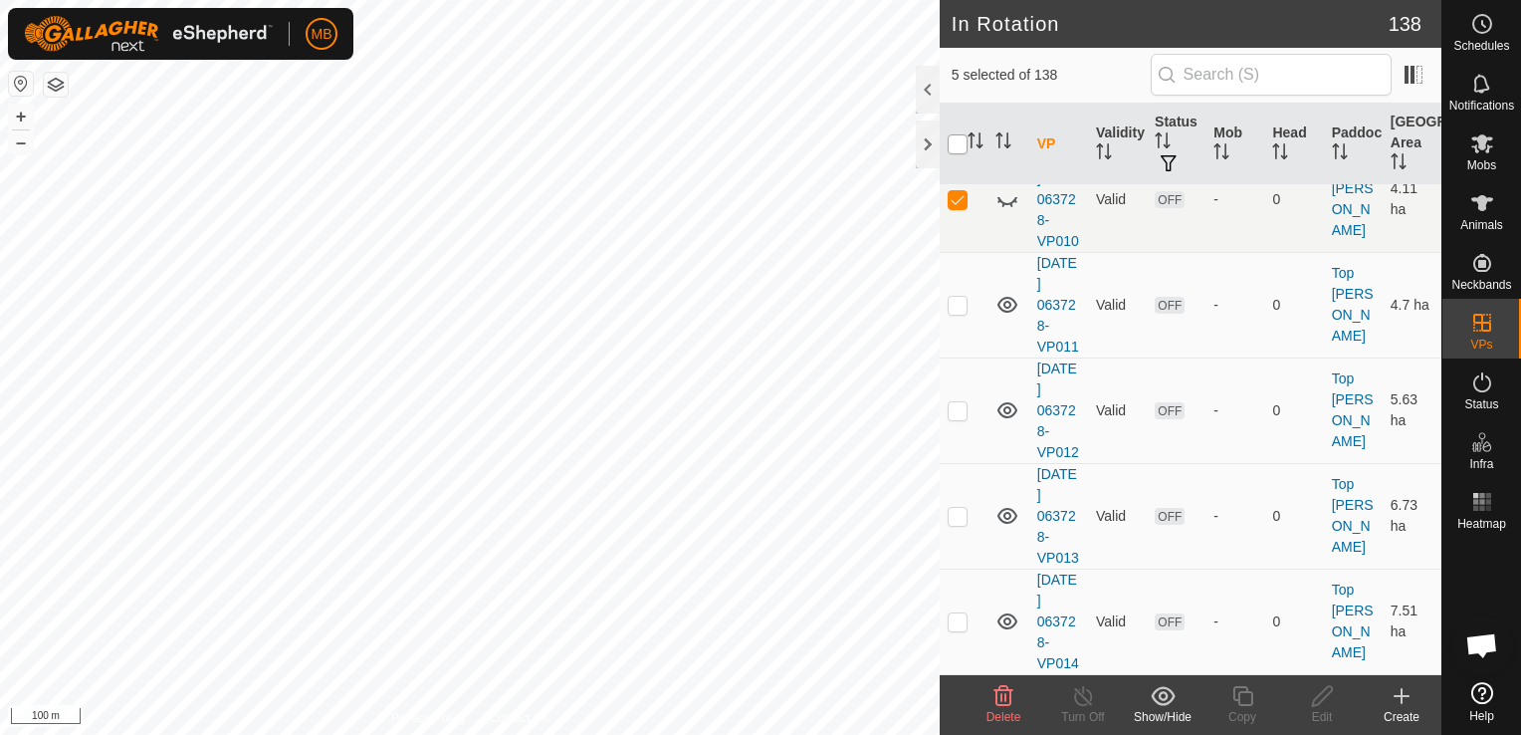
checkbox input "true"
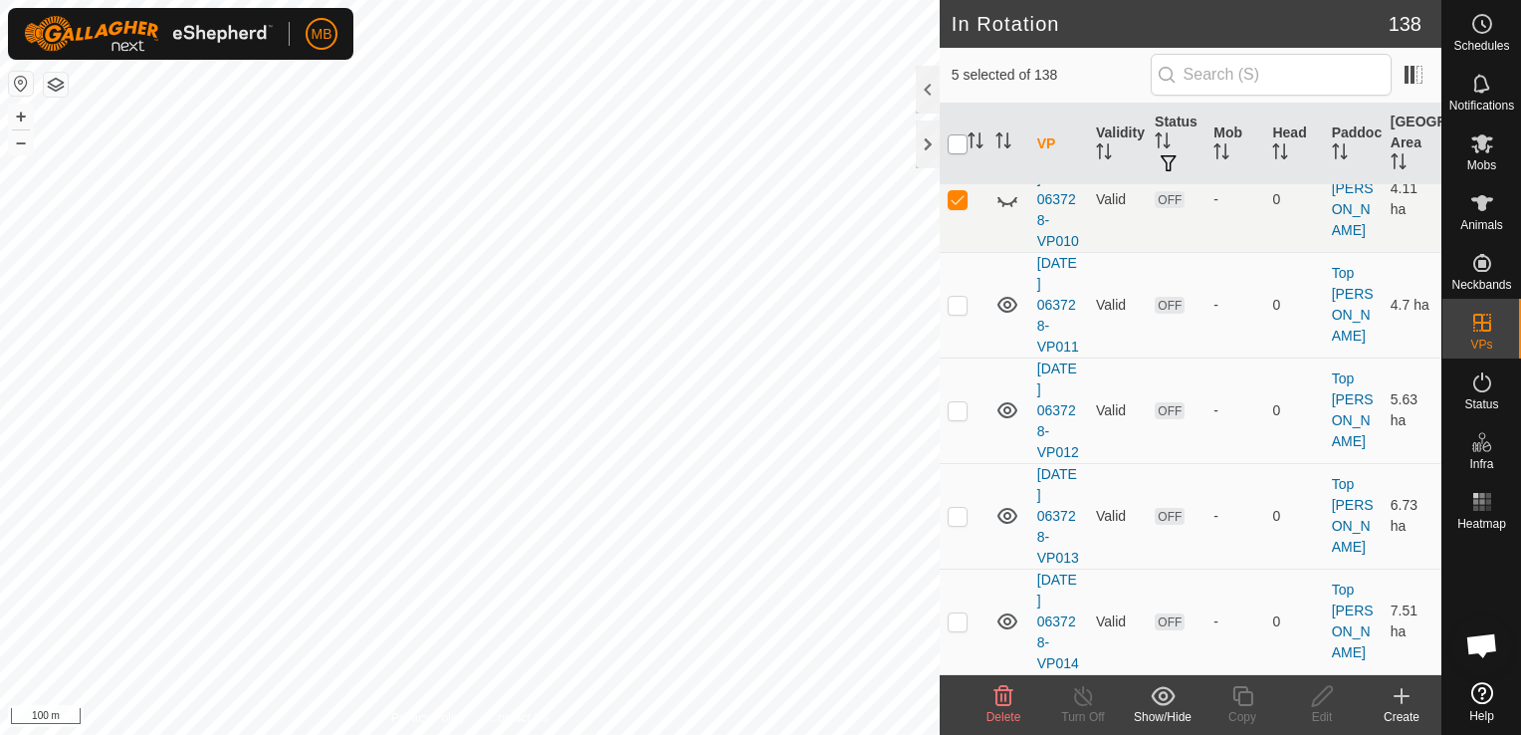
checkbox input "true"
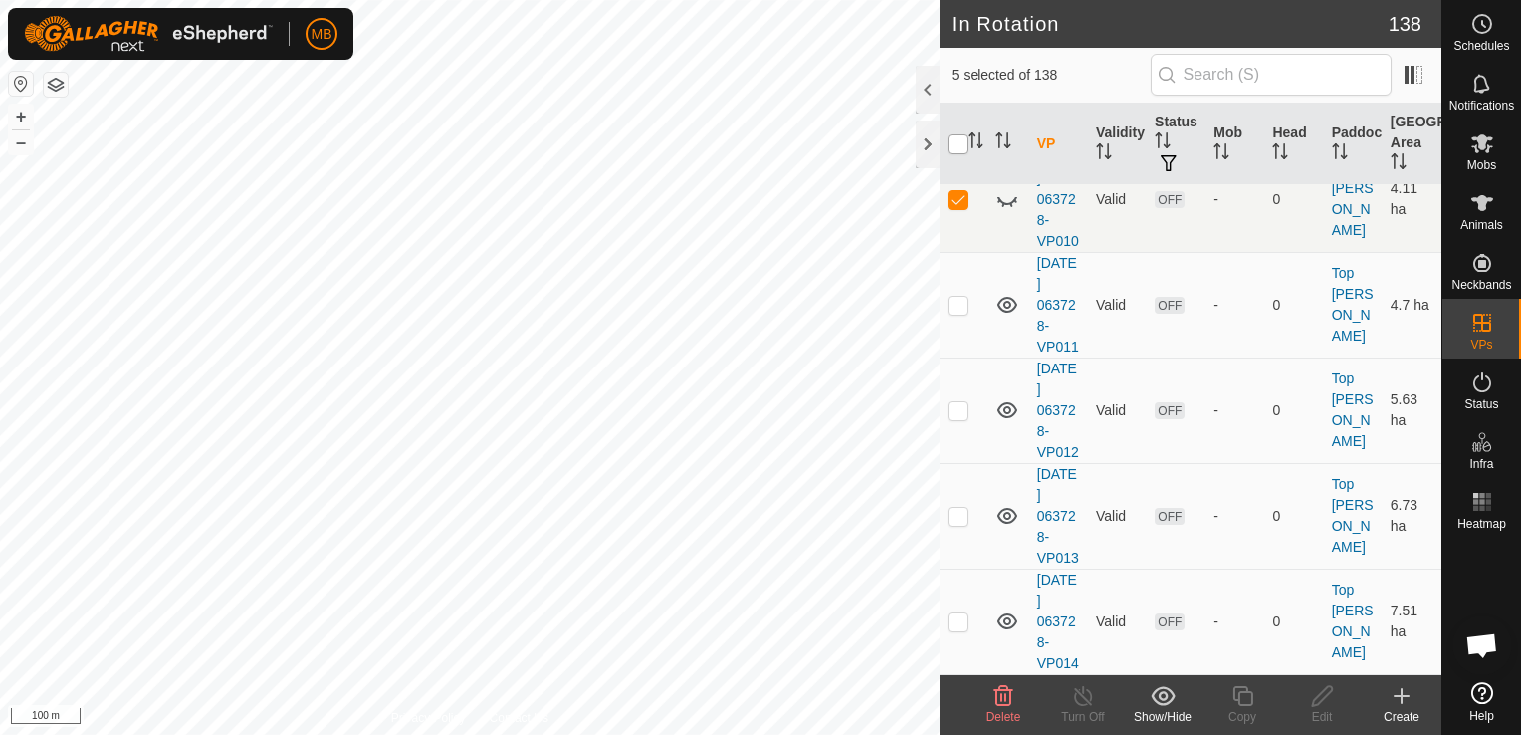
checkbox input "true"
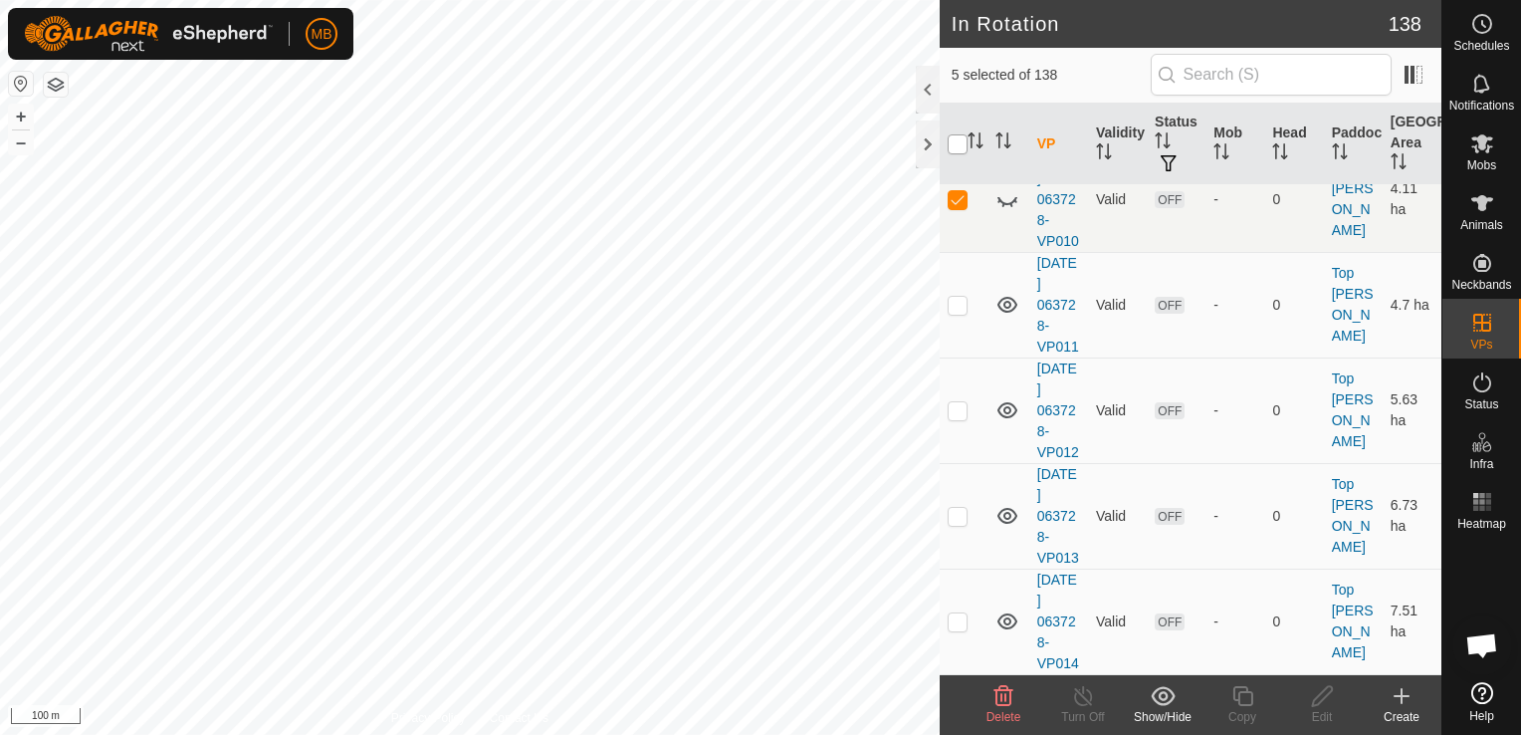
checkbox input "true"
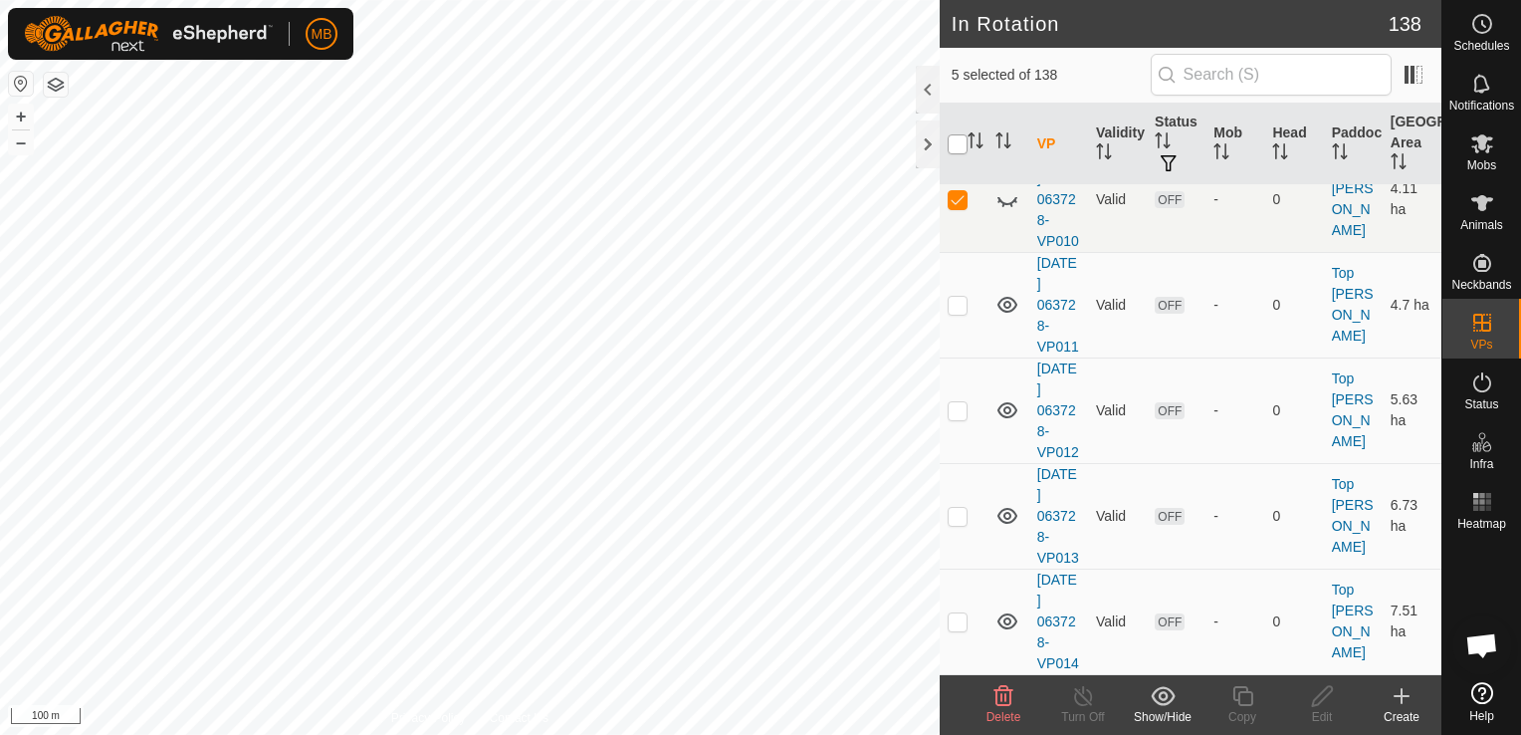
checkbox input "true"
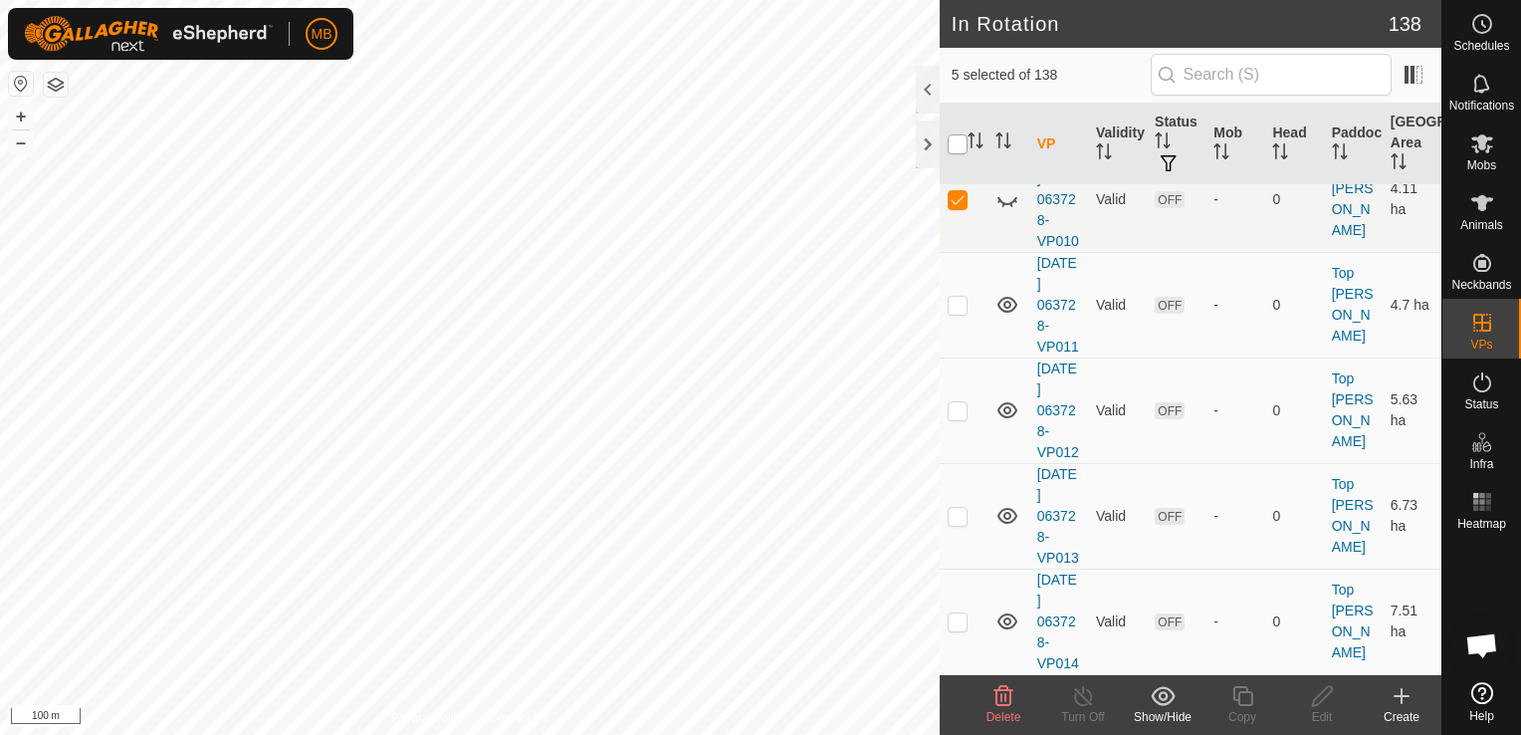
checkbox input "true"
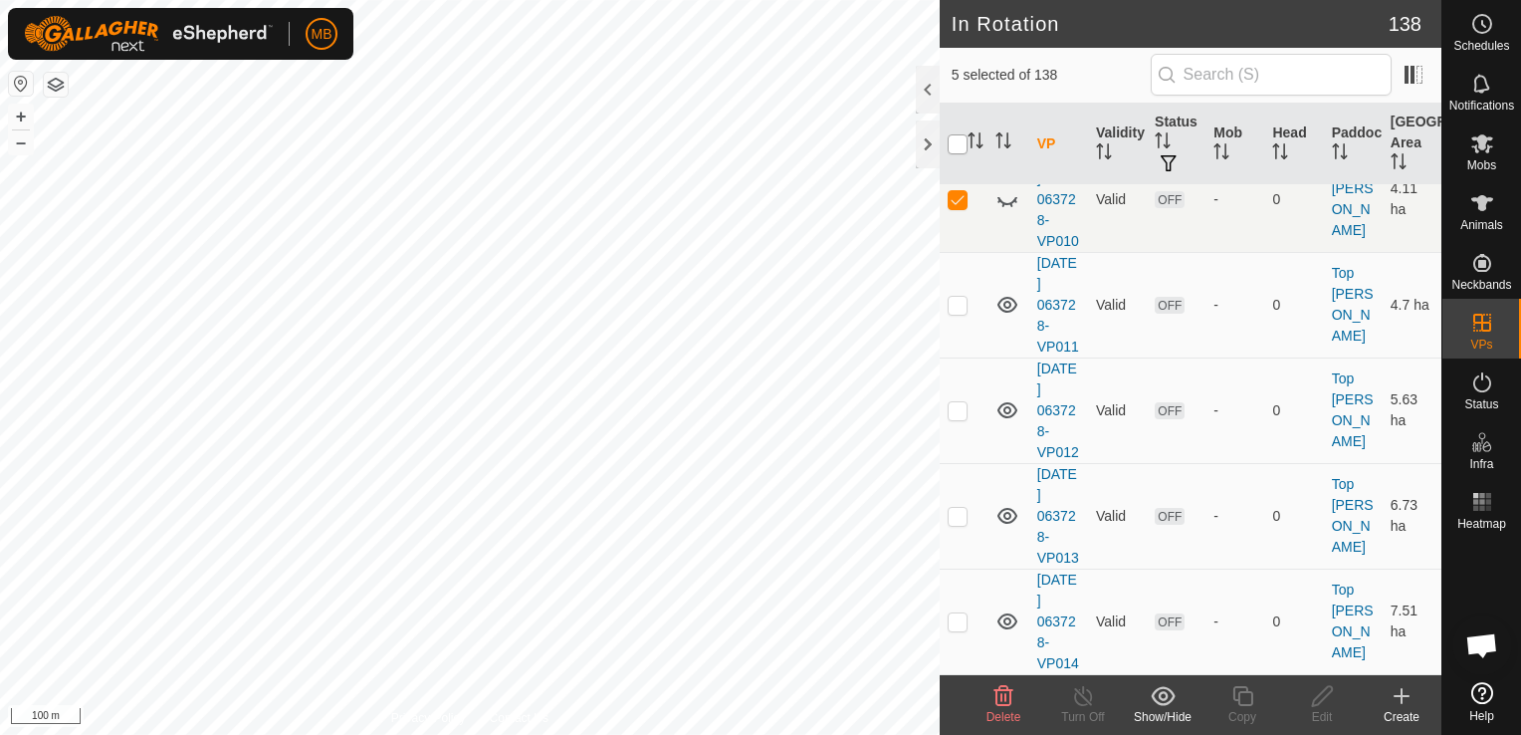
checkbox input "true"
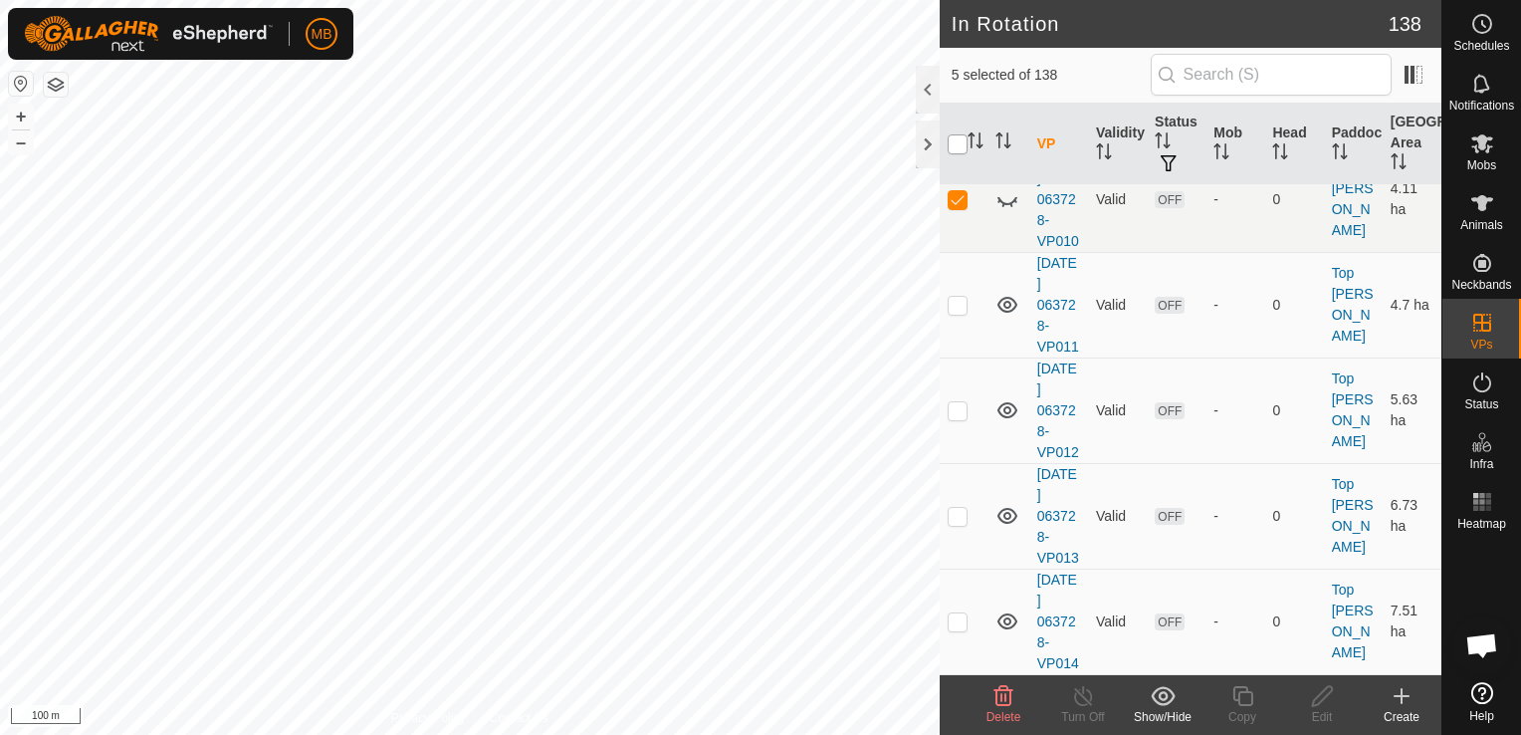
checkbox input "true"
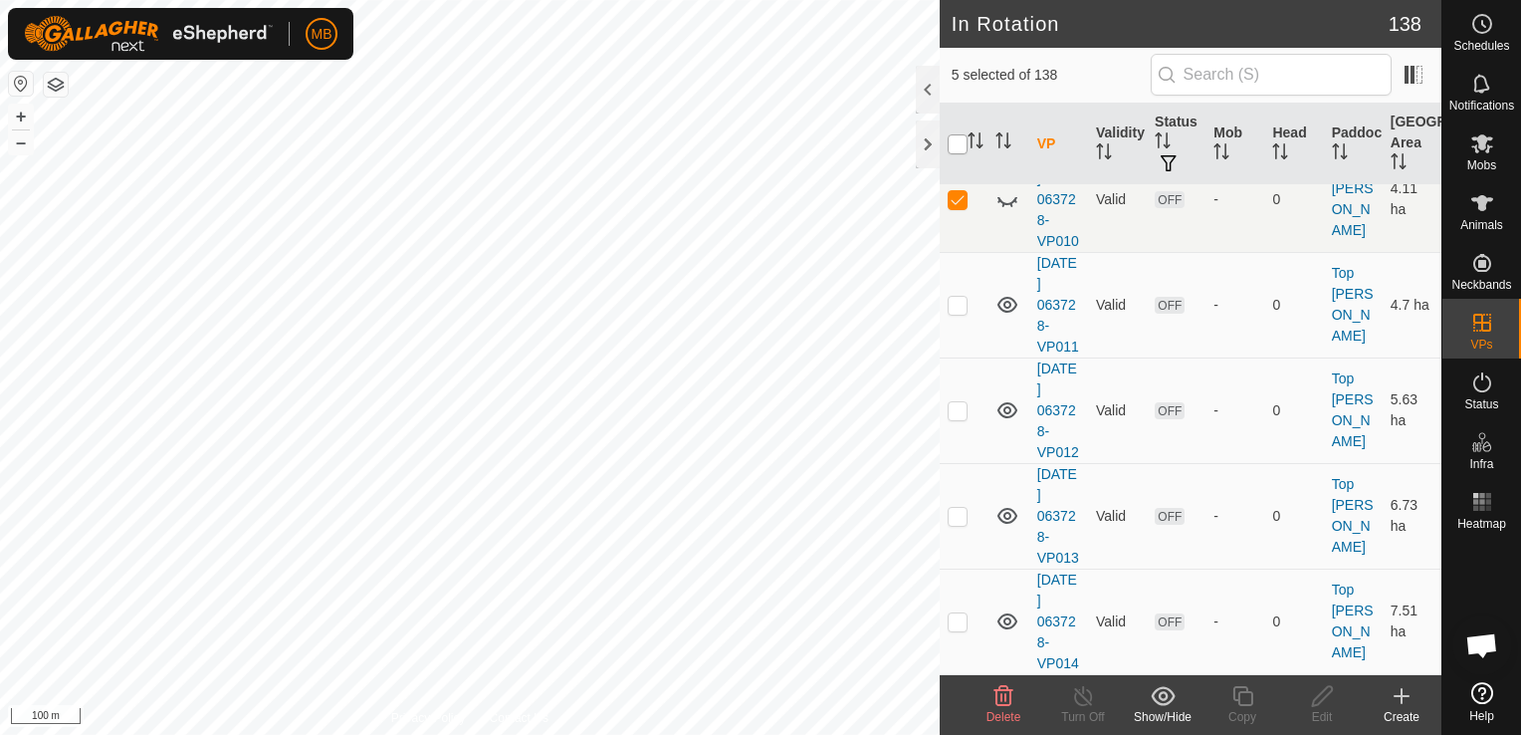
checkbox input "true"
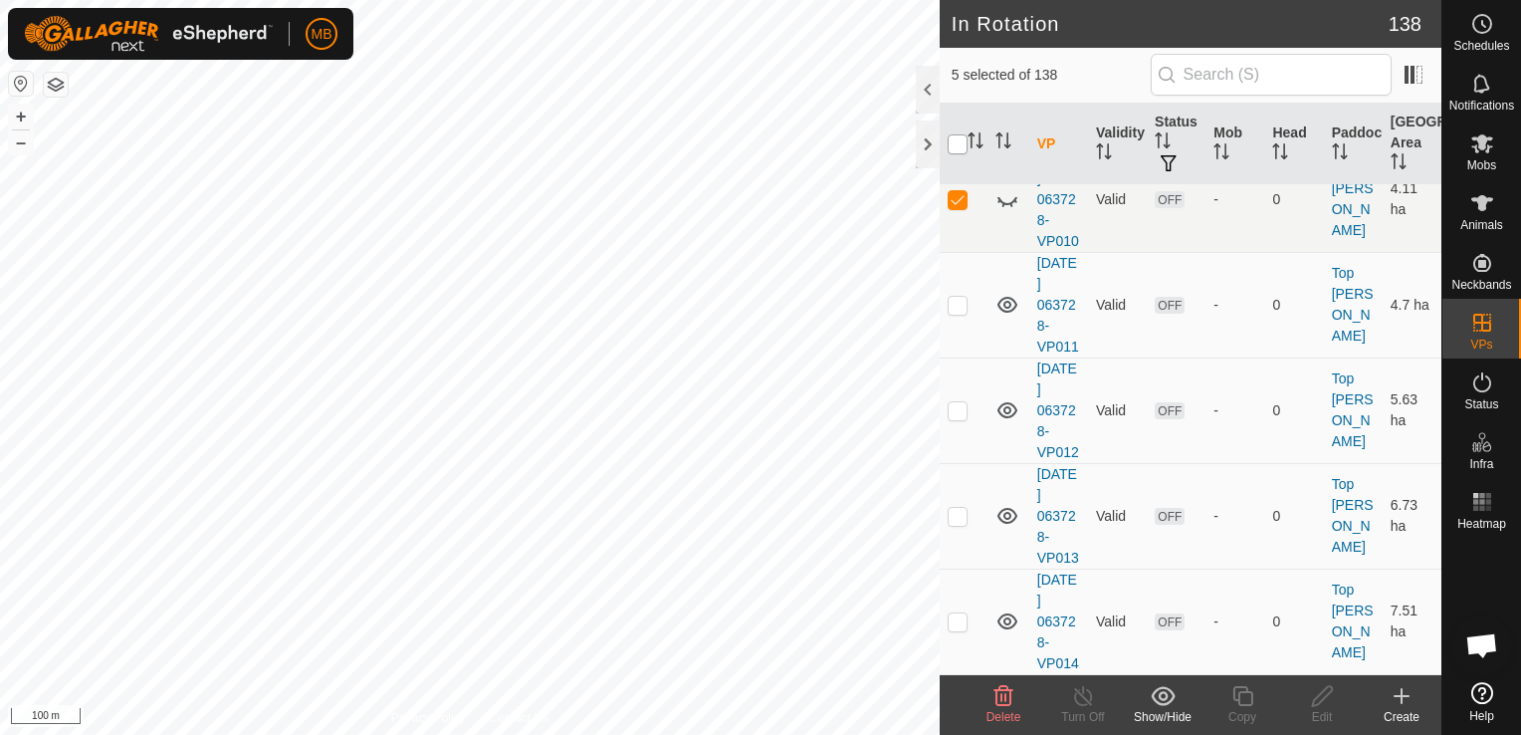
checkbox input "true"
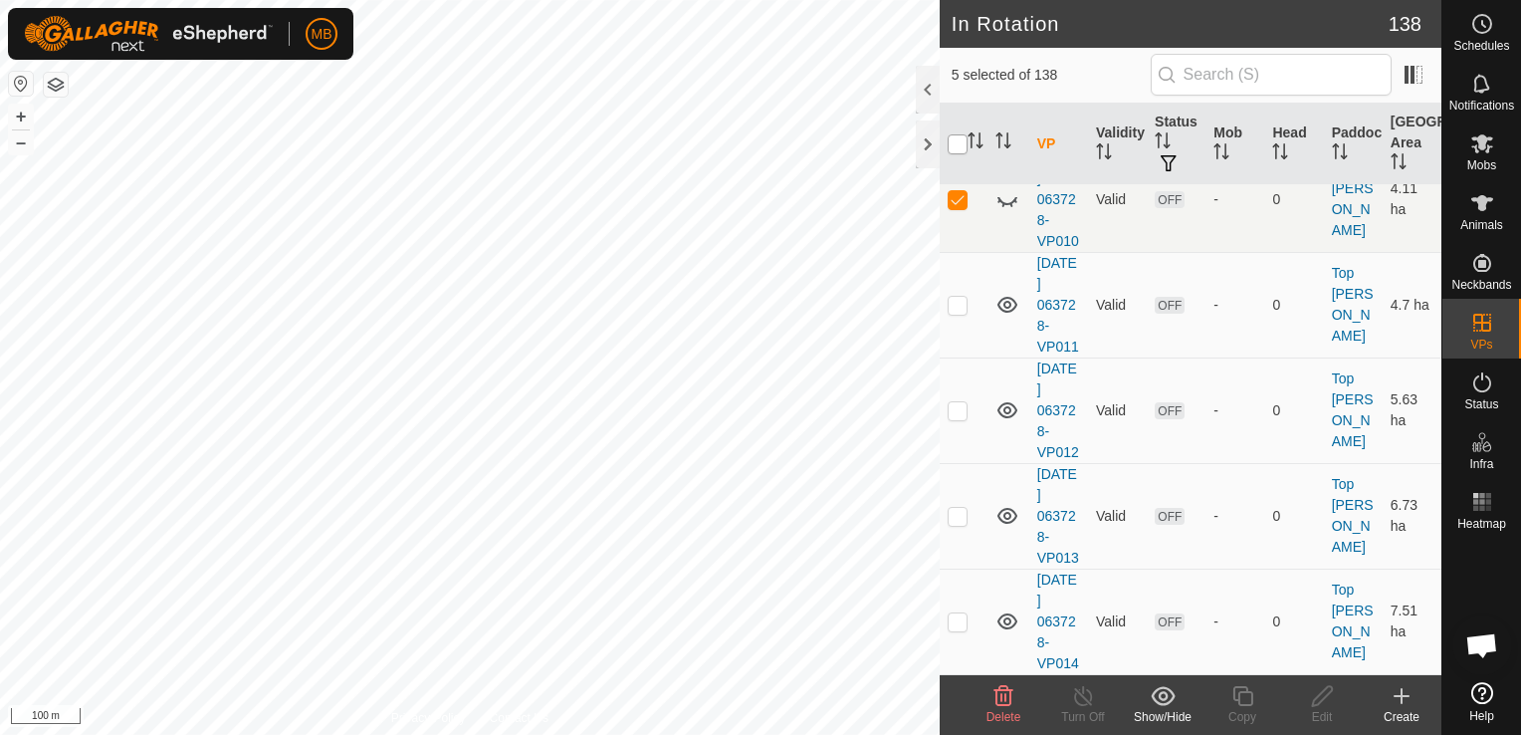
checkbox input "true"
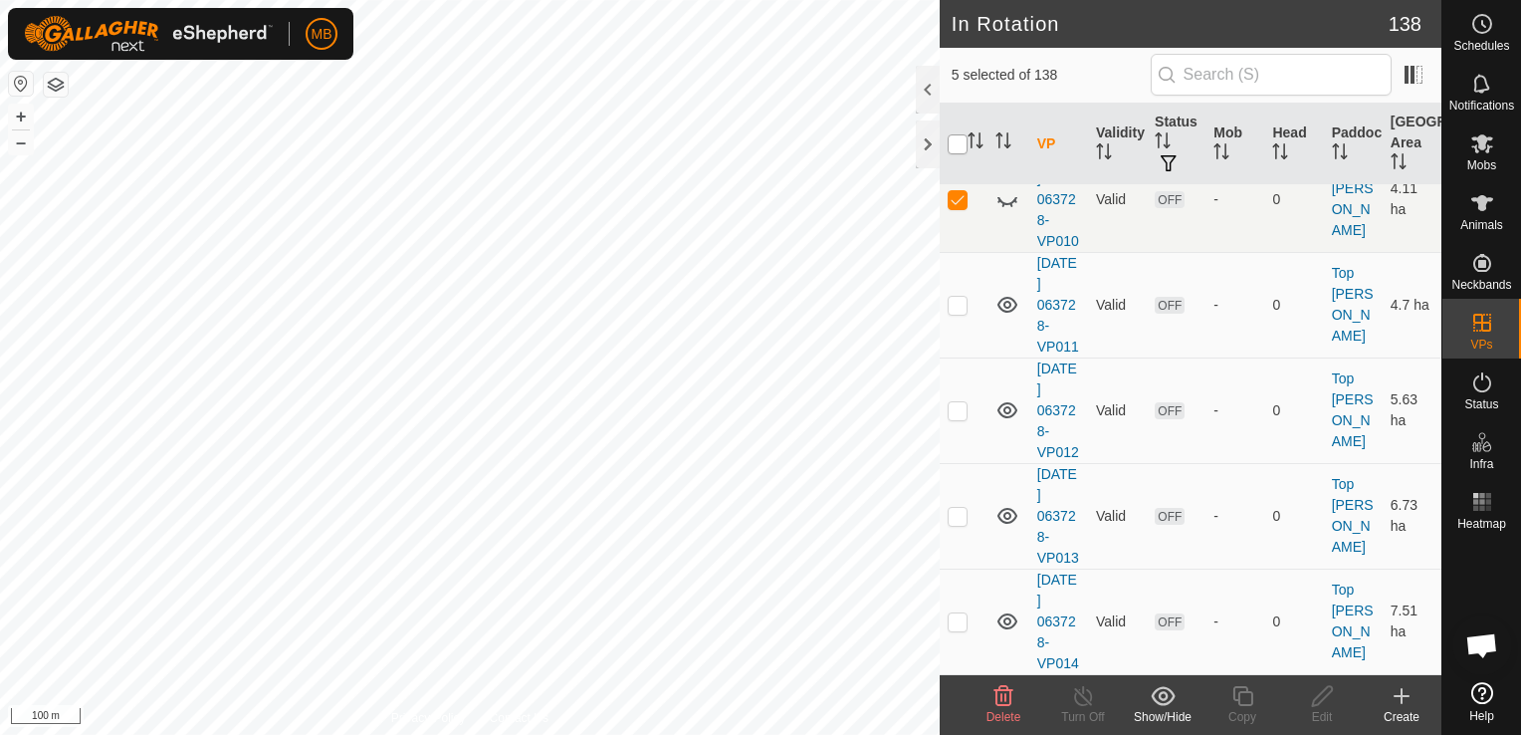
checkbox input "true"
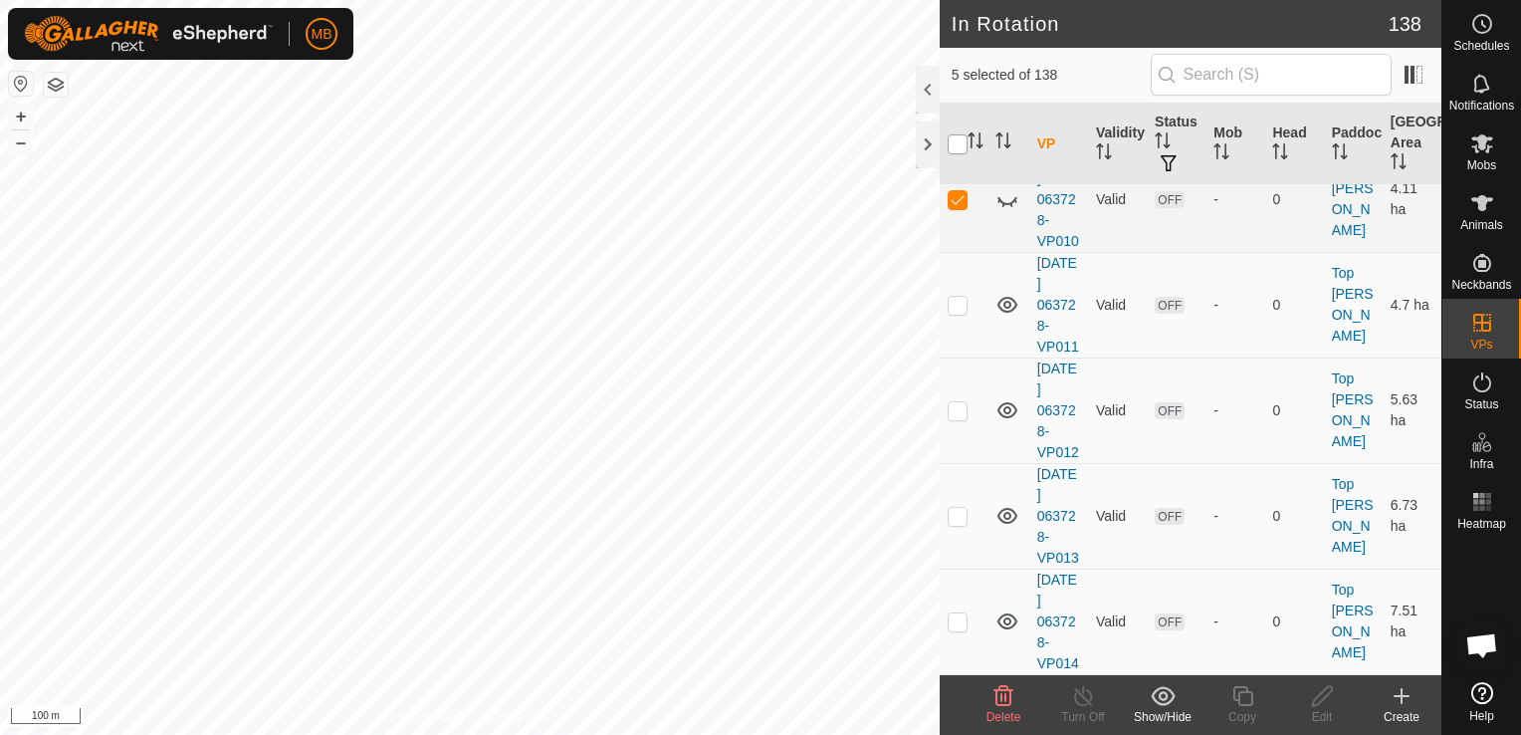
checkbox input "true"
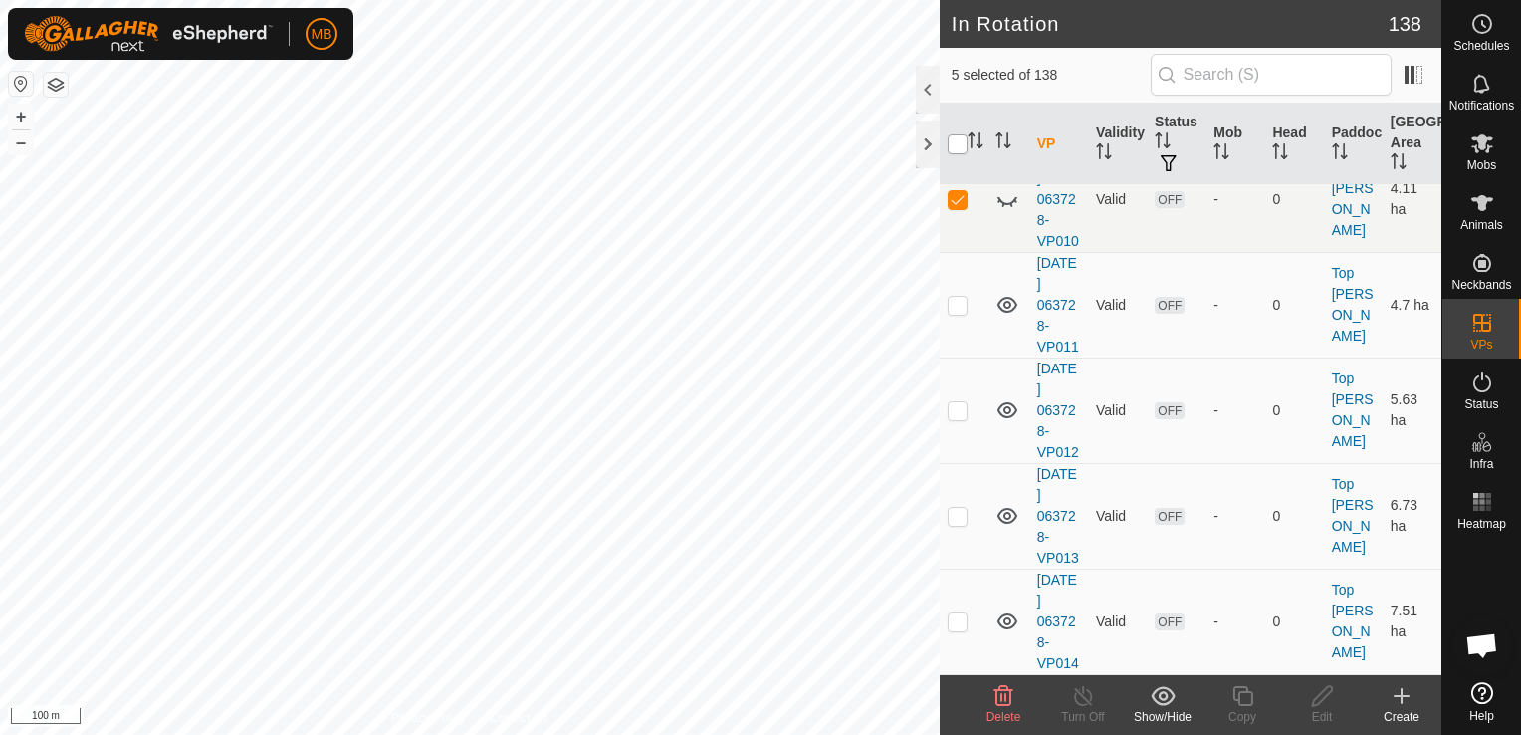
checkbox input "true"
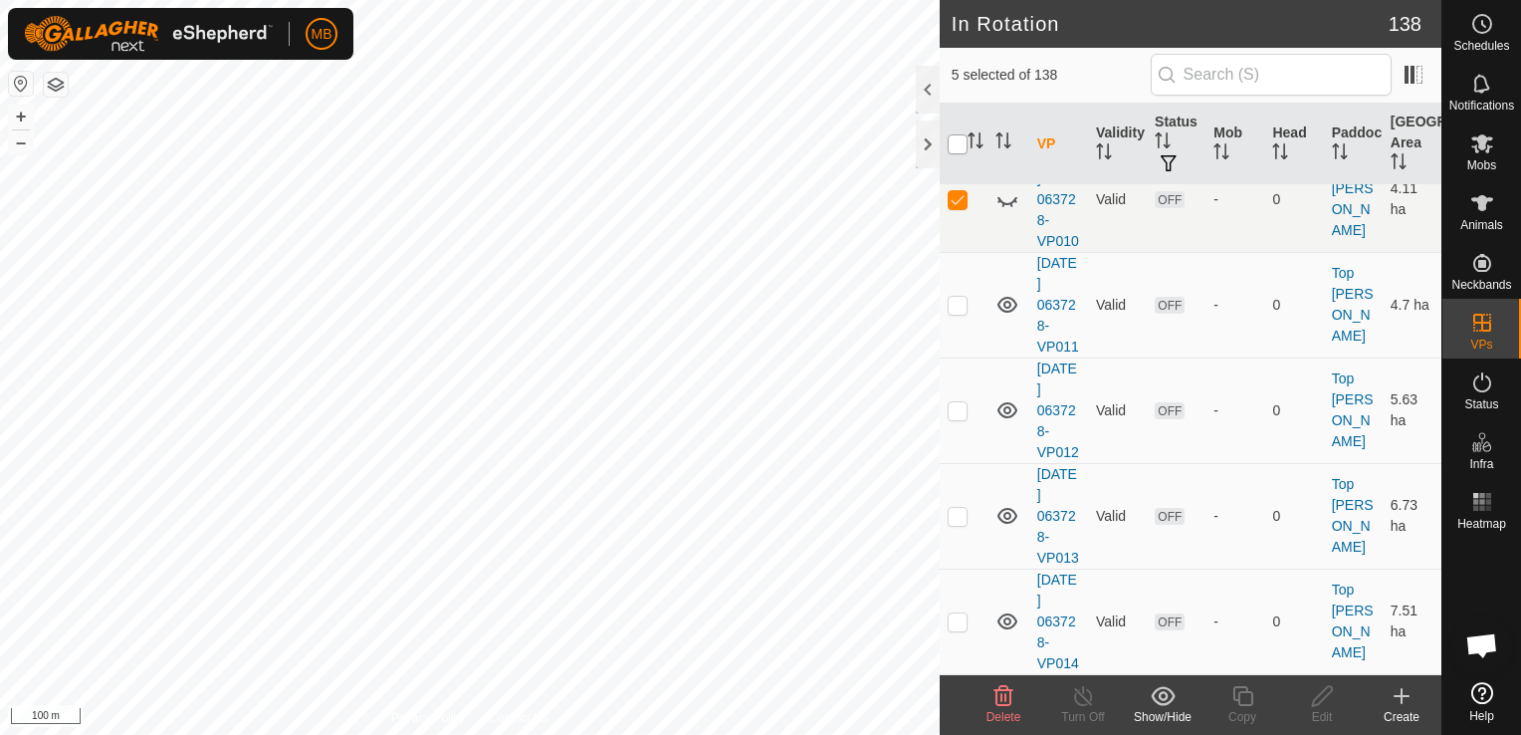
checkbox input "true"
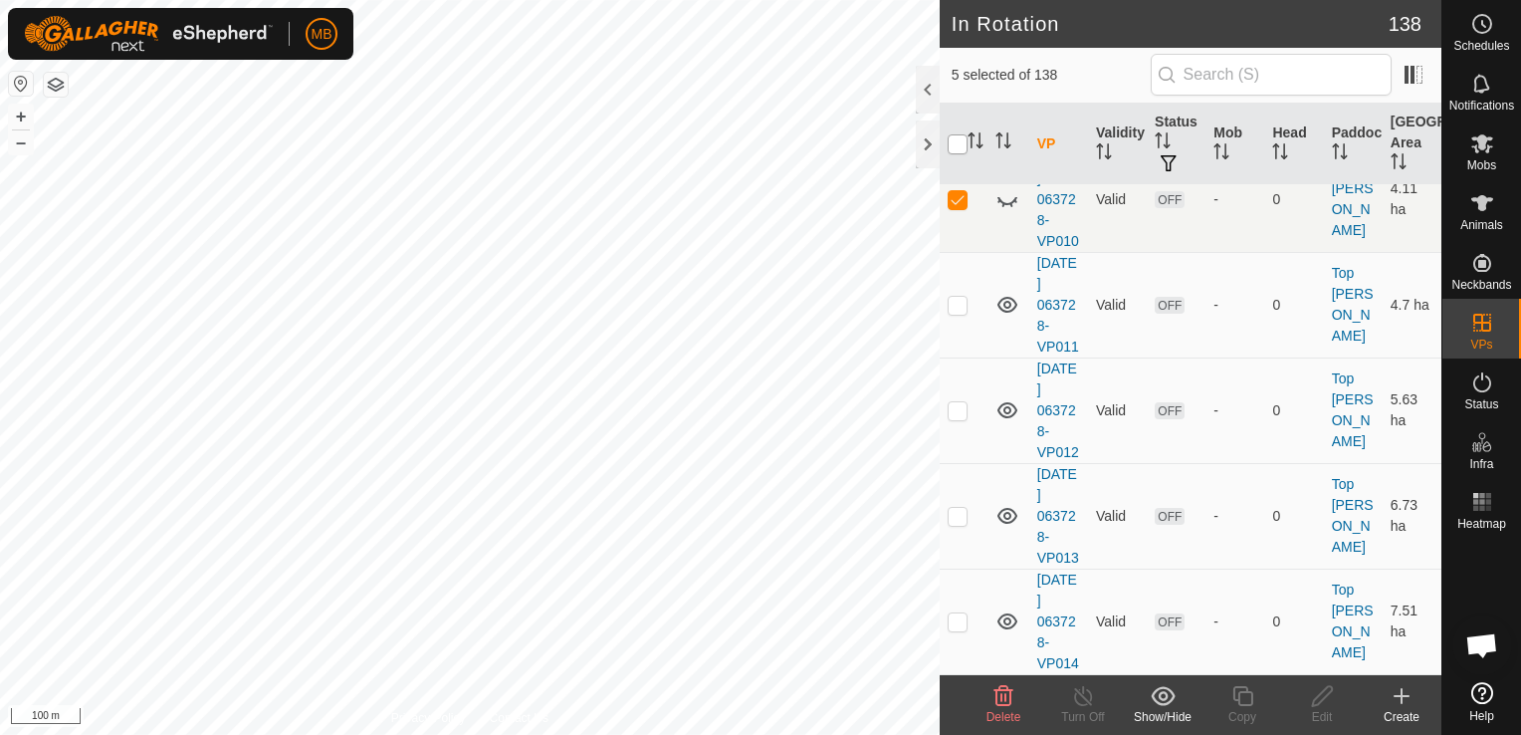
checkbox input "true"
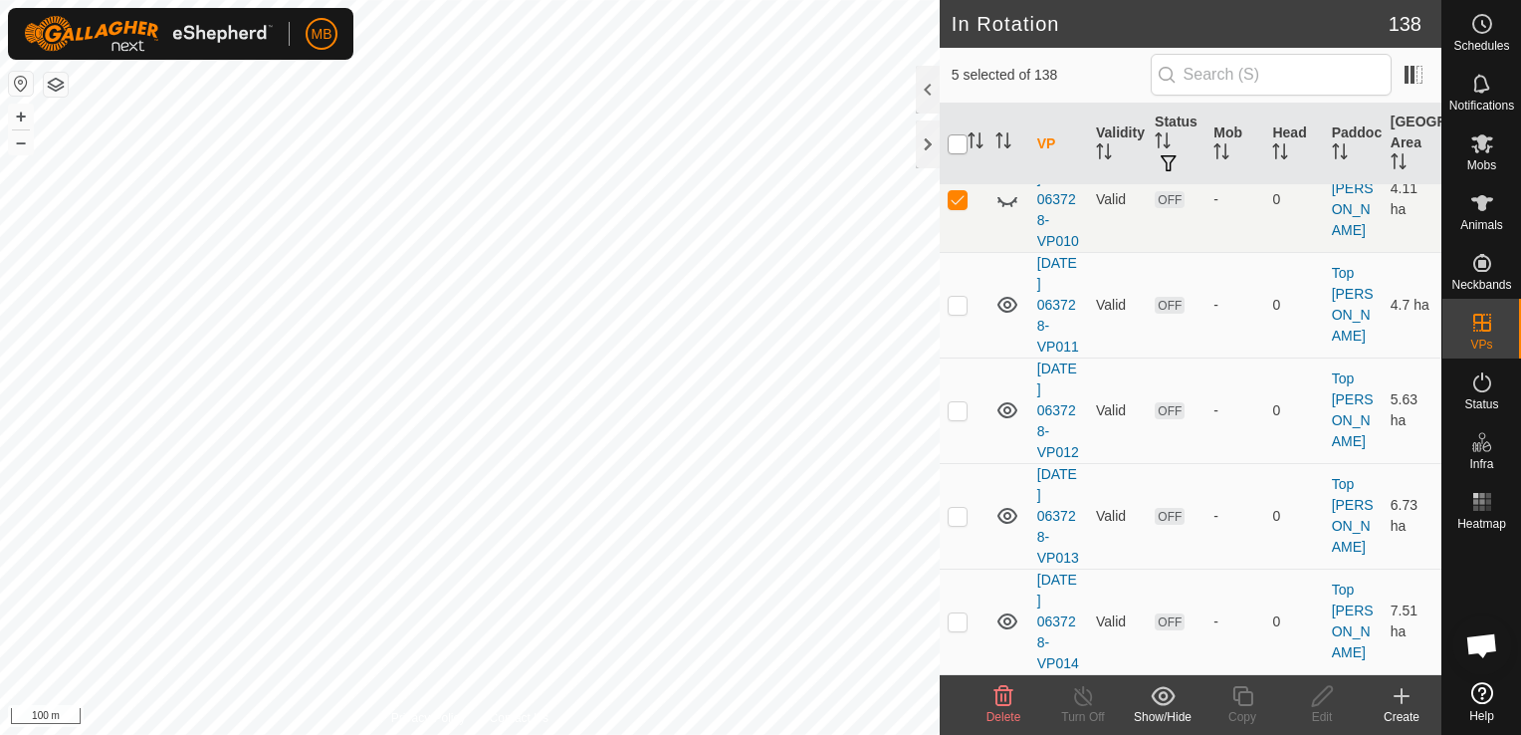
checkbox input "true"
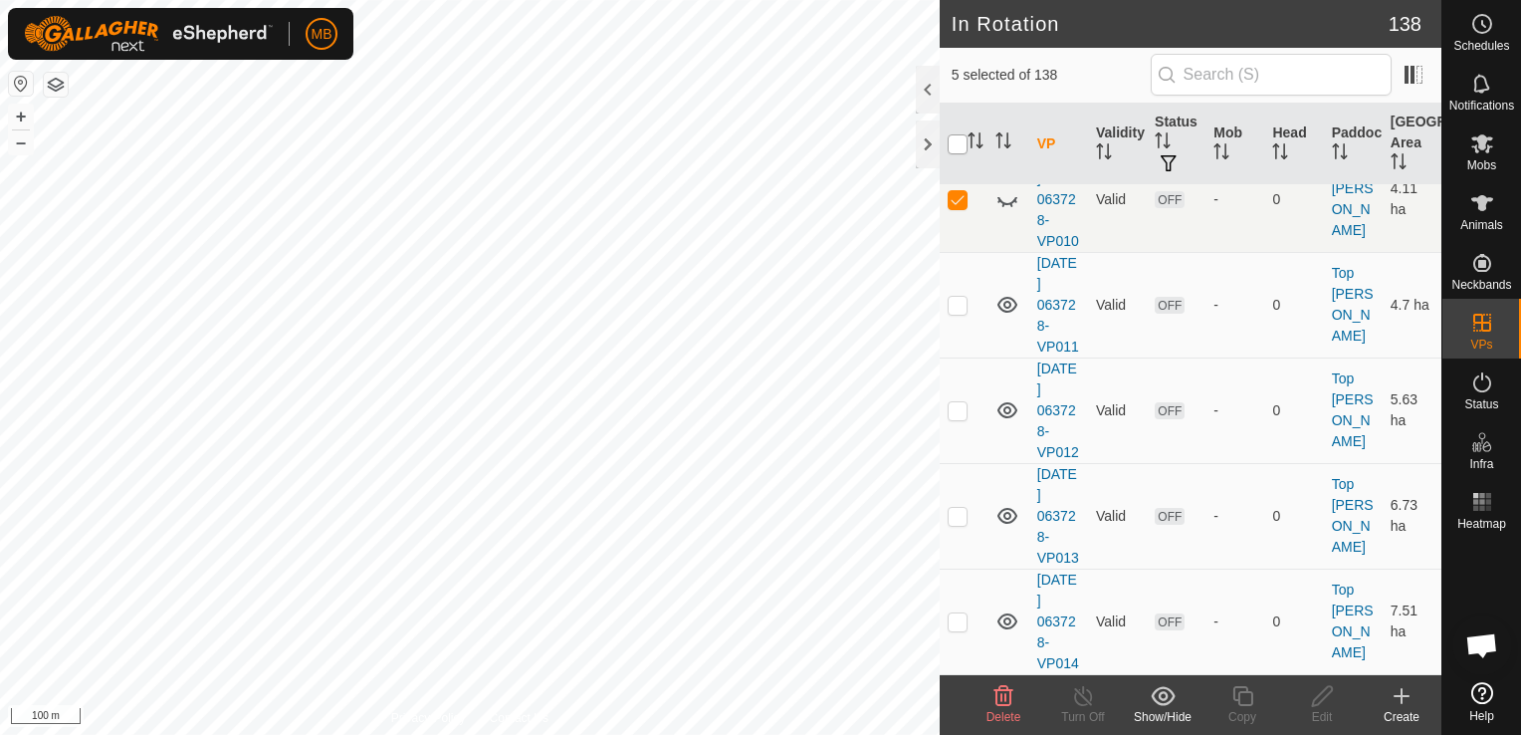
checkbox input "true"
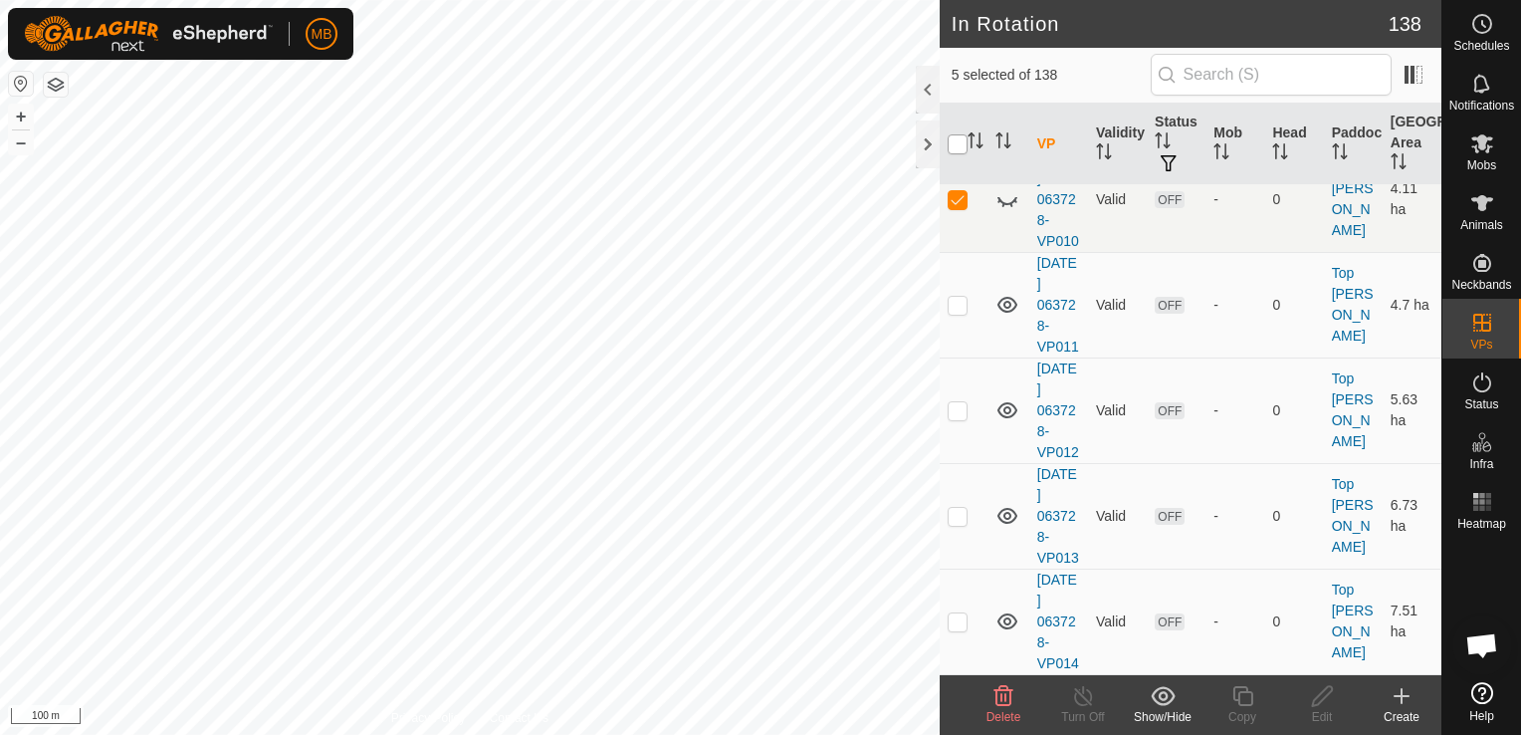
checkbox input "true"
click at [957, 141] on input "checkbox" at bounding box center [958, 144] width 20 height 20
checkbox input "false"
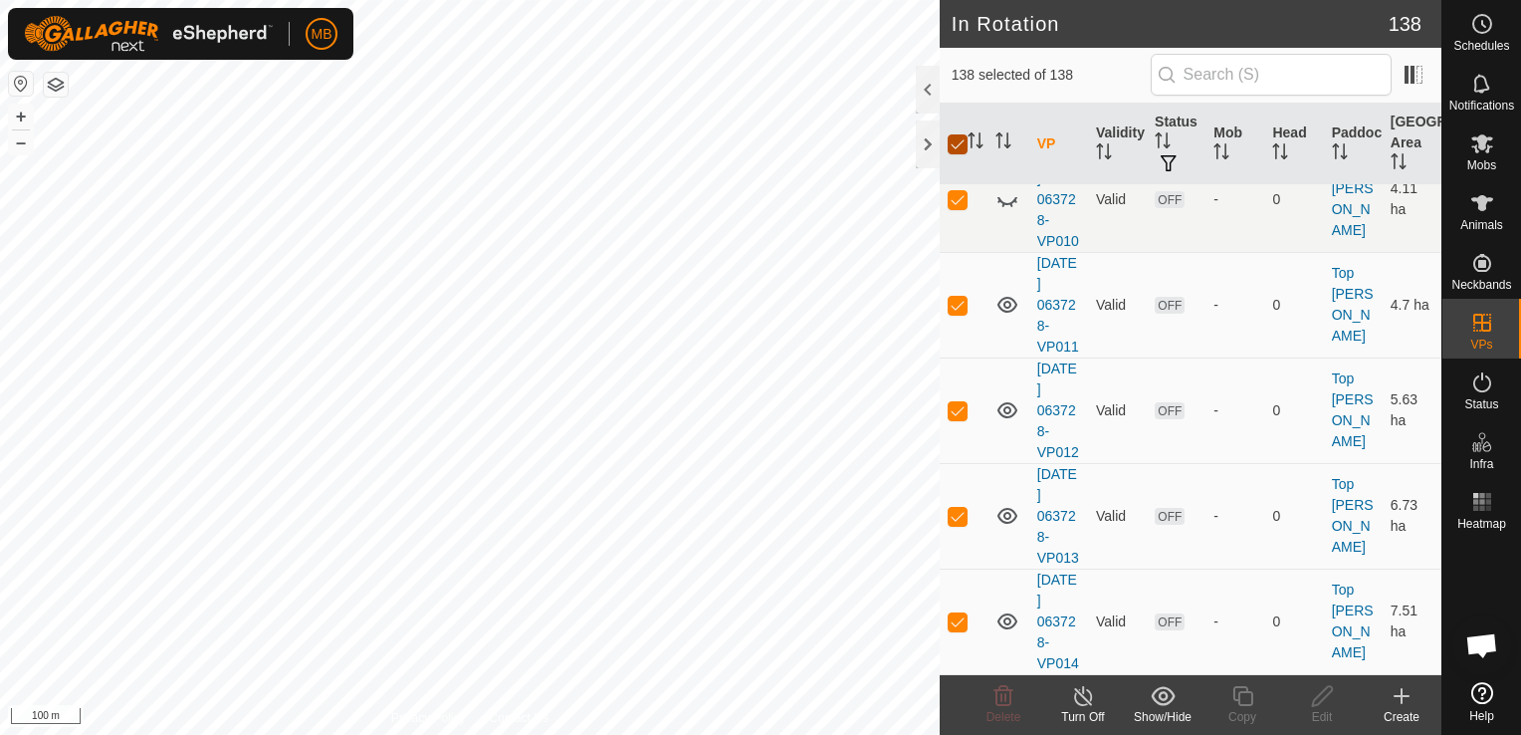
checkbox input "false"
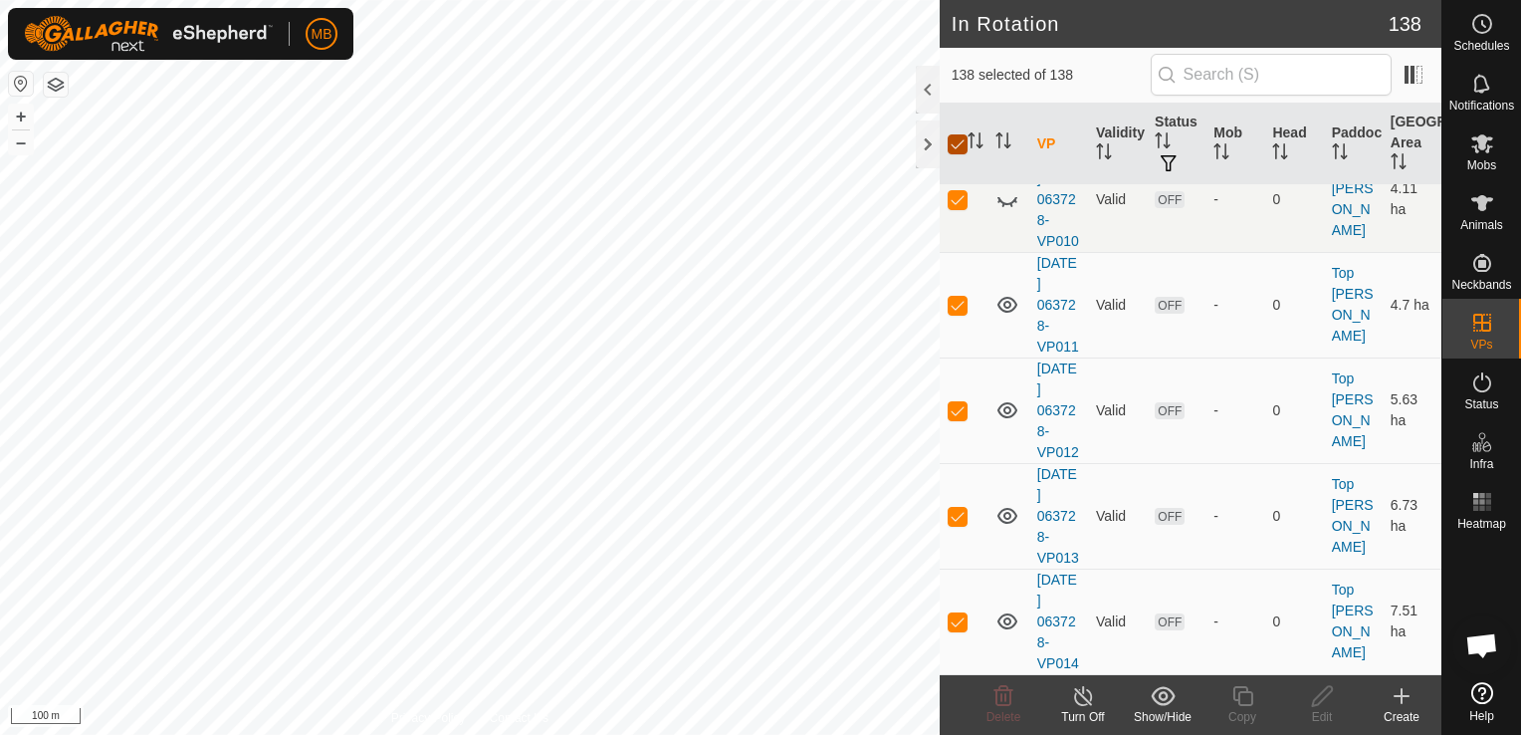
checkbox input "false"
click at [957, 141] on input "checkbox" at bounding box center [958, 144] width 20 height 20
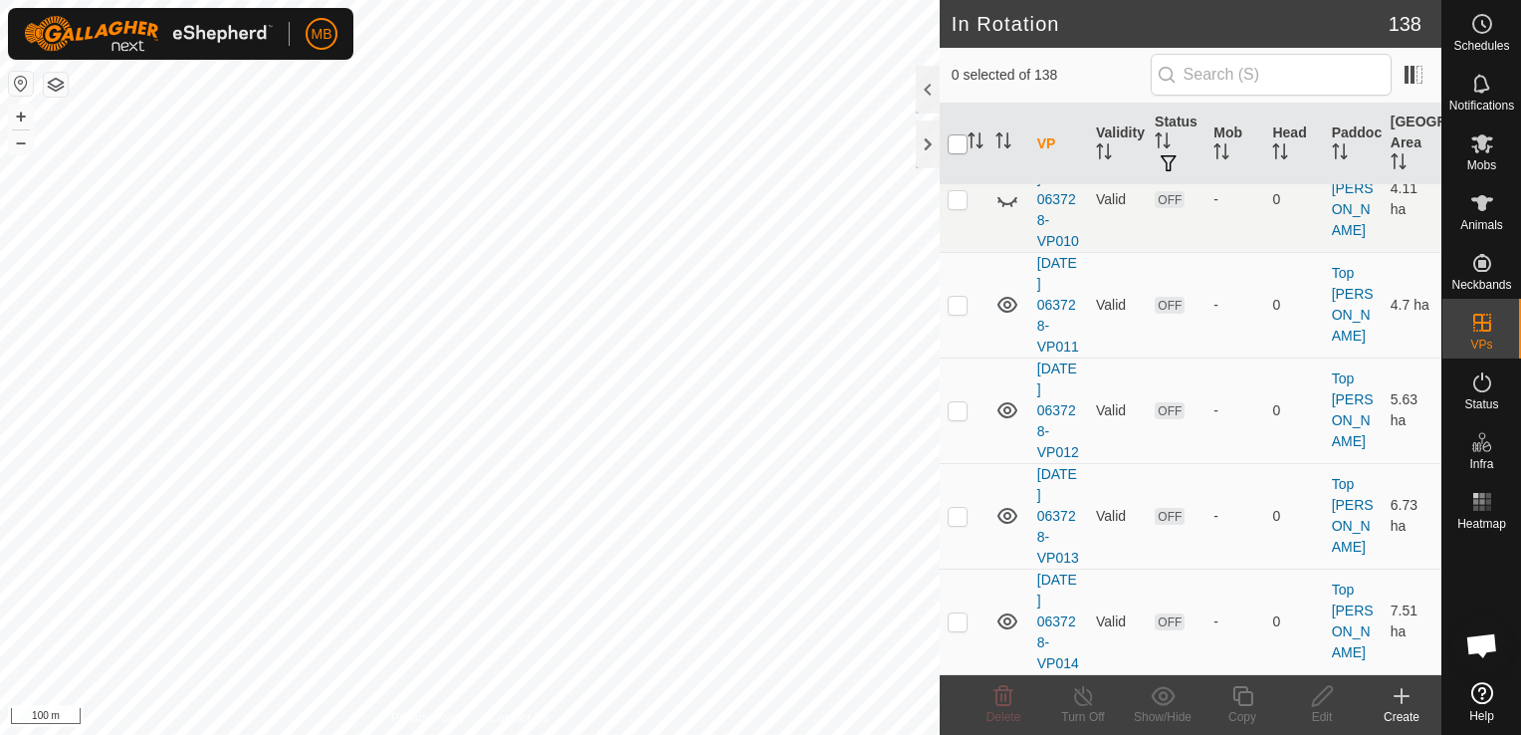
click at [959, 140] on input "checkbox" at bounding box center [958, 144] width 20 height 20
click at [1006, 706] on icon at bounding box center [1004, 696] width 19 height 20
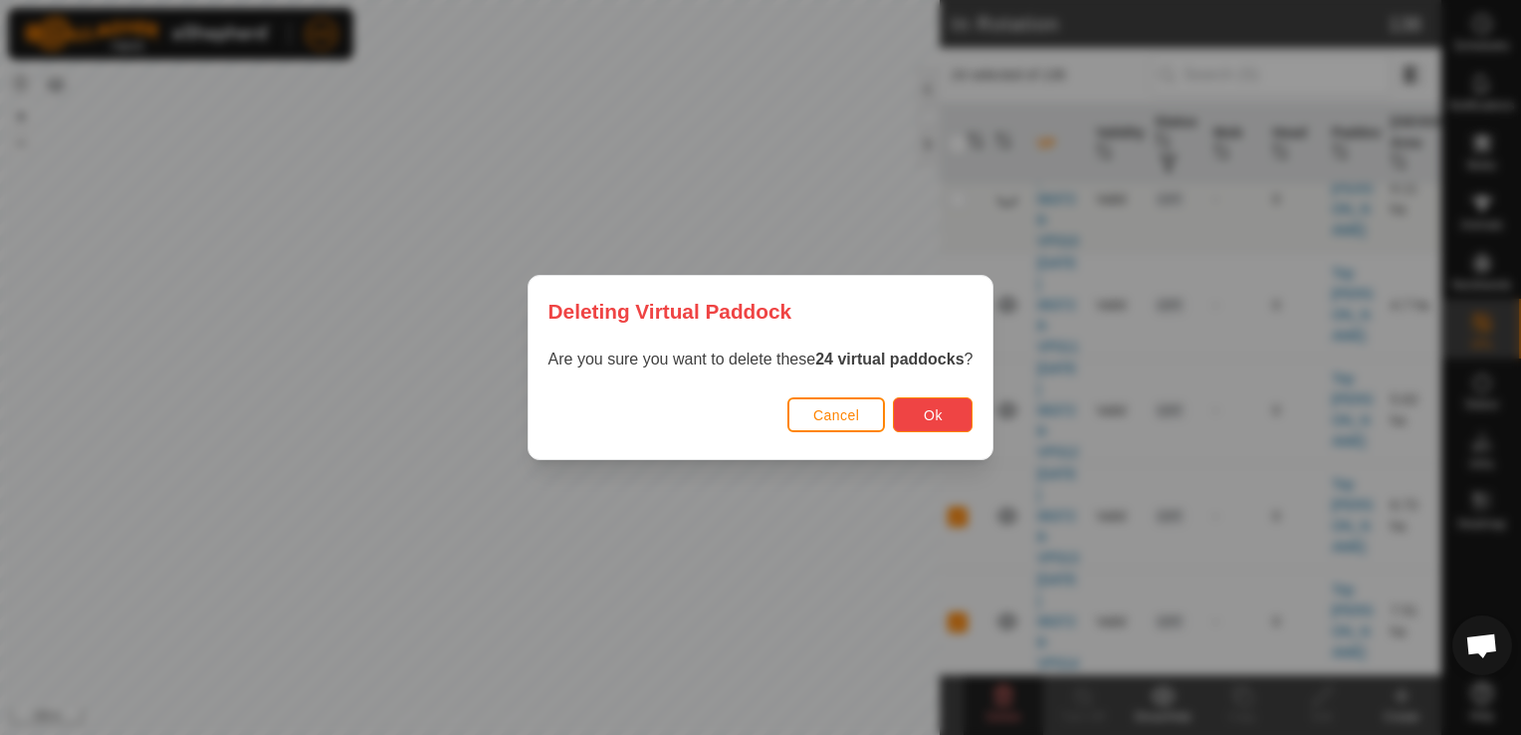
click at [935, 416] on span "Ok" at bounding box center [933, 415] width 19 height 16
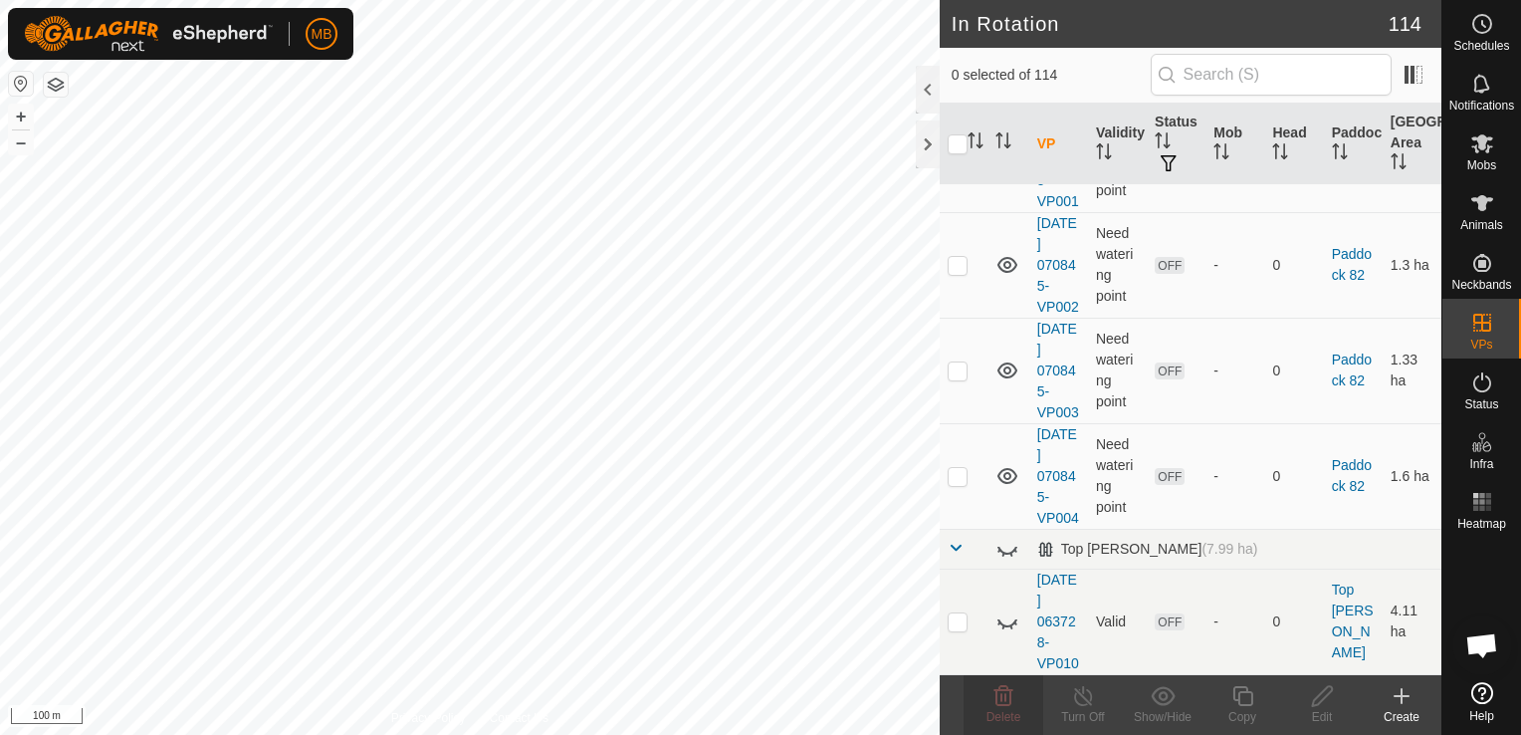
scroll to position [13926, 0]
click at [299, 210] on div "A64 2953989593 Stud R1 Heifers [DATE] 070400-VP009 + – ⇧ i 100 m" at bounding box center [470, 367] width 940 height 735
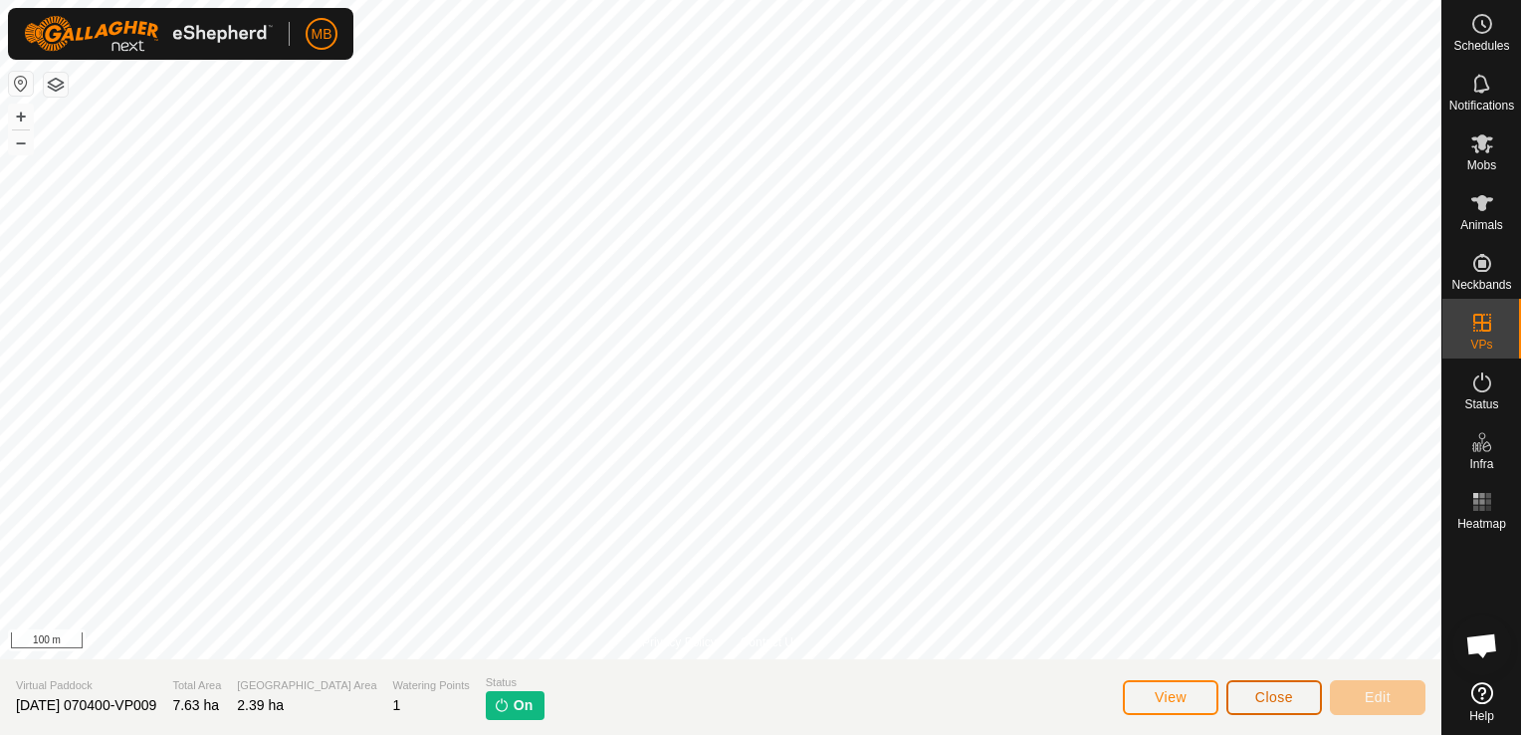
click at [1295, 704] on button "Close" at bounding box center [1275, 697] width 96 height 35
